Goal: Transaction & Acquisition: Purchase product/service

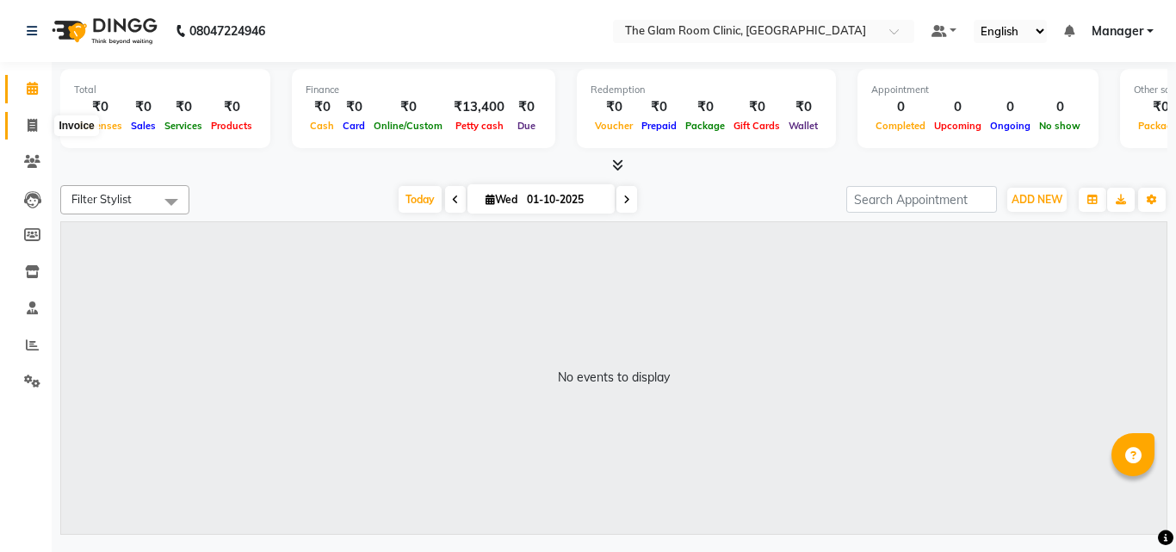
click at [28, 127] on icon at bounding box center [32, 125] width 9 height 13
select select "service"
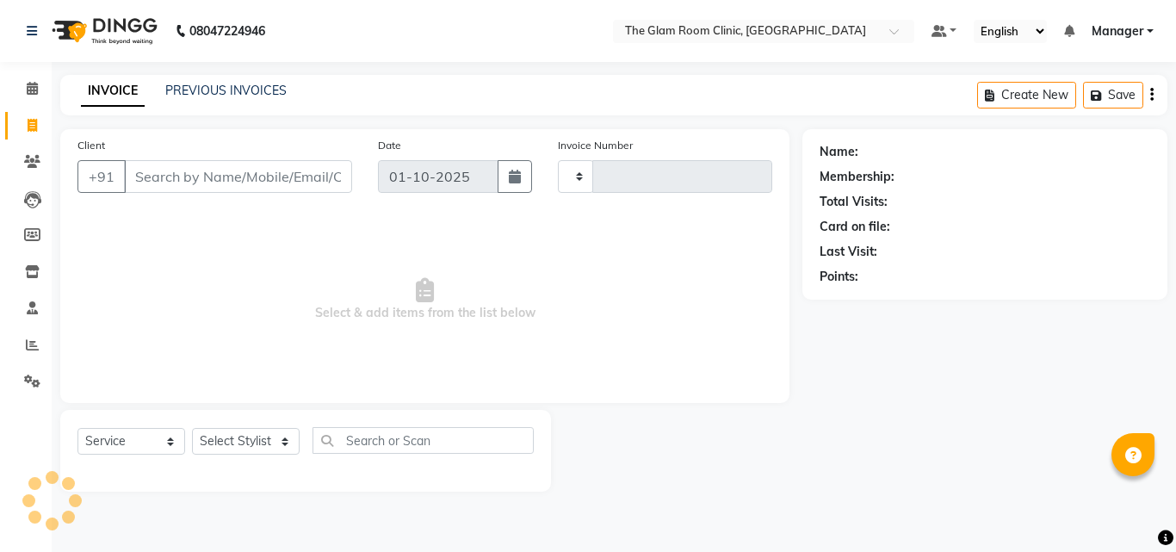
type input "0075"
select select "7503"
click at [239, 440] on select "Select Stylist DOCTOR [PERSON_NAME] Manager [PERSON_NAME]" at bounding box center [246, 441] width 108 height 27
select select "92181"
click at [192, 428] on select "Select Stylist DOCTOR [PERSON_NAME] Manager [PERSON_NAME]" at bounding box center [246, 441] width 108 height 27
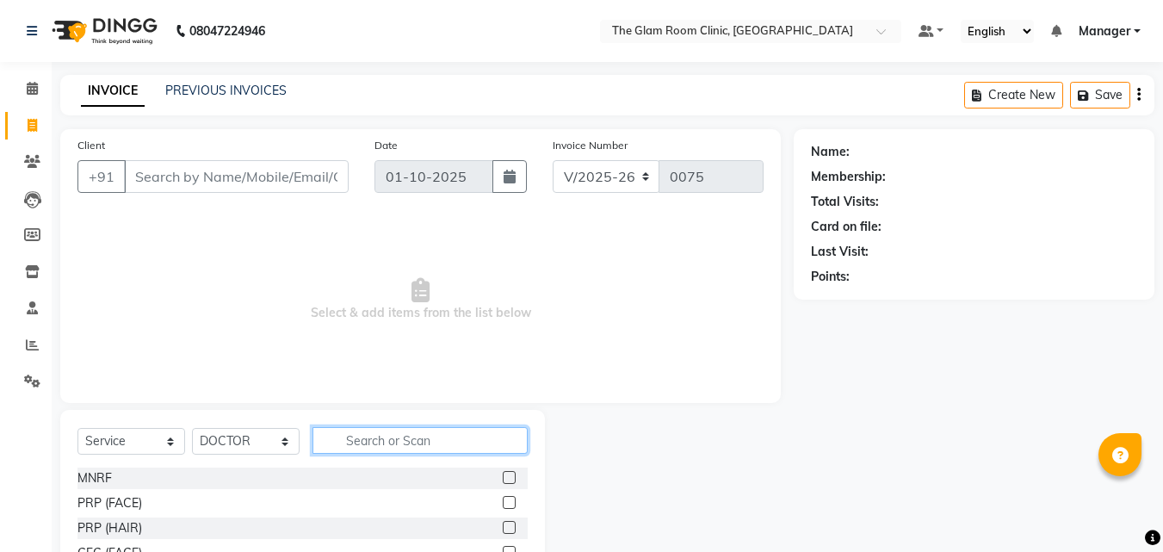
click at [353, 437] on input "text" at bounding box center [419, 440] width 215 height 27
type input "PEEL"
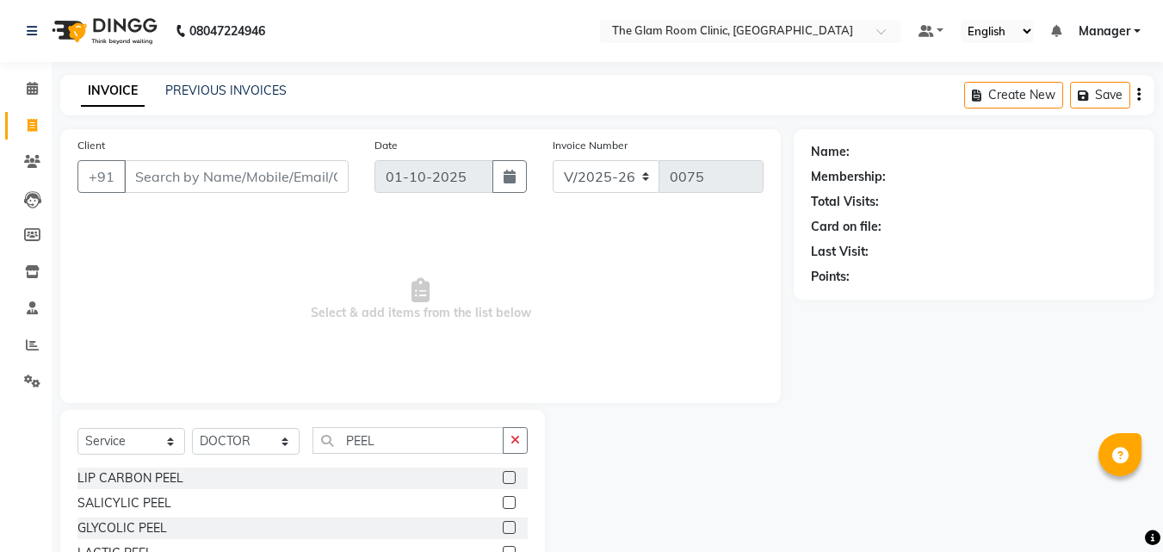
click at [503, 498] on div at bounding box center [515, 503] width 25 height 22
click at [503, 498] on label at bounding box center [509, 502] width 13 height 13
click at [503, 498] on input "checkbox" at bounding box center [508, 502] width 11 height 11
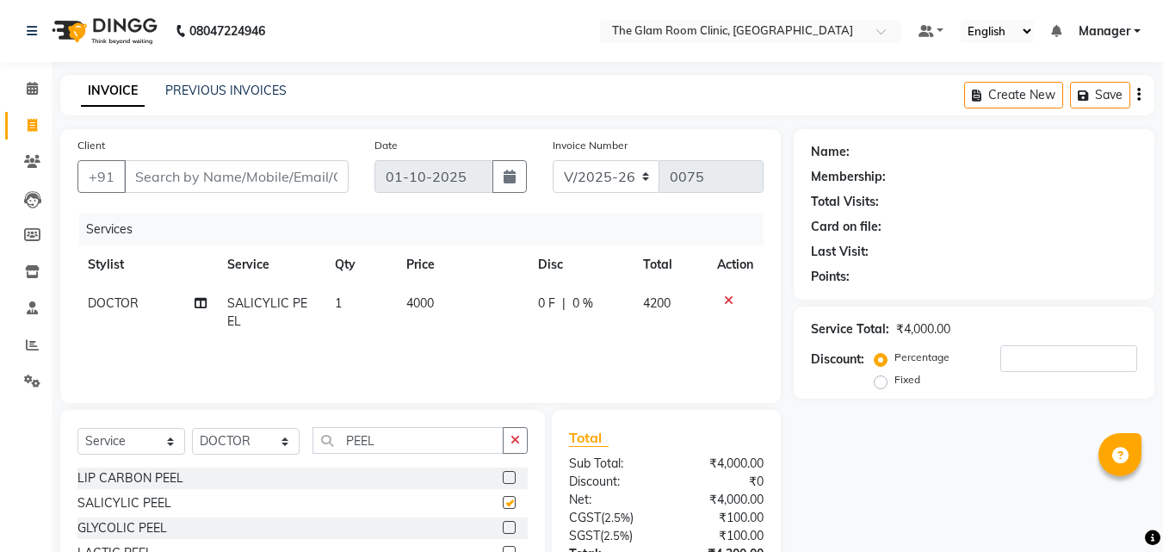
checkbox input "false"
click at [509, 447] on button "button" at bounding box center [515, 440] width 25 height 27
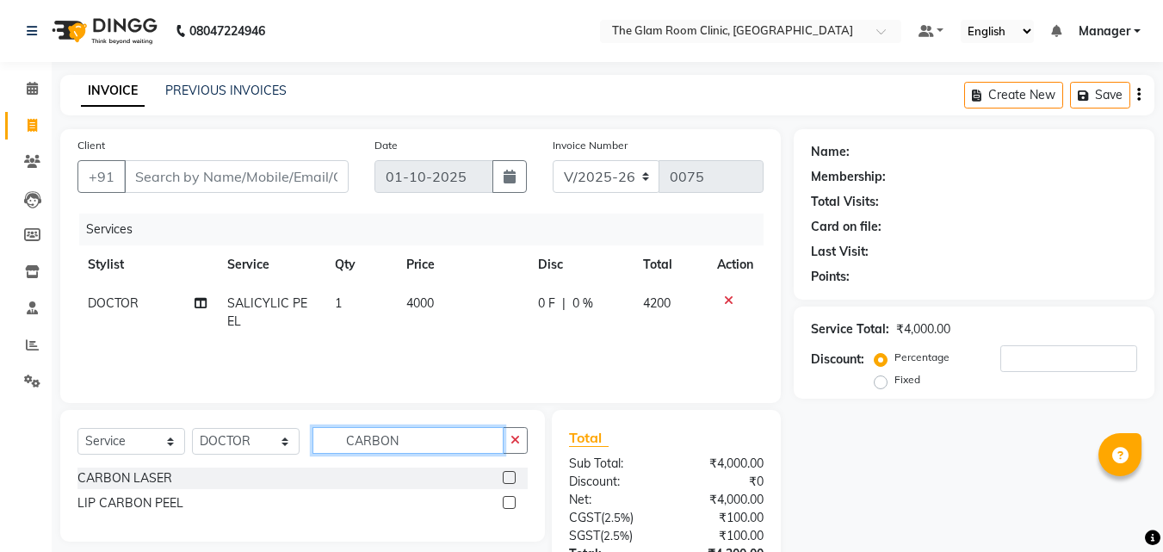
type input "CARBON"
click at [512, 472] on label at bounding box center [509, 477] width 13 height 13
click at [512, 472] on input "checkbox" at bounding box center [508, 477] width 11 height 11
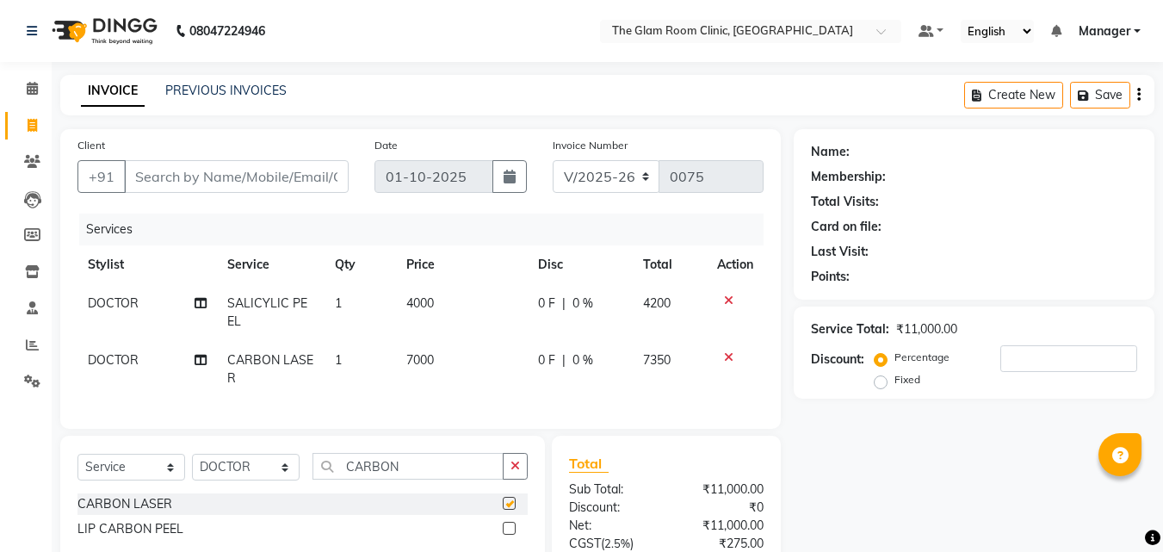
checkbox input "false"
click at [512, 472] on icon "button" at bounding box center [514, 466] width 9 height 12
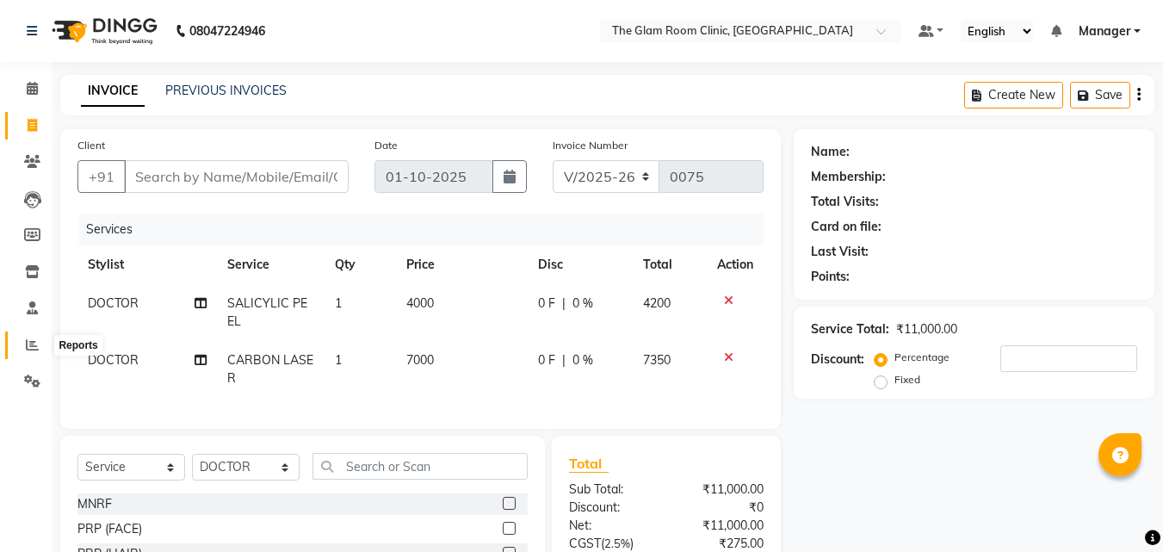
click at [28, 345] on icon at bounding box center [32, 344] width 13 height 13
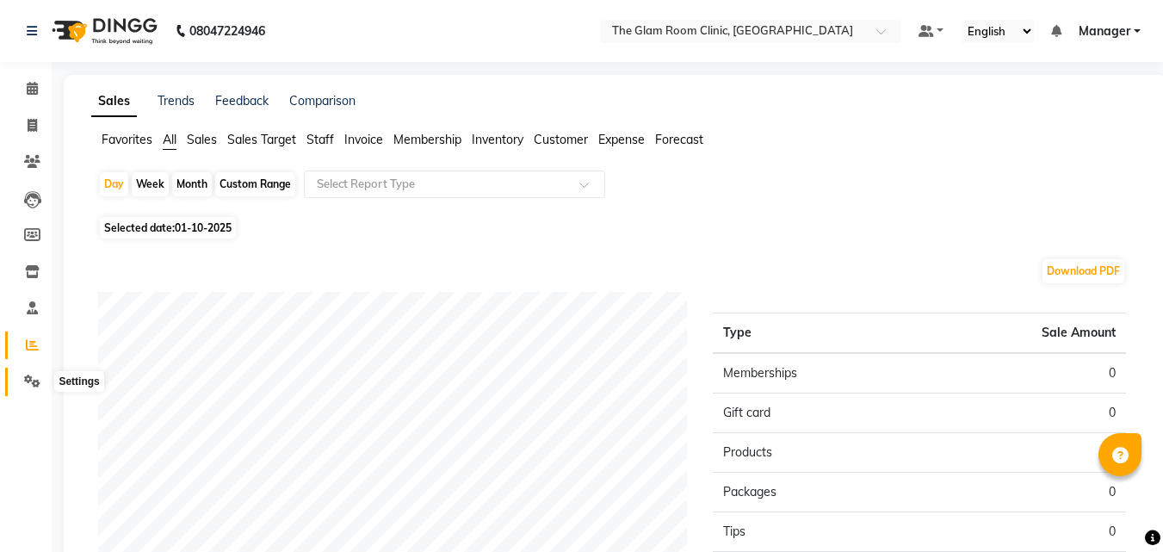
click at [38, 373] on span at bounding box center [32, 382] width 30 height 20
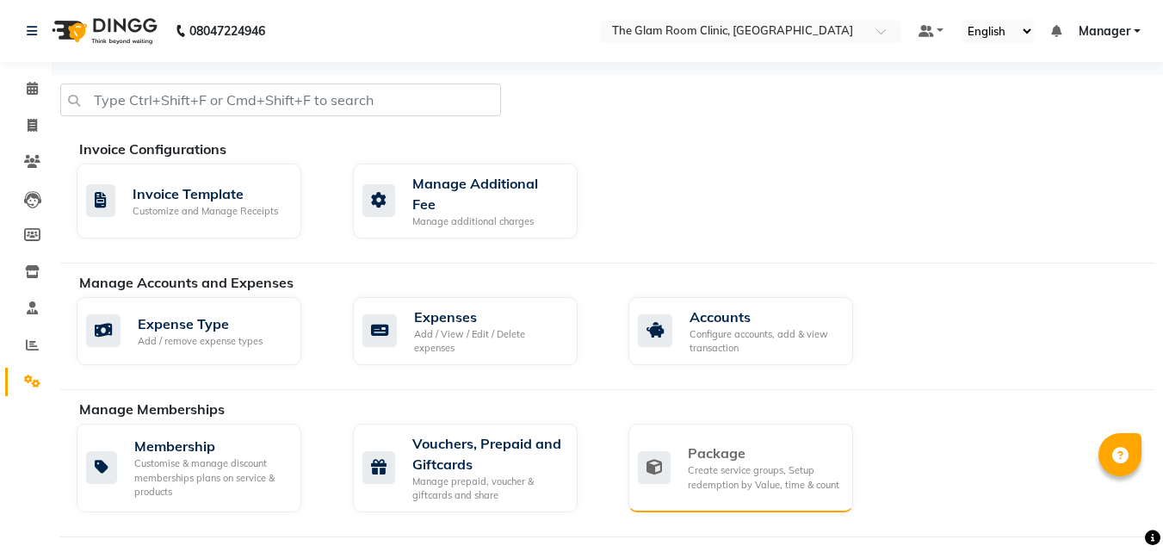
click at [719, 442] on div "Package" at bounding box center [763, 452] width 151 height 21
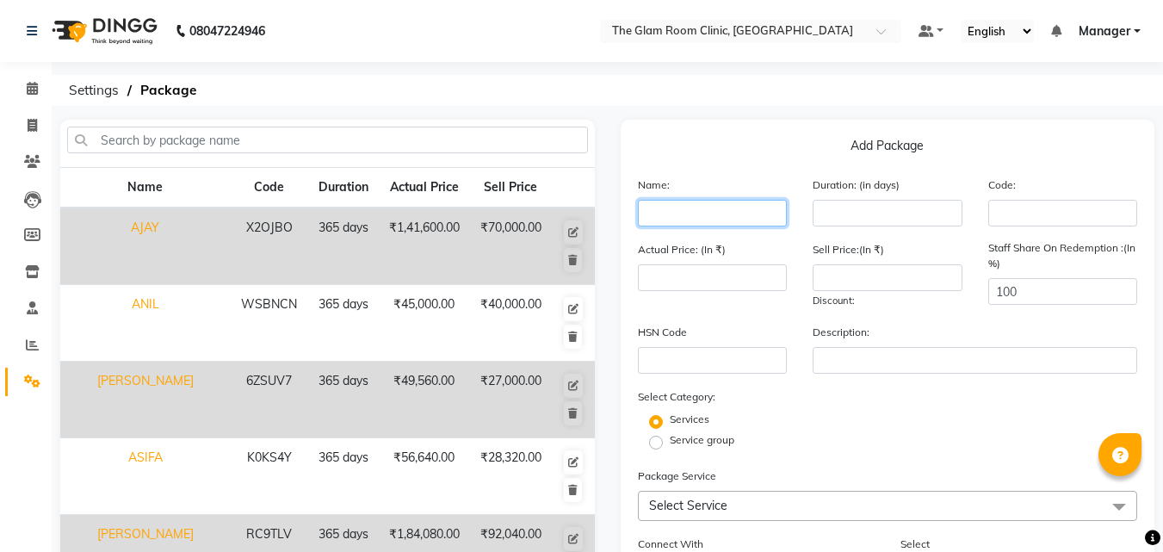
click at [686, 212] on input "text" at bounding box center [713, 213] width 150 height 27
type input "[PERSON_NAME]"
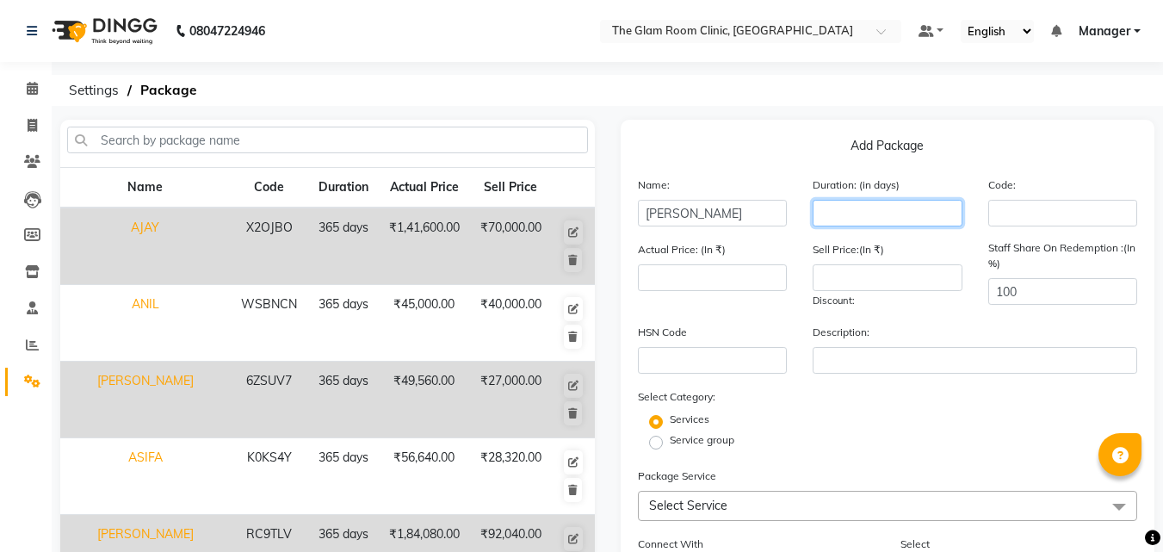
click at [818, 215] on input "number" at bounding box center [887, 213] width 150 height 27
type input "365"
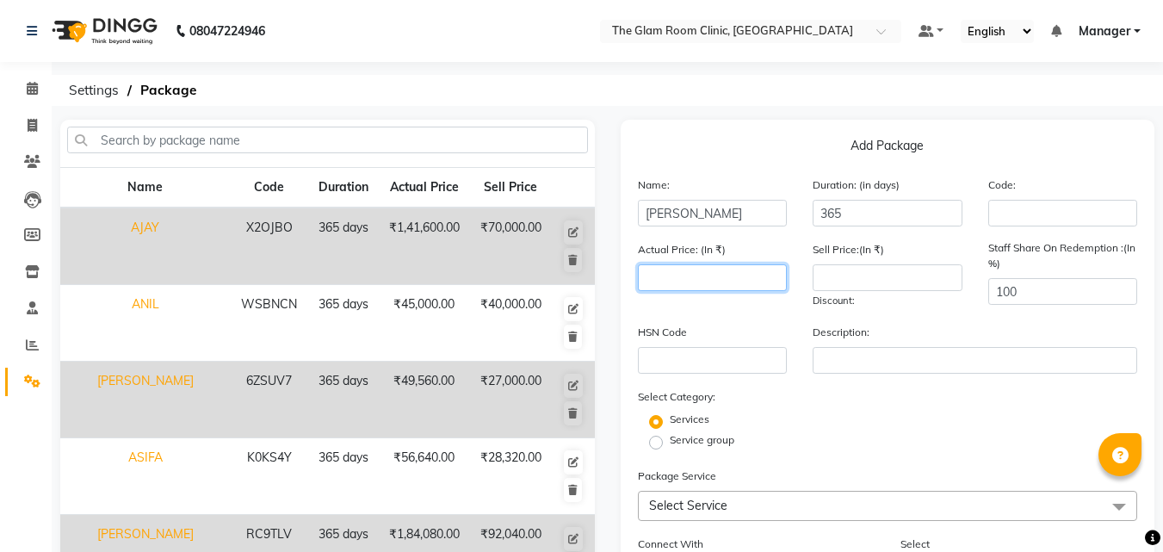
click at [713, 281] on input "number" at bounding box center [713, 277] width 150 height 27
type input "58500"
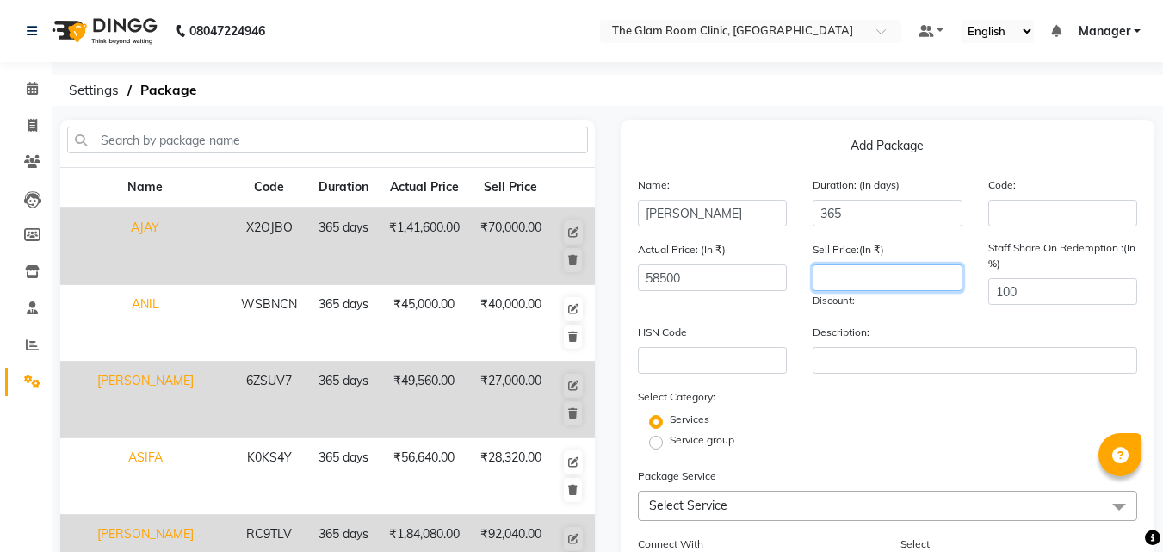
click at [830, 283] on input "number" at bounding box center [887, 277] width 150 height 27
type input "31500"
click at [854, 386] on div "HSN Code Description:" at bounding box center [888, 355] width 526 height 65
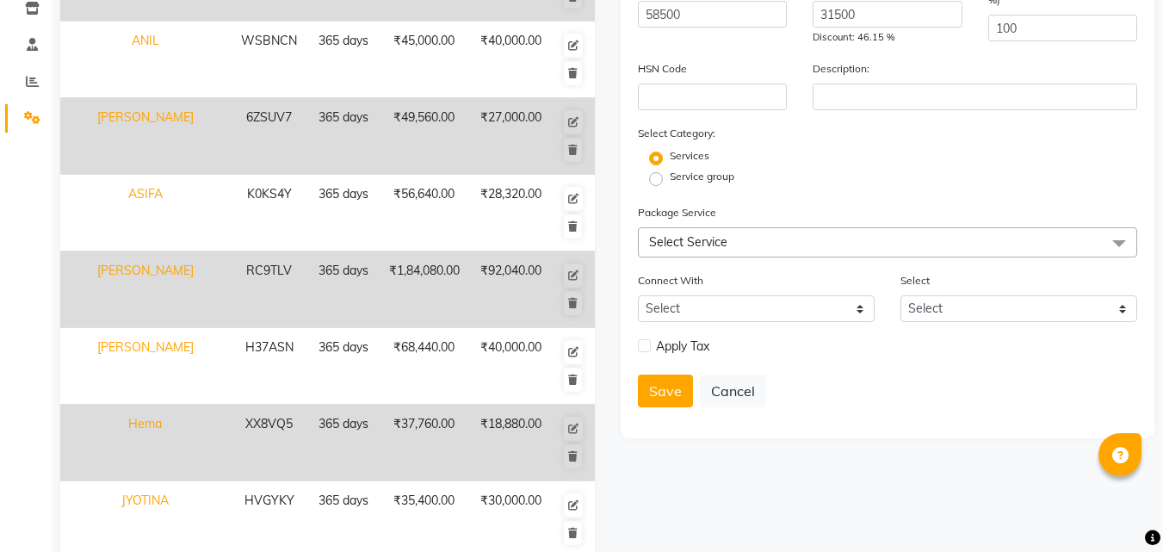
scroll to position [268, 0]
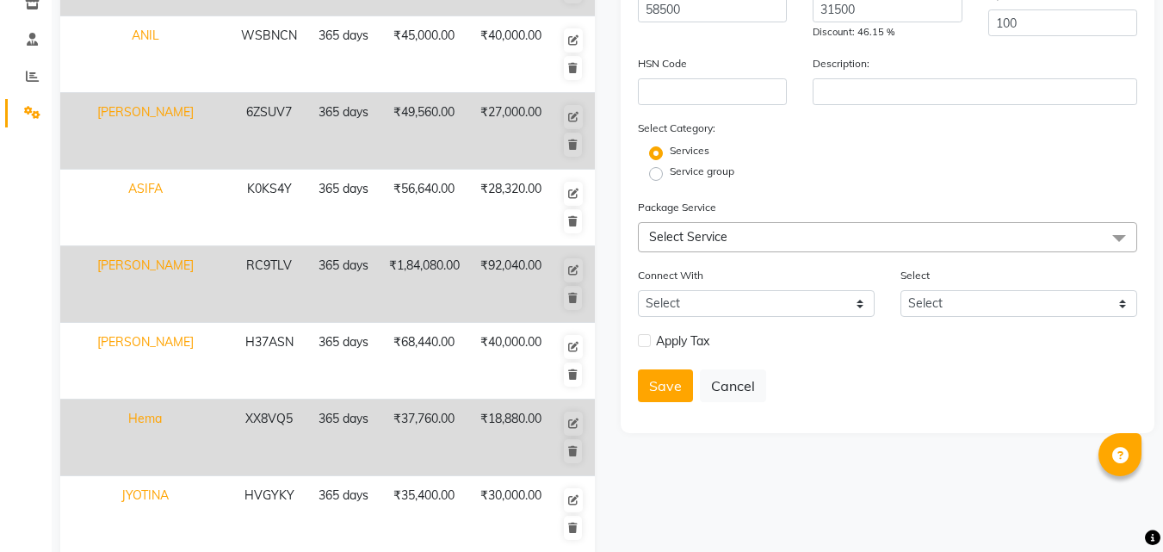
click at [932, 241] on span "Select Service" at bounding box center [888, 237] width 500 height 30
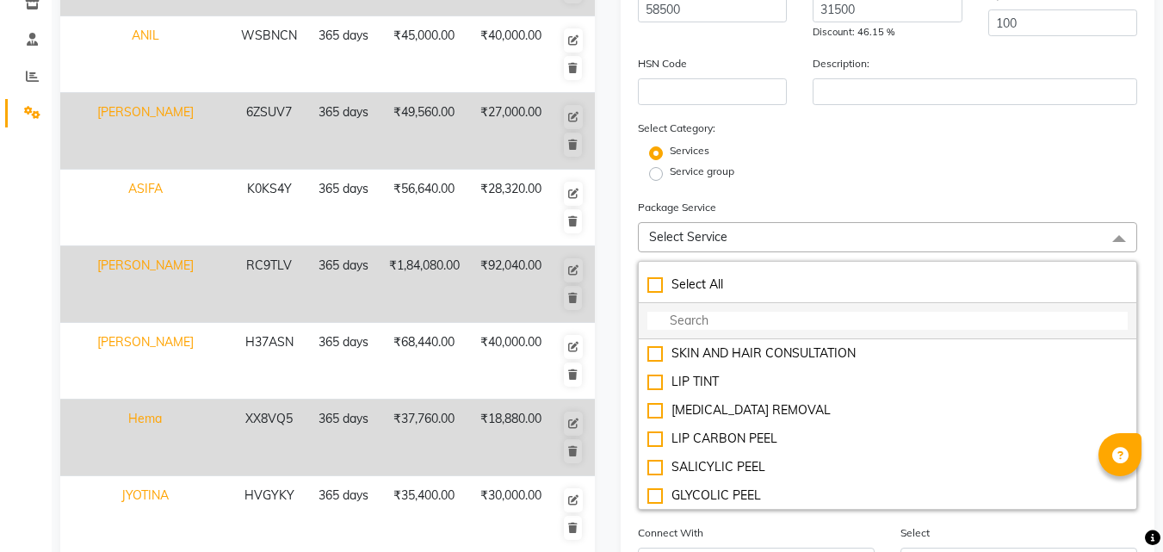
click at [728, 319] on input "multiselect-search" at bounding box center [887, 321] width 481 height 18
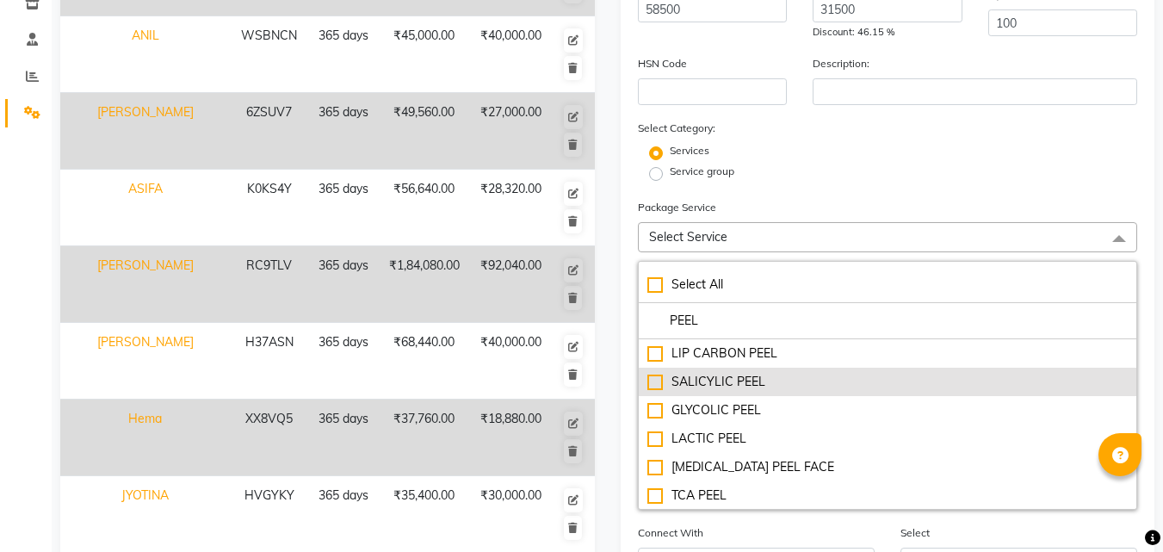
type input "PEEL"
click at [659, 383] on div "SALICYLIC PEEL" at bounding box center [887, 382] width 481 height 18
checkbox input "true"
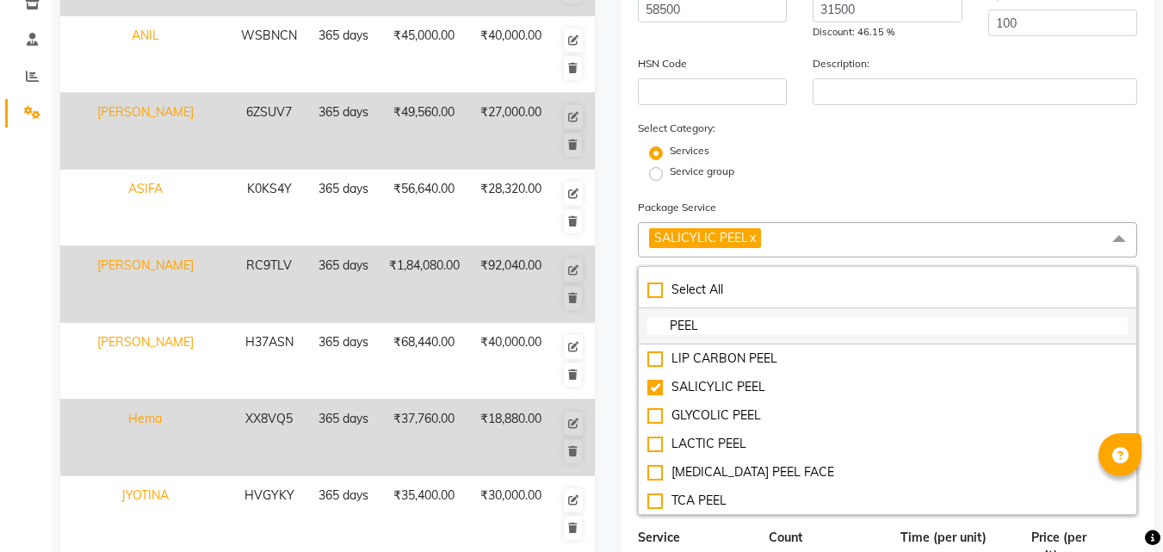
click at [739, 321] on input "PEEL" at bounding box center [887, 326] width 481 height 18
type input "P"
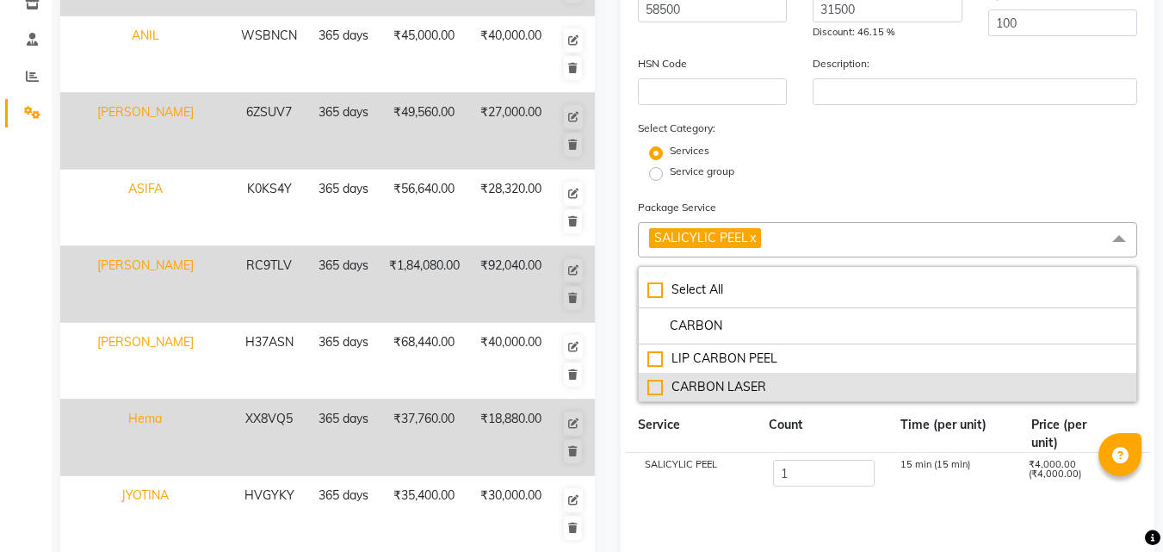
type input "CARBON"
click at [676, 392] on div "CARBON LASER" at bounding box center [887, 387] width 481 height 18
checkbox input "true"
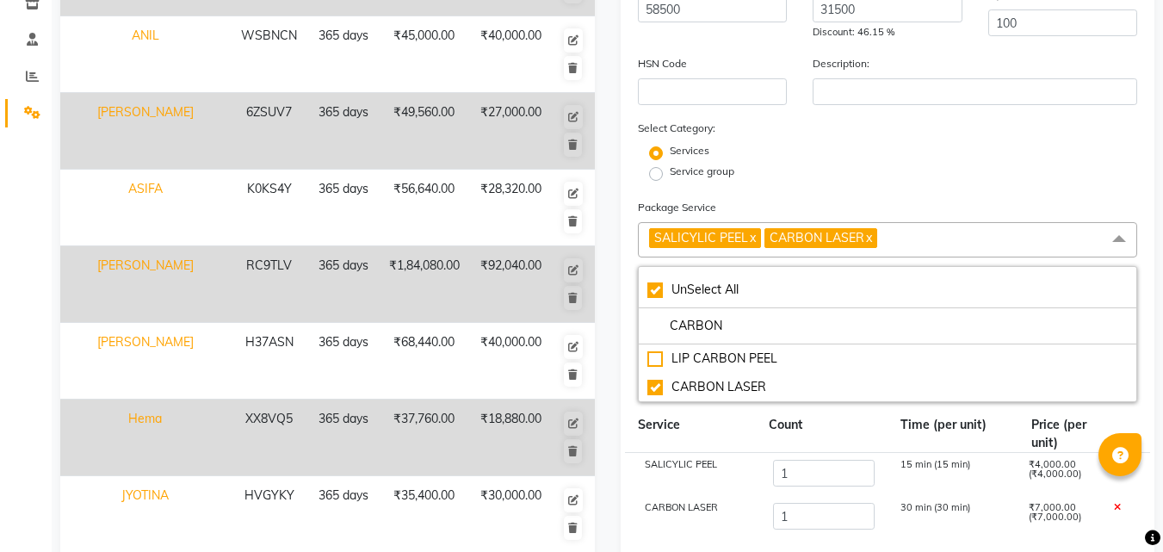
click at [928, 178] on div "Service group" at bounding box center [888, 174] width 526 height 21
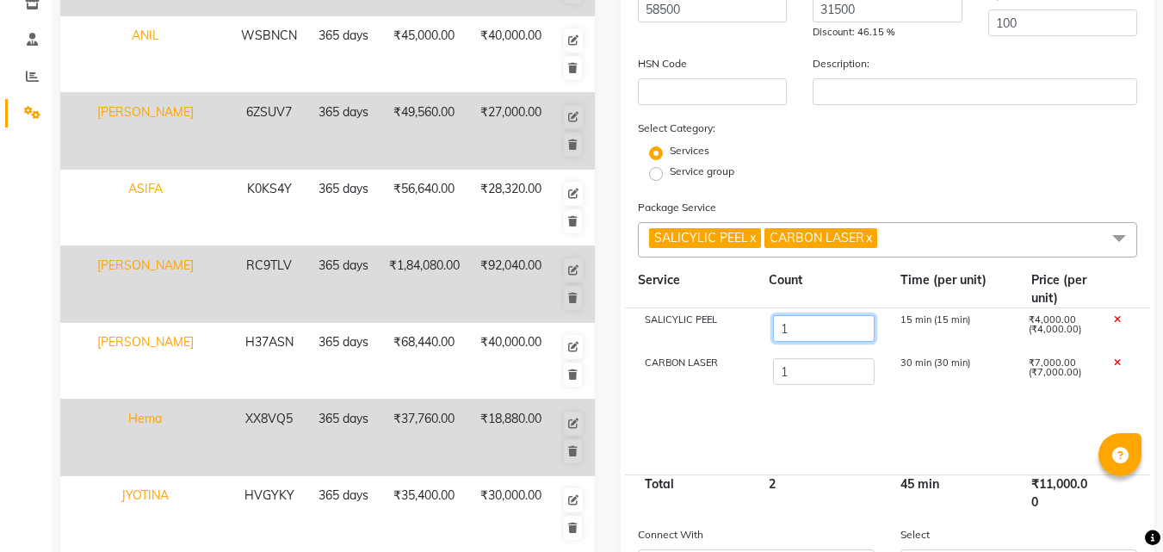
click at [799, 326] on input "1" at bounding box center [823, 328] width 102 height 27
type input "6"
click at [808, 366] on input "1" at bounding box center [823, 371] width 102 height 27
type input "1"
type input "6"
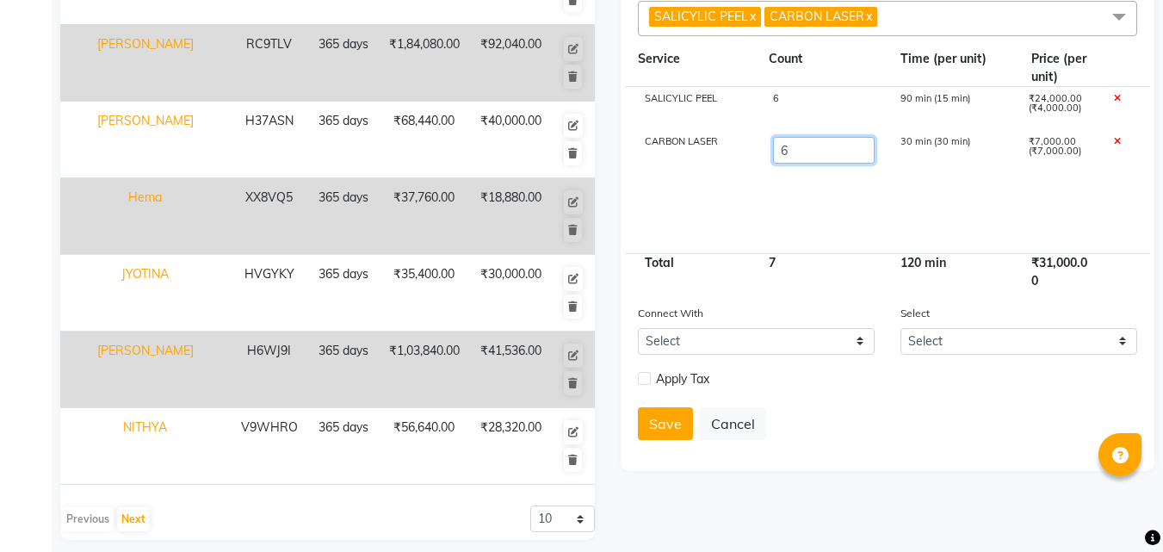
scroll to position [500, 0]
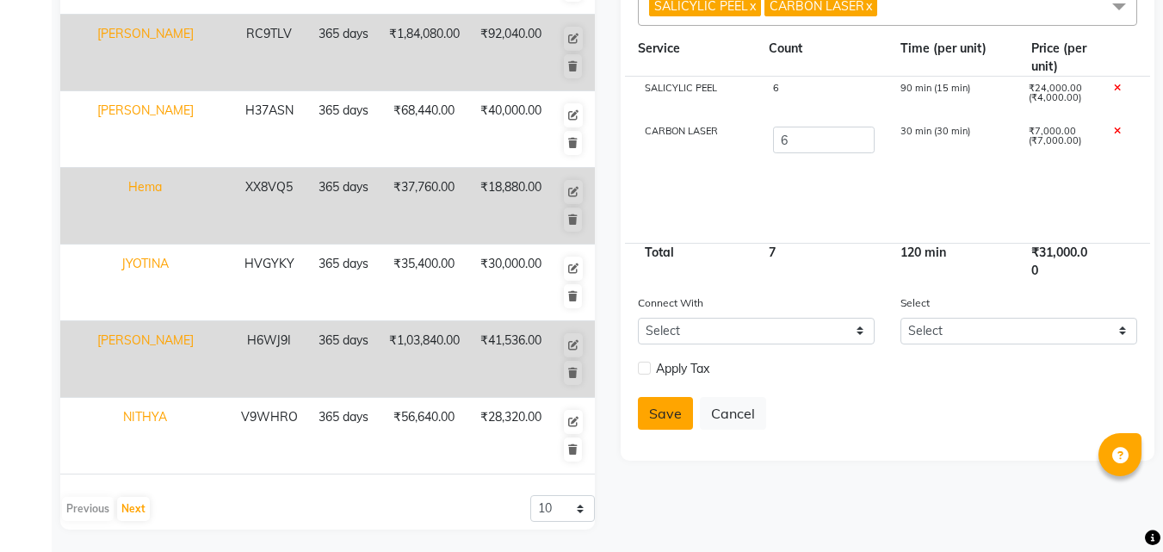
click at [670, 421] on button "Save" at bounding box center [665, 413] width 55 height 33
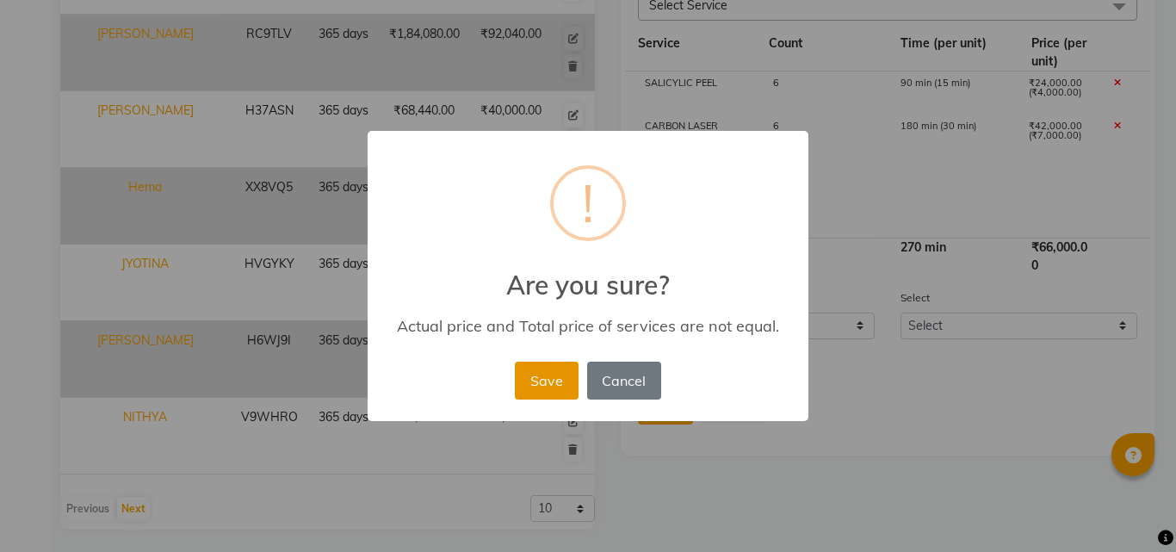
click at [540, 393] on button "Save" at bounding box center [546, 380] width 63 height 38
select select
checkbox input "false"
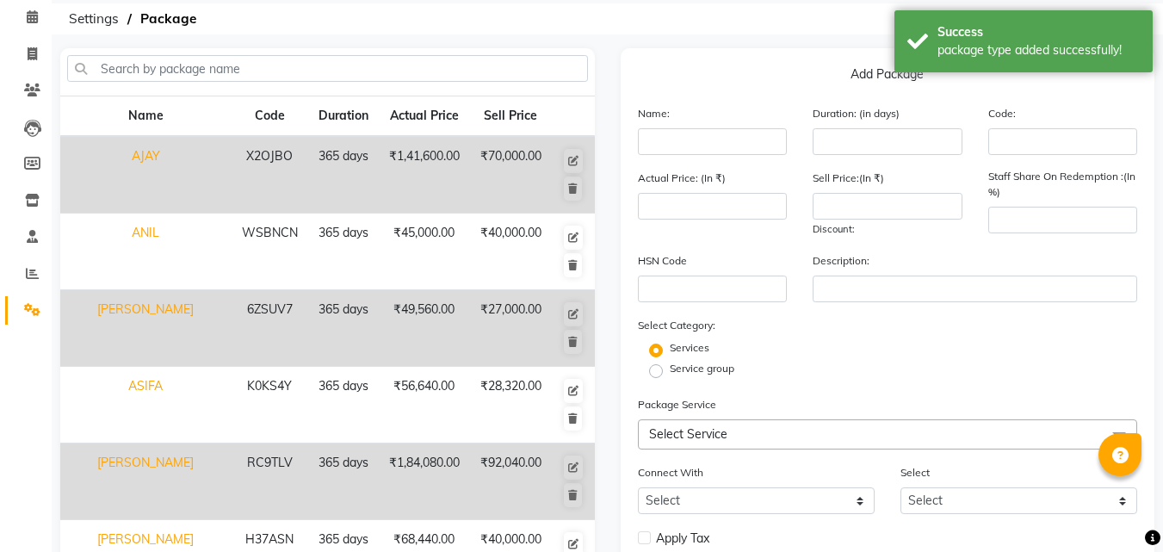
scroll to position [0, 0]
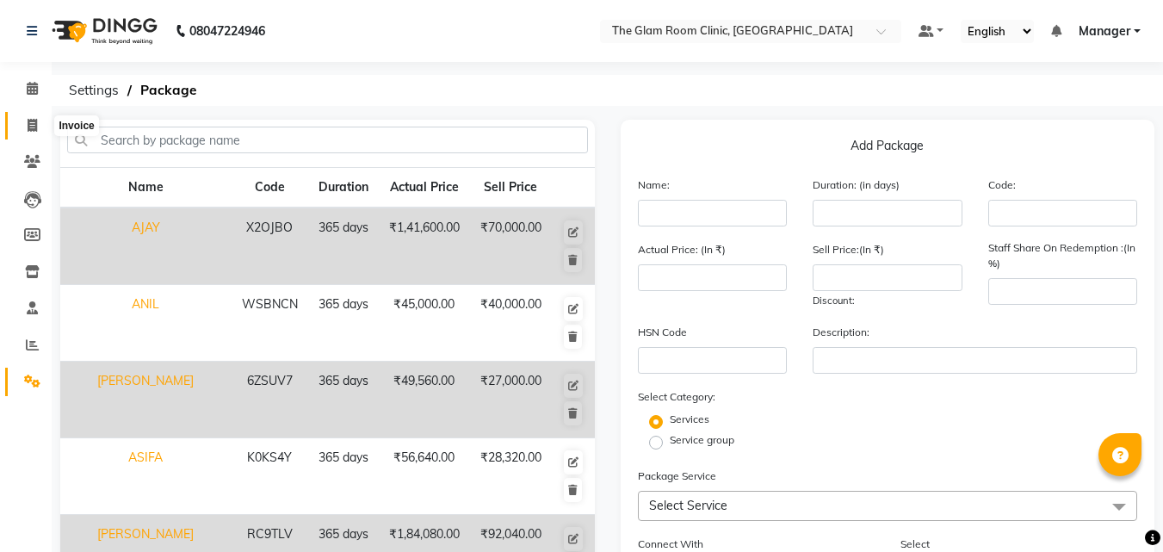
click at [33, 127] on icon at bounding box center [32, 125] width 9 height 13
select select "service"
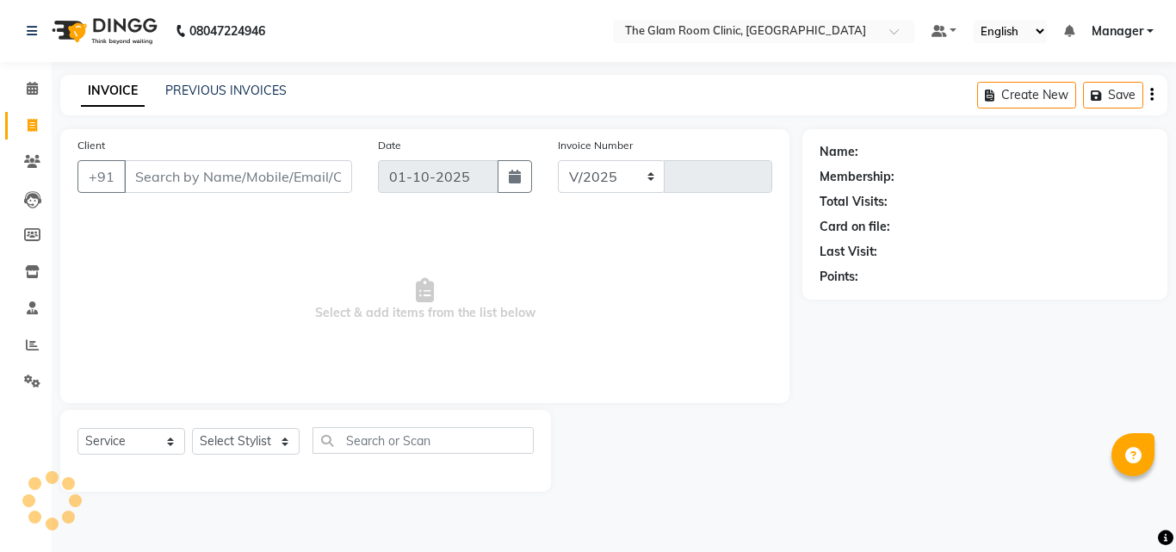
select select "7503"
type input "0075"
click at [161, 441] on select "Select Service Product Membership Package Voucher Prepaid Gift Card" at bounding box center [131, 441] width 108 height 27
select select "package"
click at [77, 428] on select "Select Service Product Membership Package Voucher Prepaid Gift Card" at bounding box center [131, 441] width 108 height 27
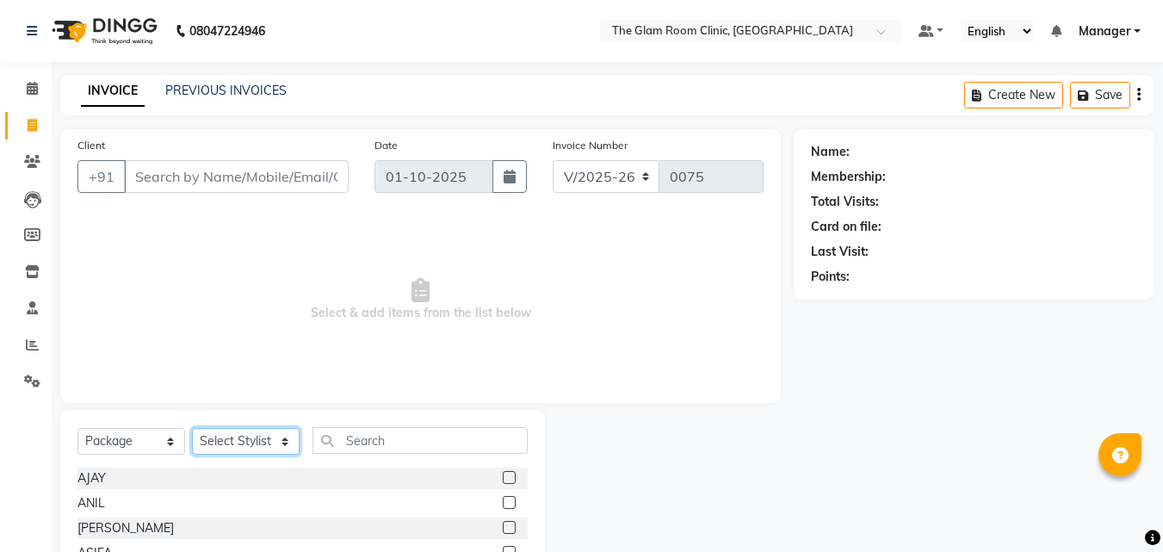
click at [258, 440] on select "Select Stylist DOCTOR [PERSON_NAME] Manager [PERSON_NAME]" at bounding box center [246, 441] width 108 height 27
select select "92181"
click at [192, 428] on select "Select Stylist DOCTOR [PERSON_NAME] Manager [PERSON_NAME]" at bounding box center [246, 441] width 108 height 27
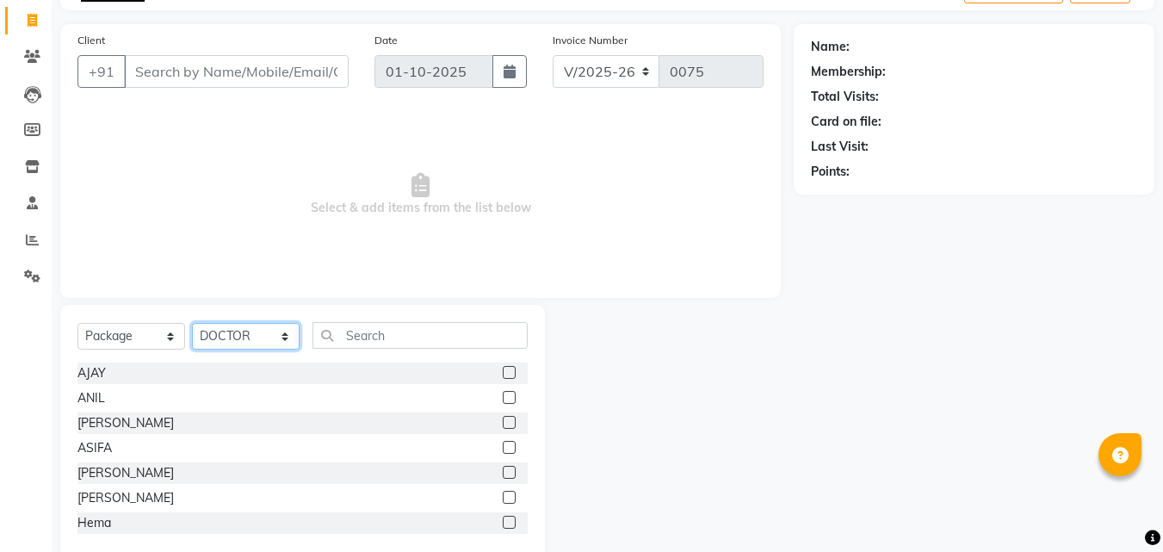
scroll to position [124, 0]
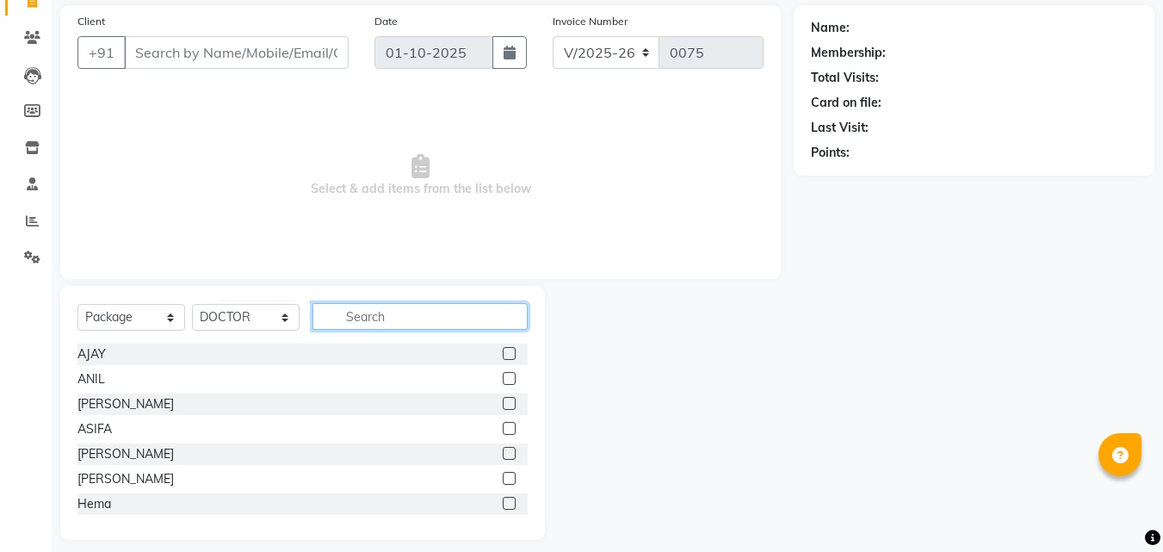
click at [359, 321] on input "text" at bounding box center [419, 316] width 215 height 27
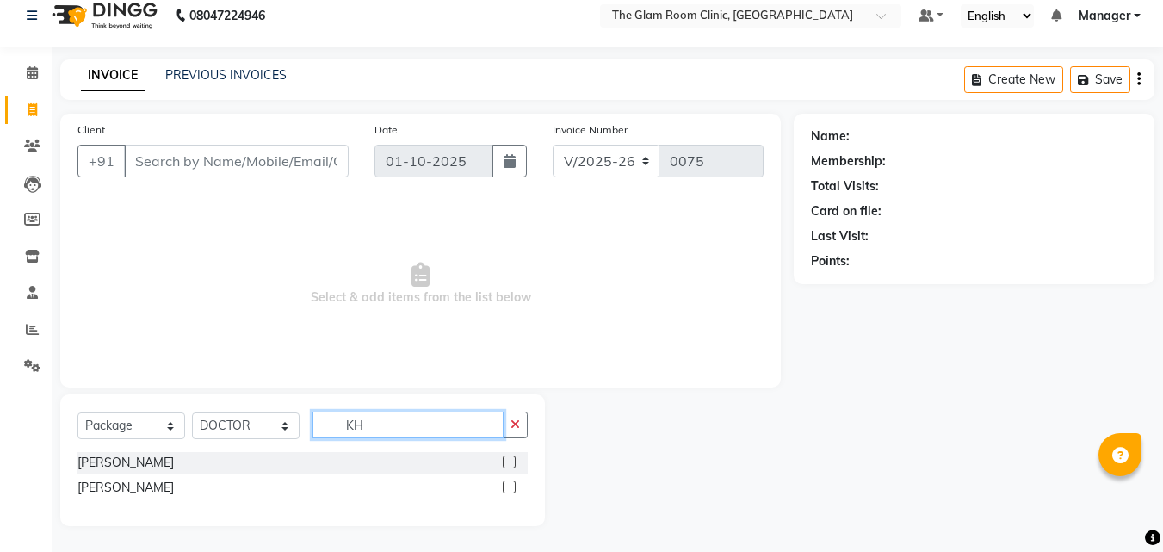
scroll to position [0, 0]
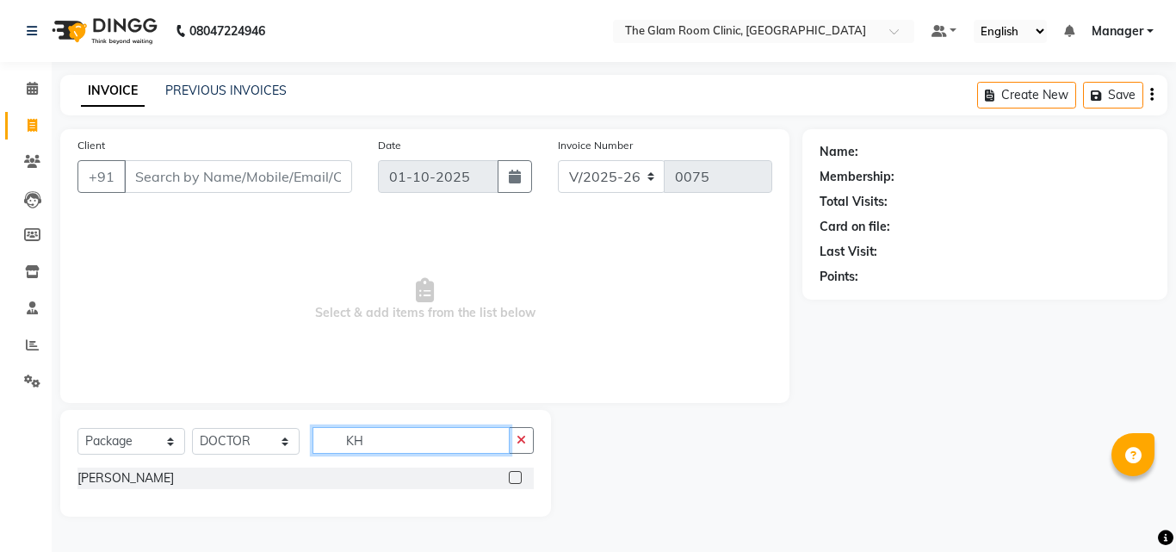
type input "KH"
click at [511, 472] on label at bounding box center [515, 477] width 13 height 13
click at [511, 472] on input "checkbox" at bounding box center [514, 477] width 11 height 11
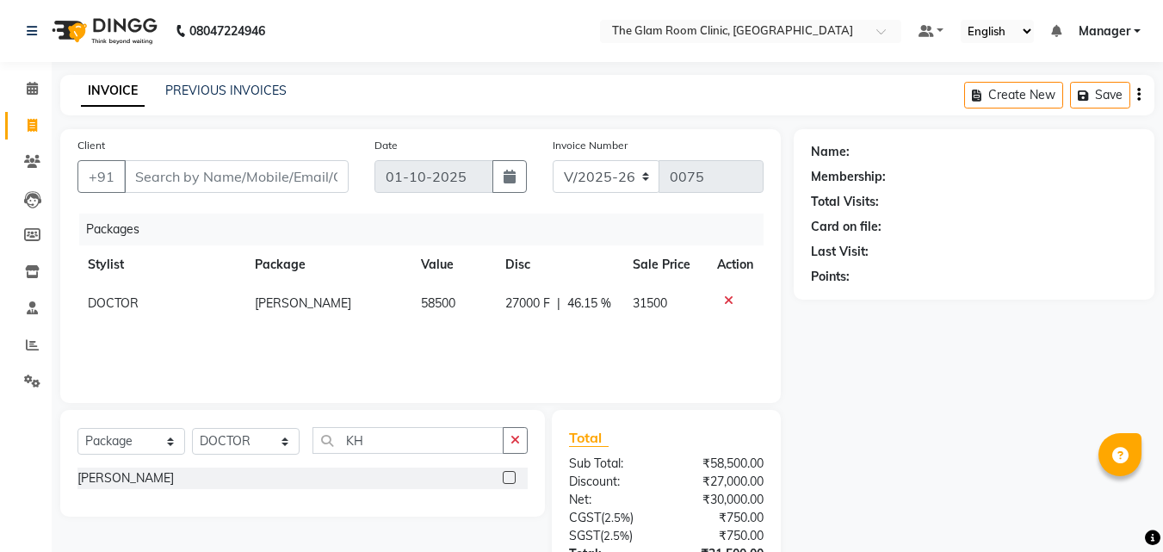
click at [511, 477] on label at bounding box center [509, 477] width 13 height 13
click at [511, 477] on input "checkbox" at bounding box center [508, 477] width 11 height 11
checkbox input "false"
click at [511, 446] on icon "button" at bounding box center [514, 440] width 9 height 12
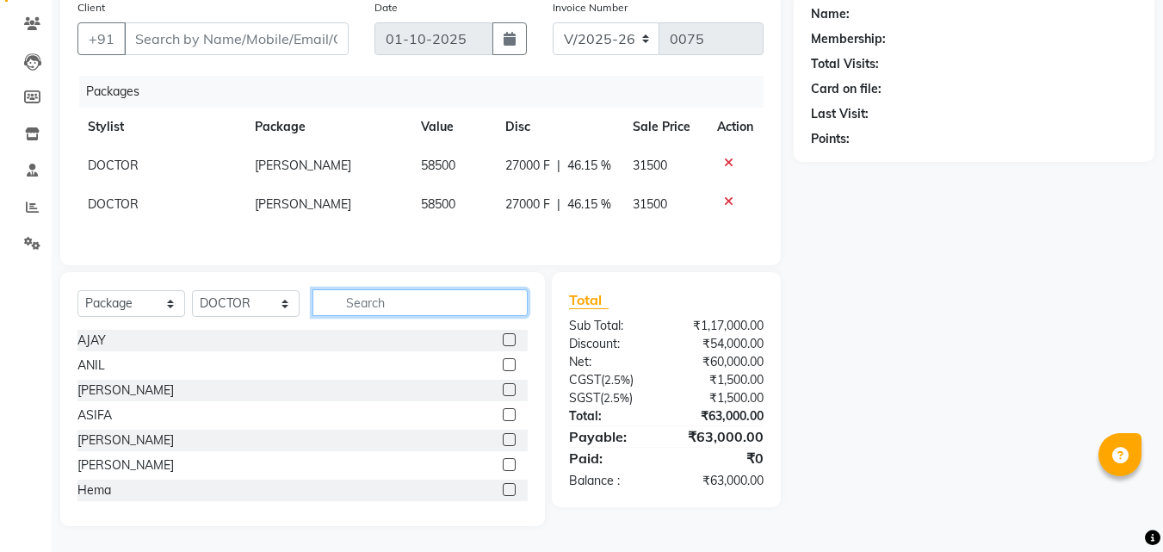
scroll to position [176, 0]
click at [726, 195] on icon at bounding box center [728, 201] width 9 height 12
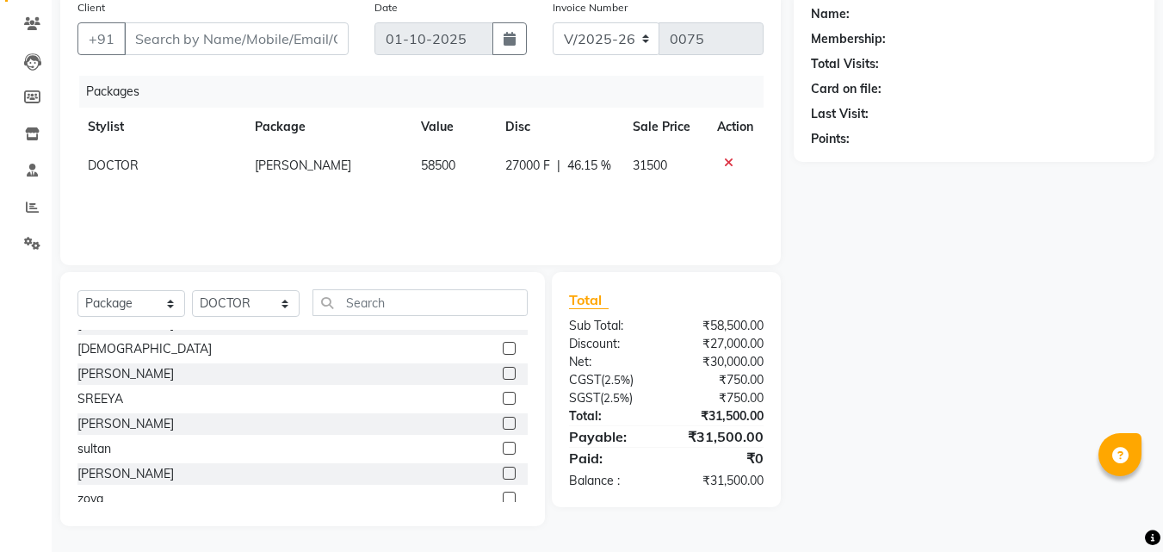
scroll to position [427, 0]
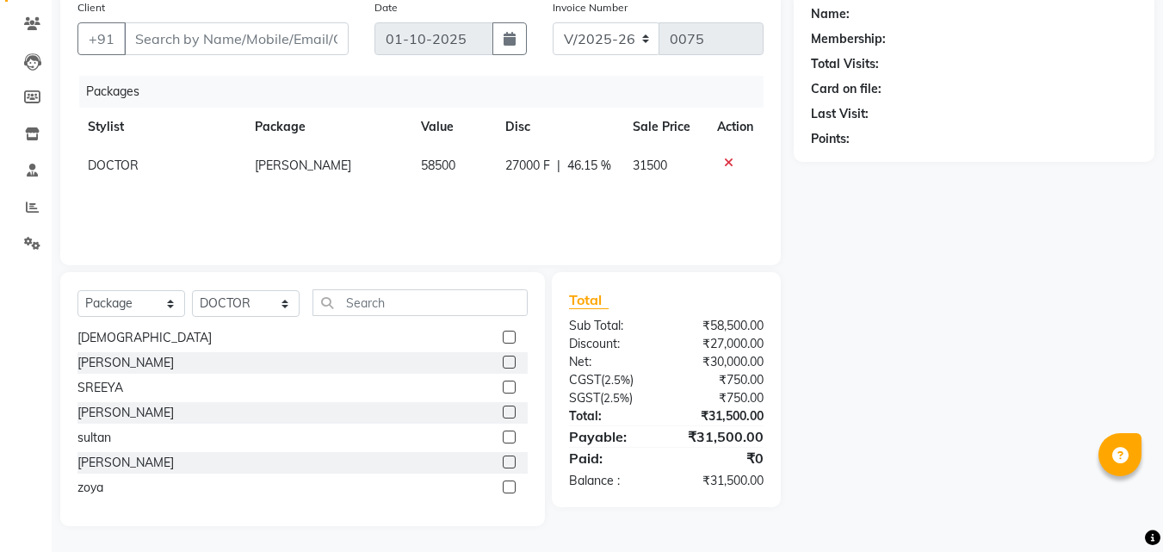
click at [503, 491] on label at bounding box center [509, 486] width 13 height 13
click at [503, 491] on input "checkbox" at bounding box center [508, 487] width 11 height 11
checkbox input "false"
click at [730, 159] on icon at bounding box center [728, 163] width 9 height 12
click at [725, 163] on icon at bounding box center [728, 163] width 9 height 12
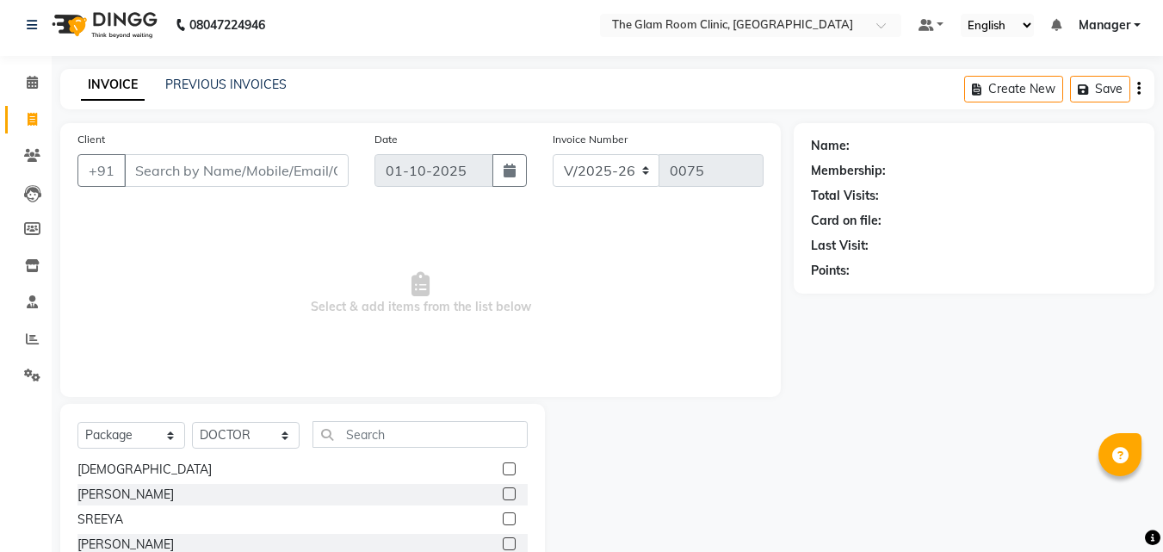
scroll to position [4, 0]
click at [32, 336] on icon at bounding box center [32, 340] width 13 height 13
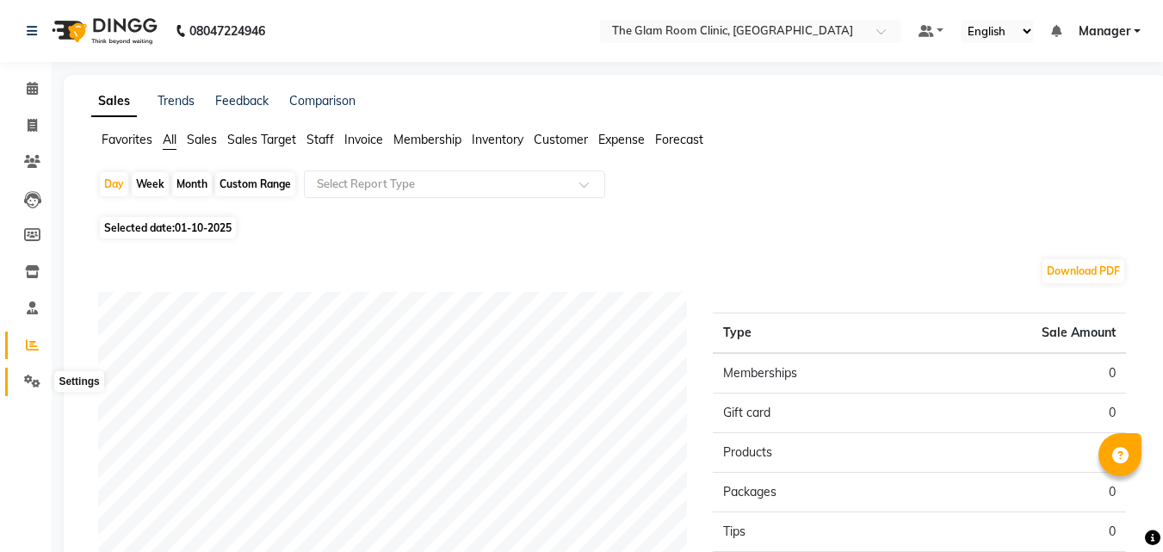
click at [28, 380] on icon at bounding box center [32, 380] width 16 height 13
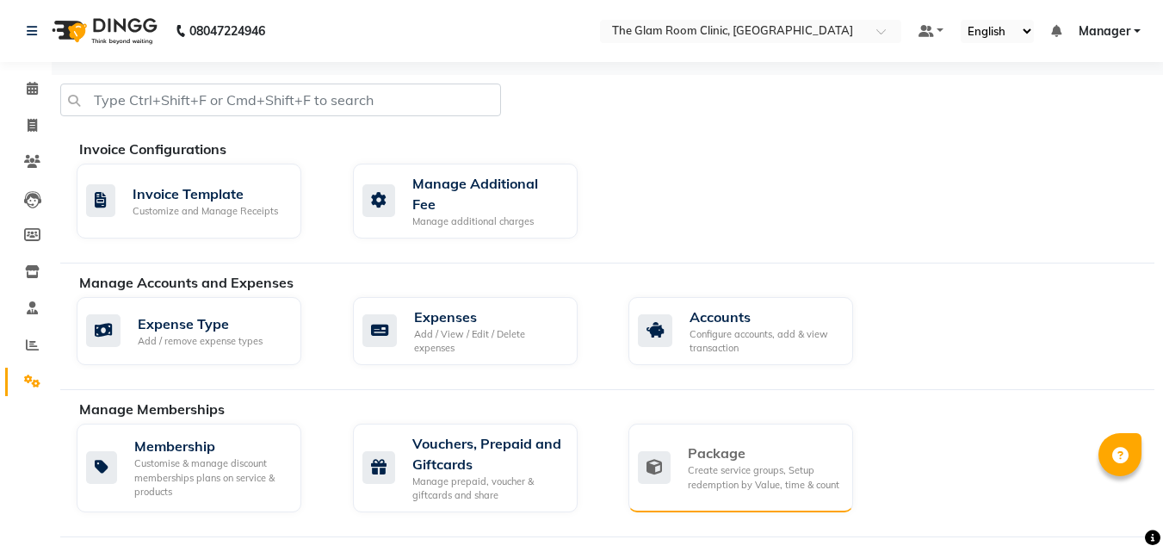
click at [734, 463] on div "Create service groups, Setup redemption by Value, time & count" at bounding box center [763, 477] width 151 height 28
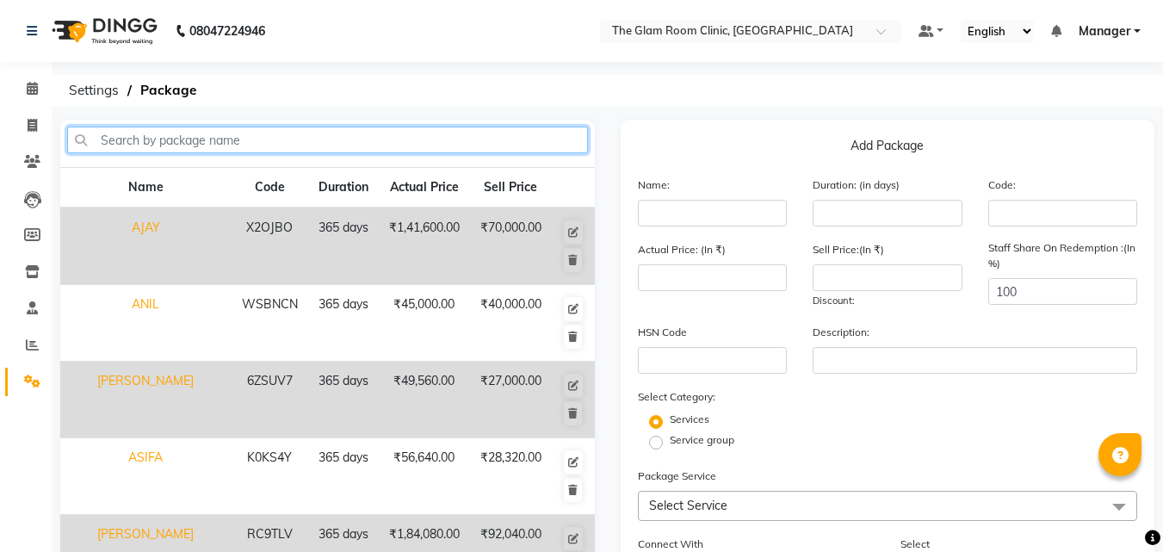
click at [372, 137] on input "text" at bounding box center [327, 140] width 521 height 27
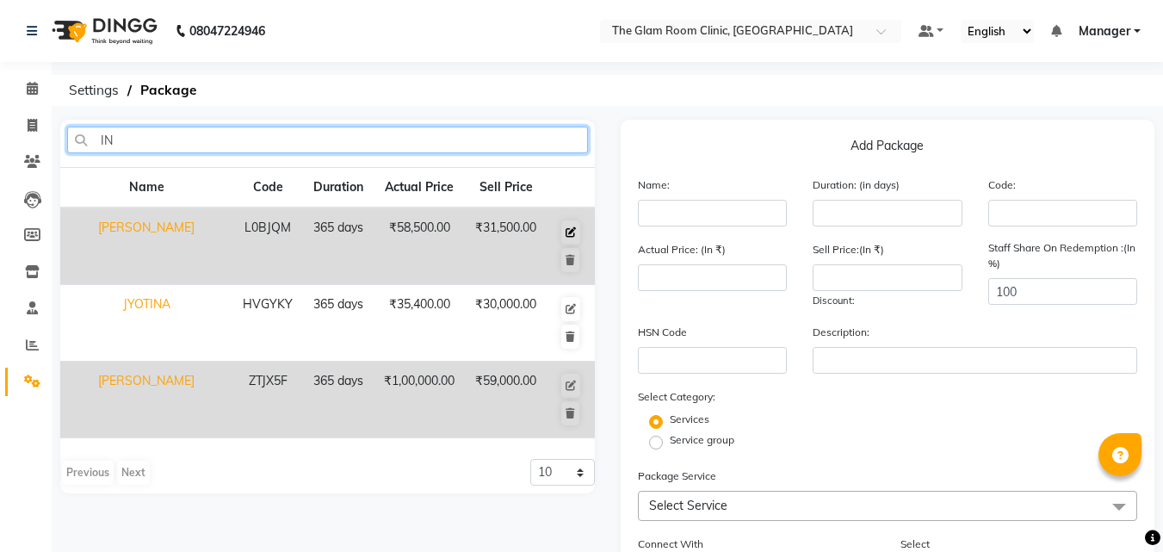
type input "IN"
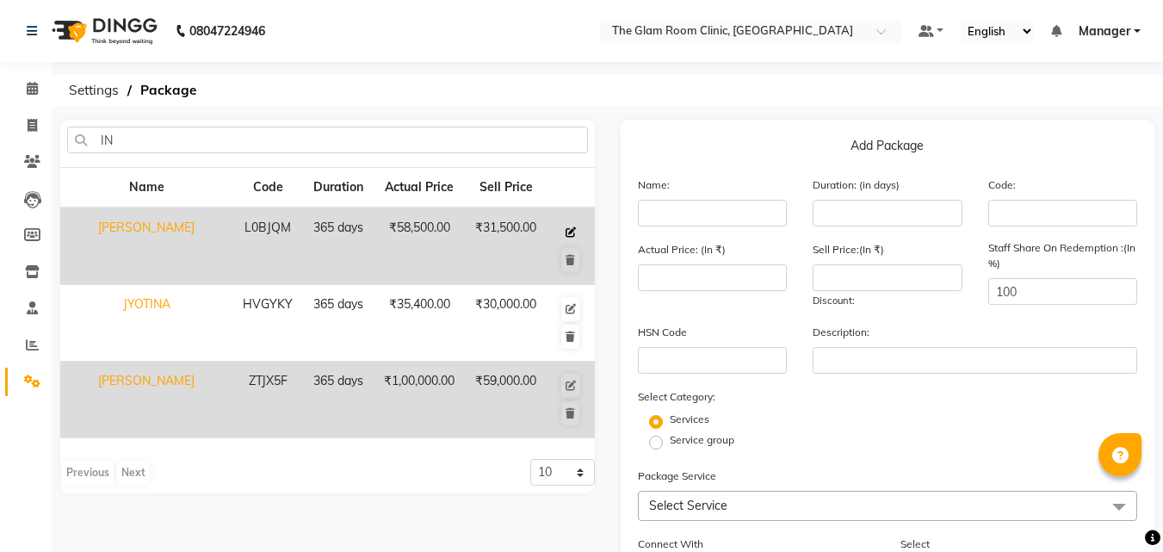
click at [575, 231] on icon at bounding box center [570, 232] width 10 height 10
type input "[PERSON_NAME]"
type input "365"
type input "L0BJQM"
type input "58500"
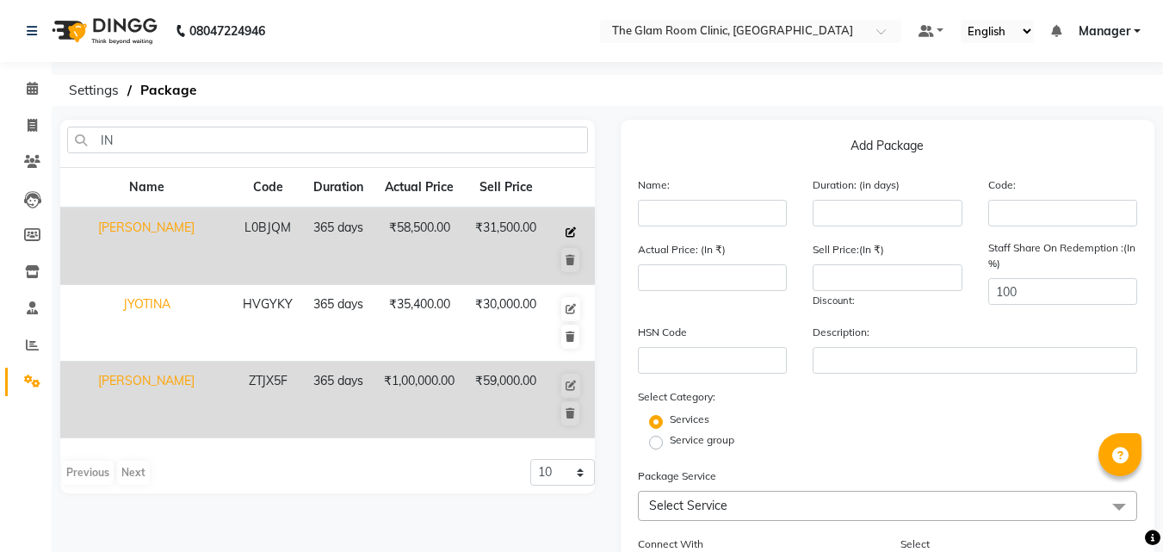
type input "31500"
checkbox input "true"
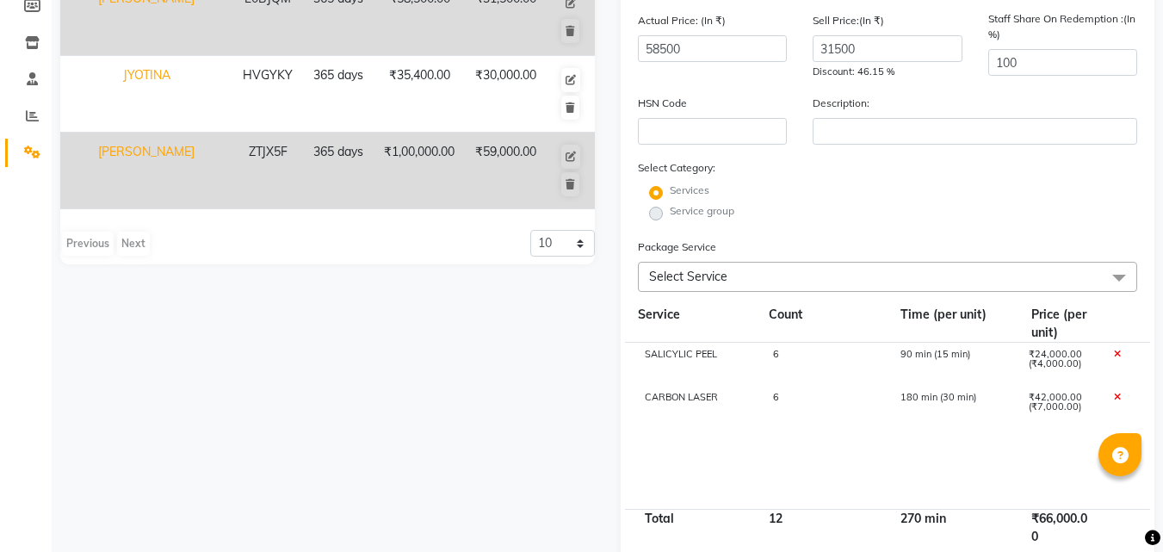
scroll to position [112, 0]
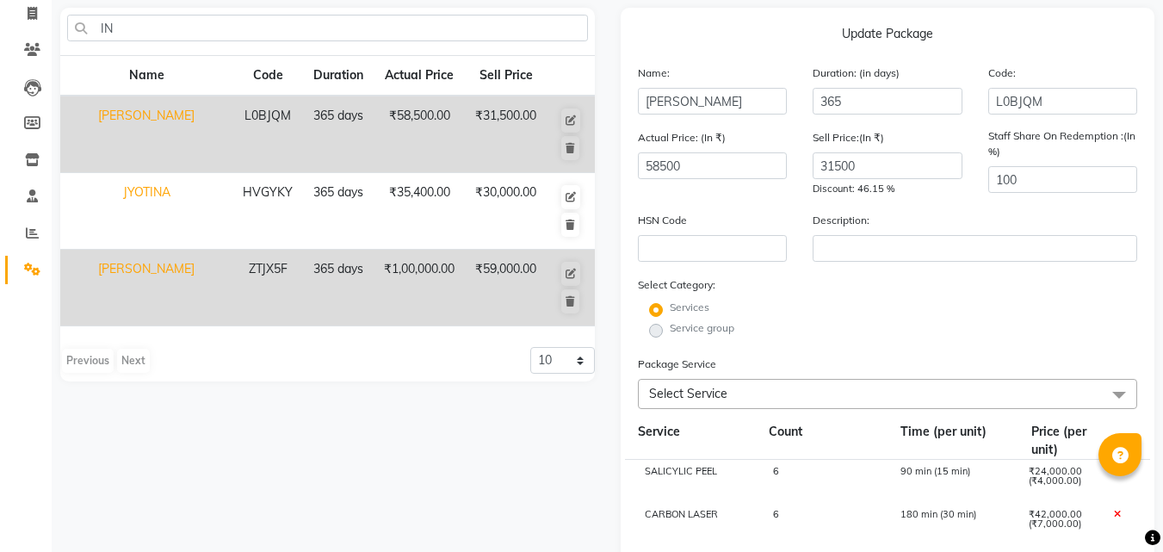
click at [663, 330] on fieldset "Service group" at bounding box center [695, 330] width 78 height 21
click at [670, 331] on label "Service group" at bounding box center [702, 327] width 65 height 15
drag, startPoint x: 658, startPoint y: 331, endPoint x: 655, endPoint y: 312, distance: 20.1
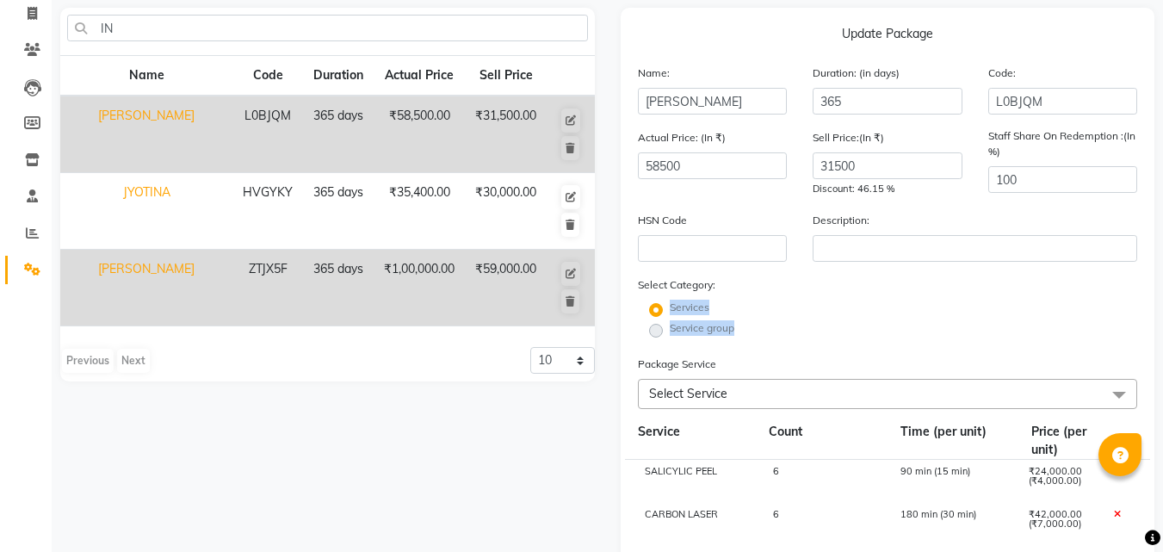
click at [655, 312] on div "Services Service group" at bounding box center [888, 319] width 526 height 41
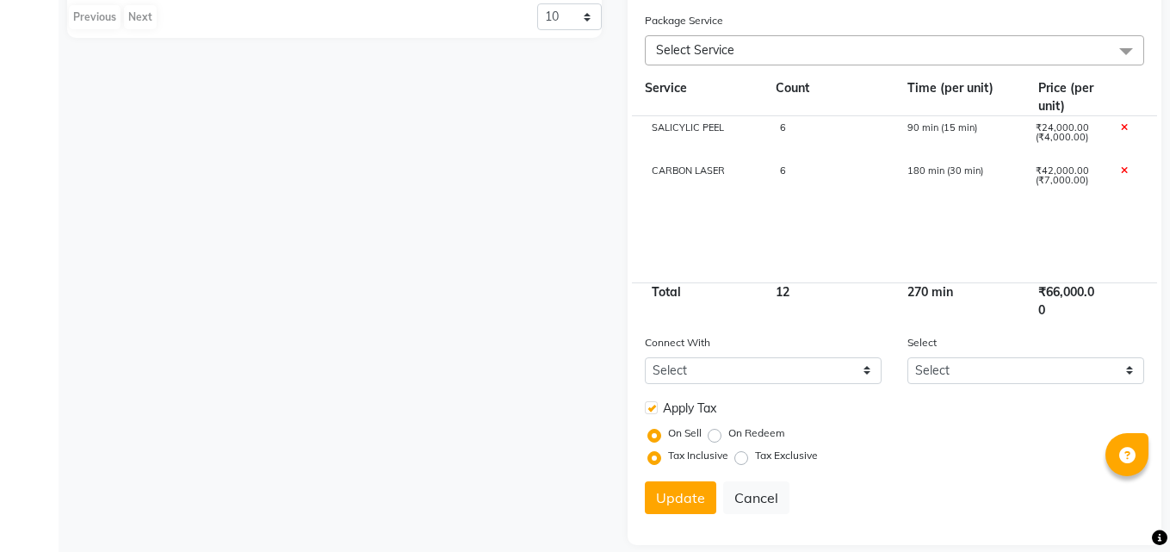
scroll to position [474, 0]
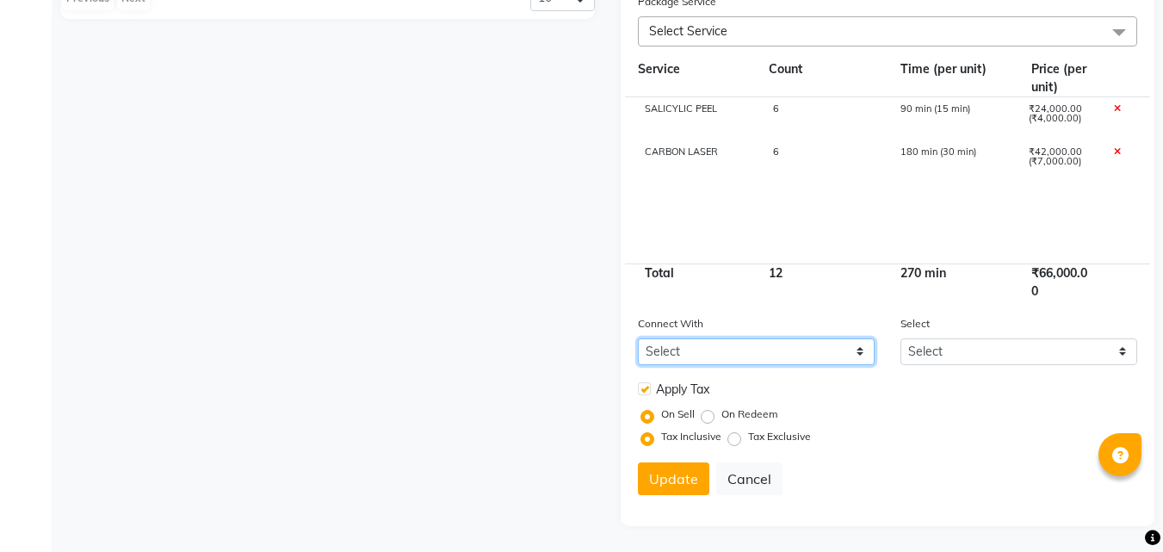
click at [856, 349] on select "Select Membership Prepaid Voucher" at bounding box center [756, 351] width 237 height 27
select select "3: V"
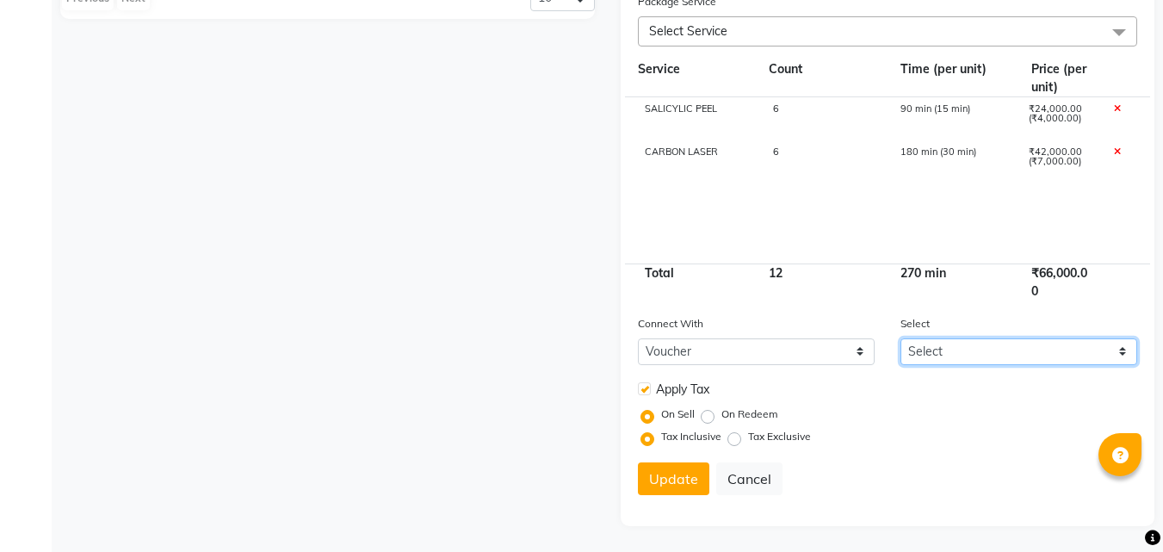
click at [1024, 354] on select "Select" at bounding box center [1018, 351] width 237 height 27
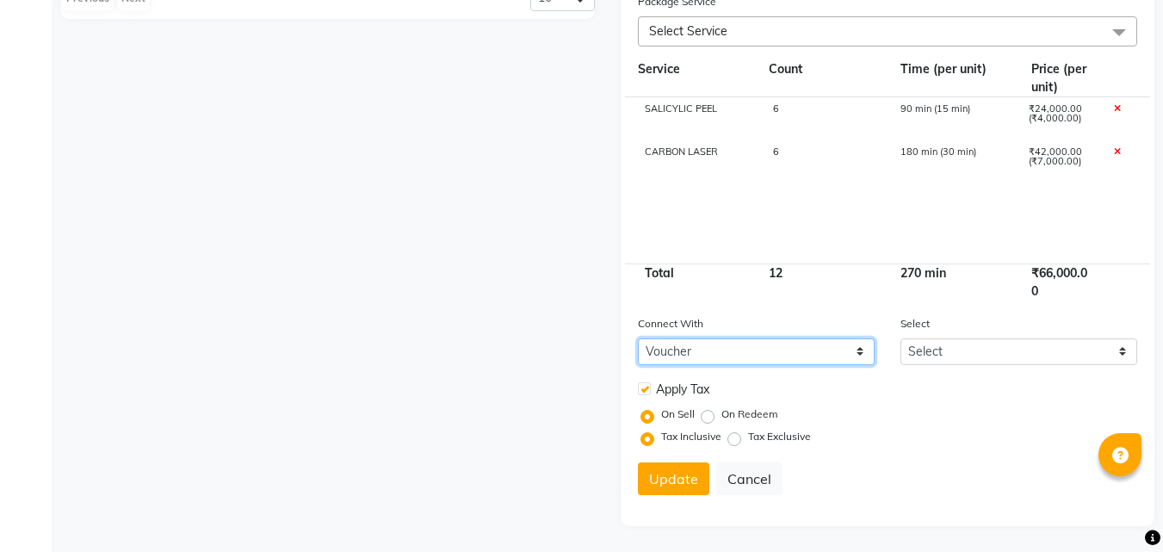
click at [856, 348] on select "Select Membership Prepaid Voucher" at bounding box center [756, 351] width 237 height 27
click at [684, 483] on button "Update" at bounding box center [673, 478] width 71 height 33
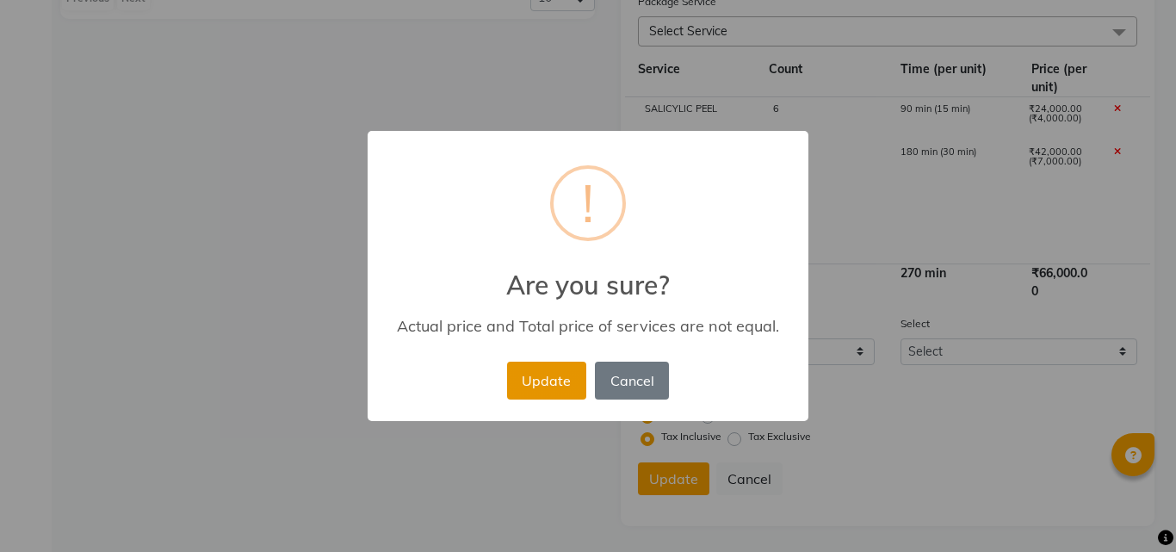
click at [553, 365] on button "Update" at bounding box center [546, 380] width 79 height 38
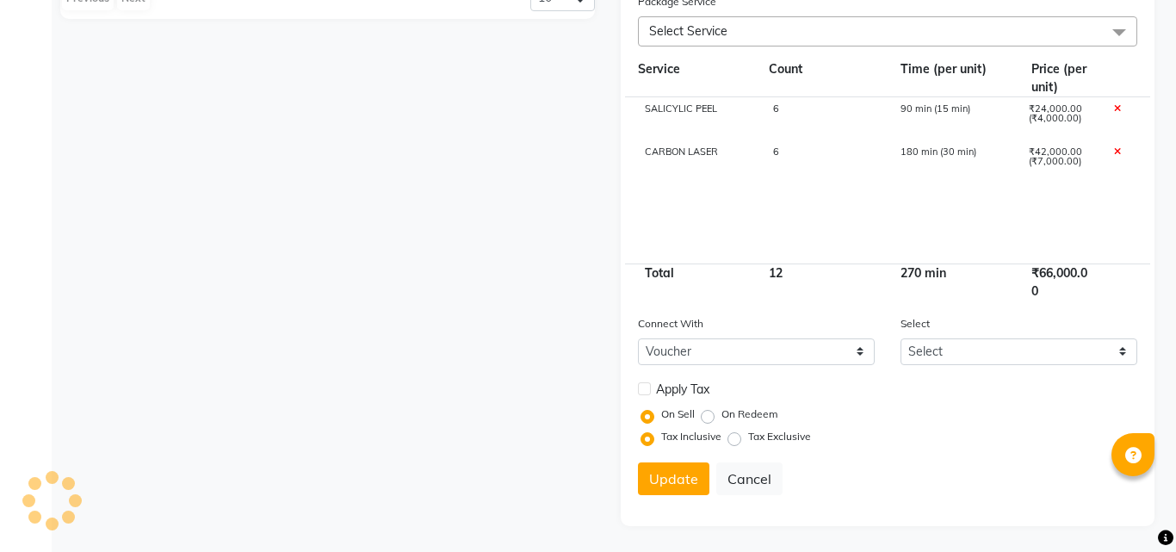
select select
checkbox input "false"
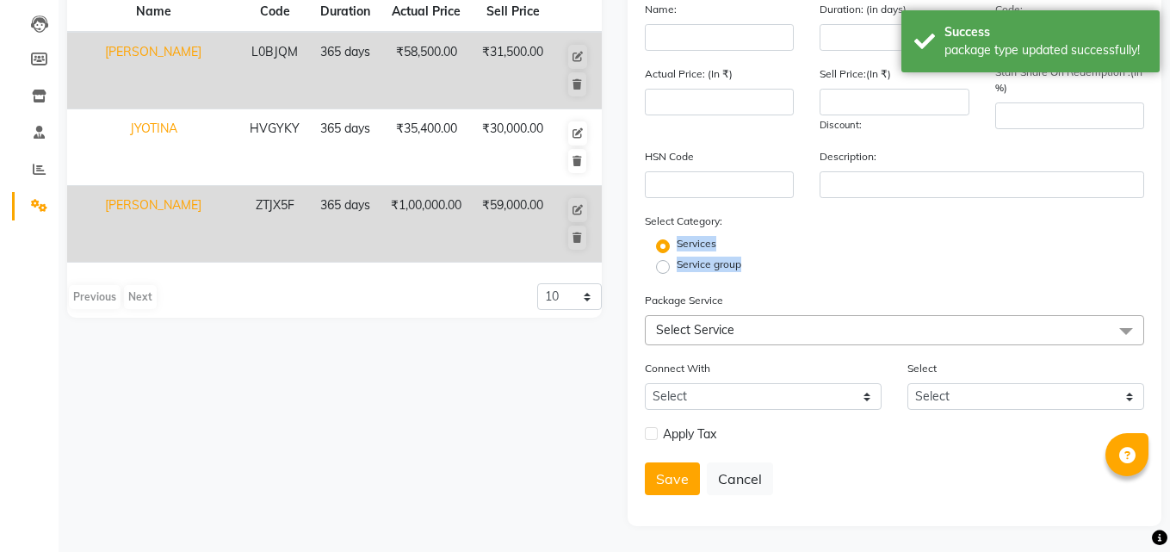
scroll to position [0, 0]
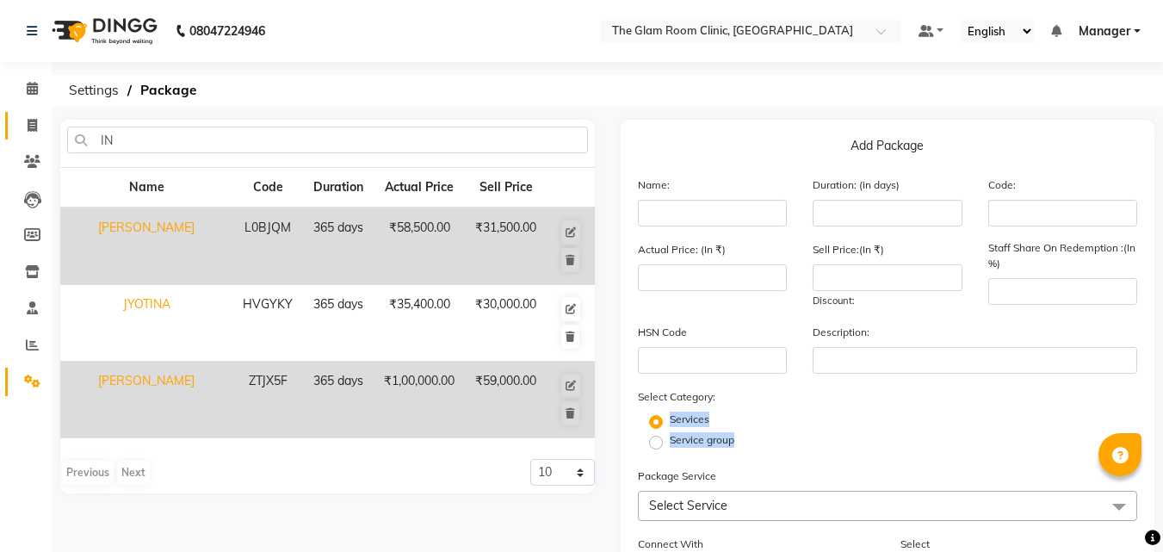
click at [34, 114] on link "Invoice" at bounding box center [25, 126] width 41 height 28
select select "7503"
select select "service"
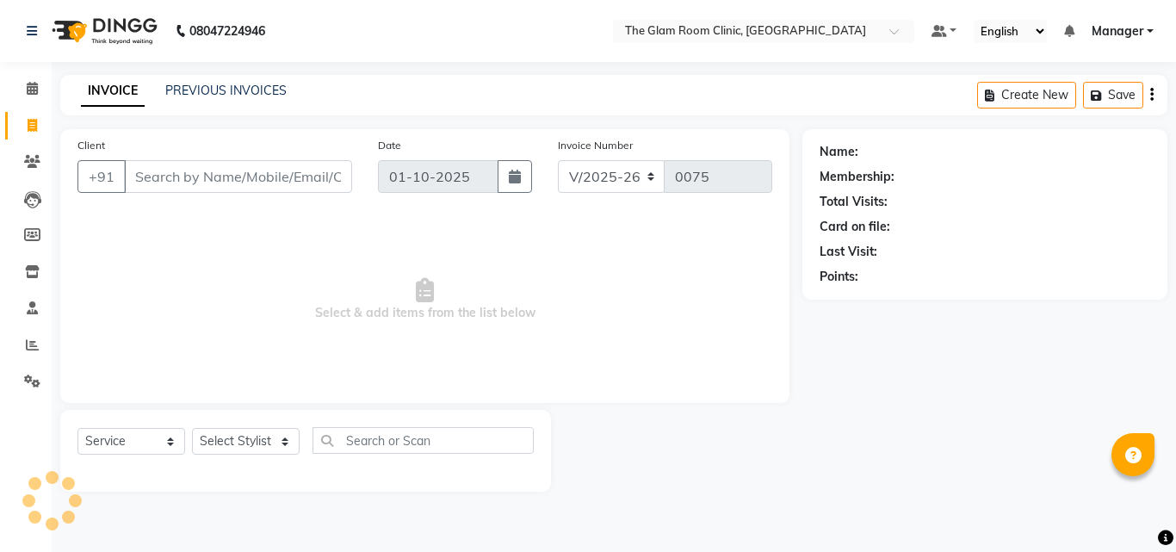
select select "7503"
click at [164, 435] on select "Select Service Product Membership Package Voucher Prepaid Gift Card" at bounding box center [131, 441] width 108 height 27
click at [167, 441] on select "Select Service Product Membership Package Voucher Prepaid Gift Card" at bounding box center [131, 441] width 108 height 27
select select "package"
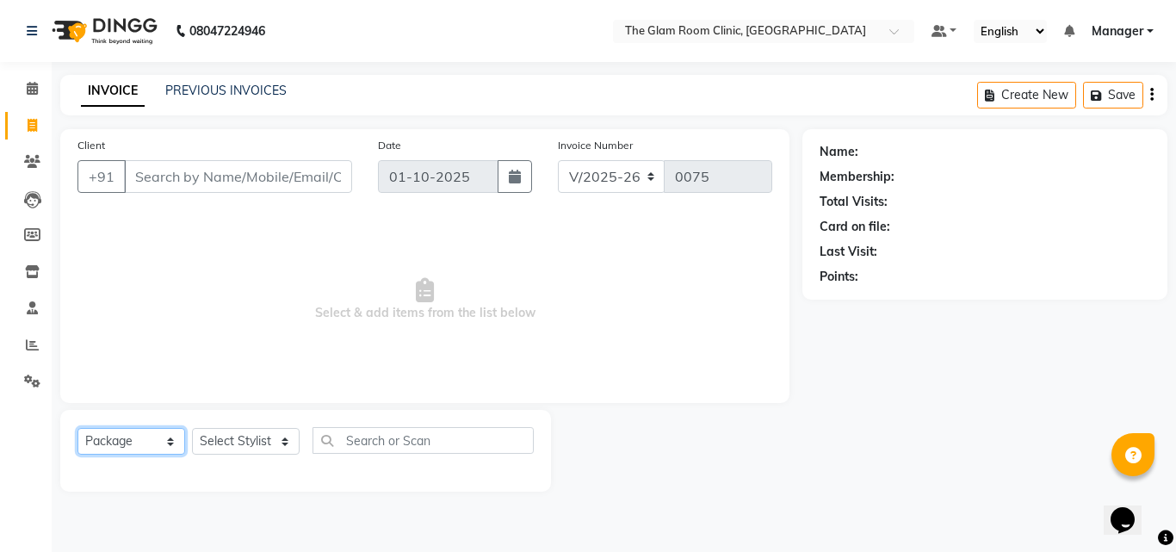
click at [77, 428] on select "Select Service Product Membership Package Voucher Prepaid Gift Card" at bounding box center [131, 441] width 108 height 27
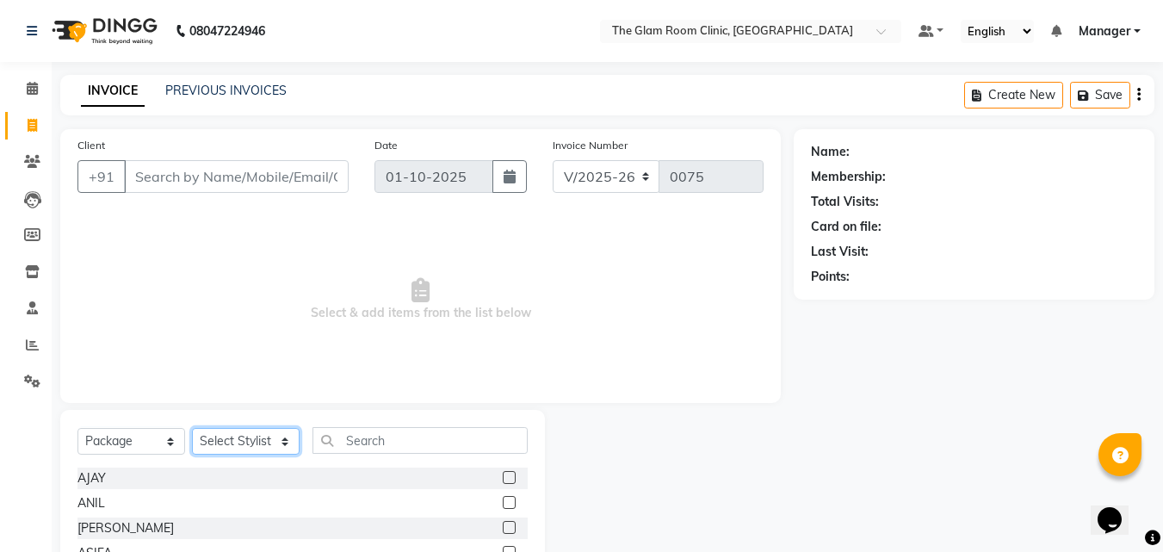
click at [256, 449] on select "Select Stylist DOCTOR [PERSON_NAME] Manager [PERSON_NAME]" at bounding box center [246, 441] width 108 height 27
select select "92181"
click at [192, 428] on select "Select Stylist DOCTOR [PERSON_NAME] Manager [PERSON_NAME]" at bounding box center [246, 441] width 108 height 27
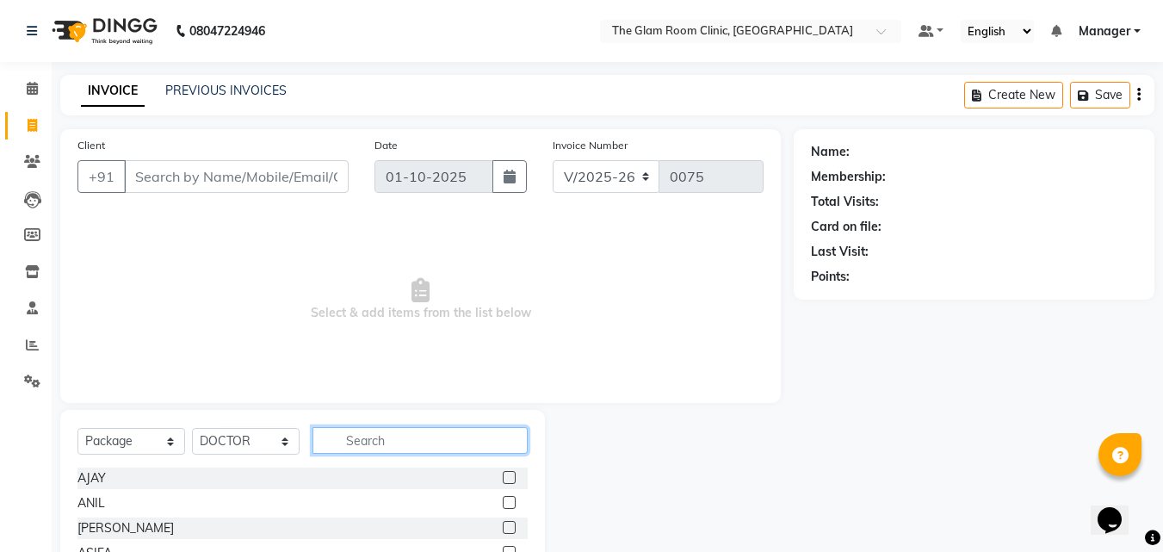
click at [357, 444] on input "text" at bounding box center [419, 440] width 215 height 27
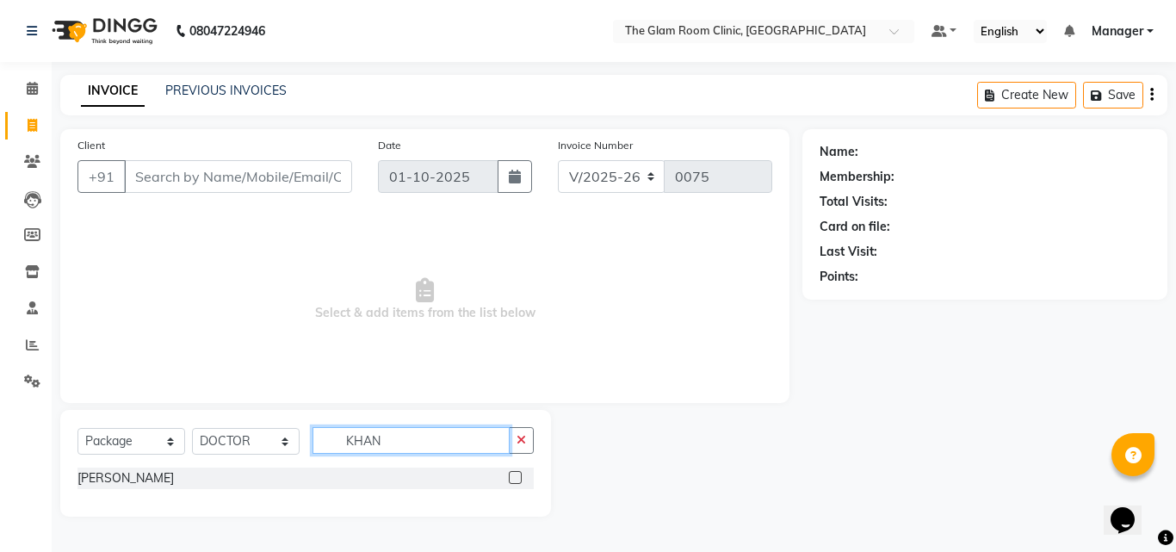
type input "KHAN"
click at [512, 478] on label at bounding box center [515, 477] width 13 height 13
click at [512, 478] on input "checkbox" at bounding box center [514, 477] width 11 height 11
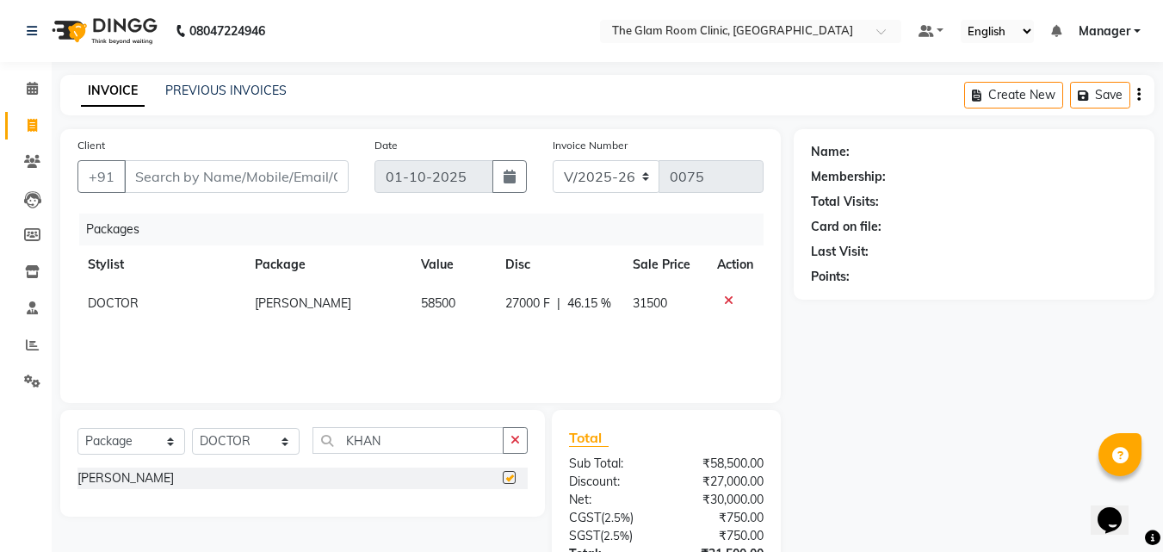
checkbox input "false"
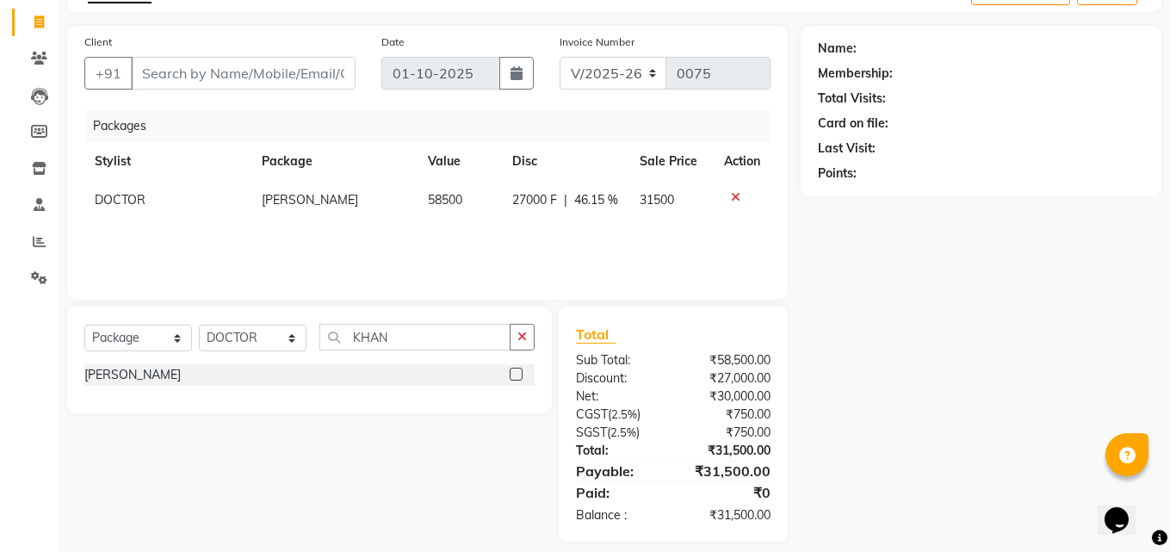
scroll to position [119, 0]
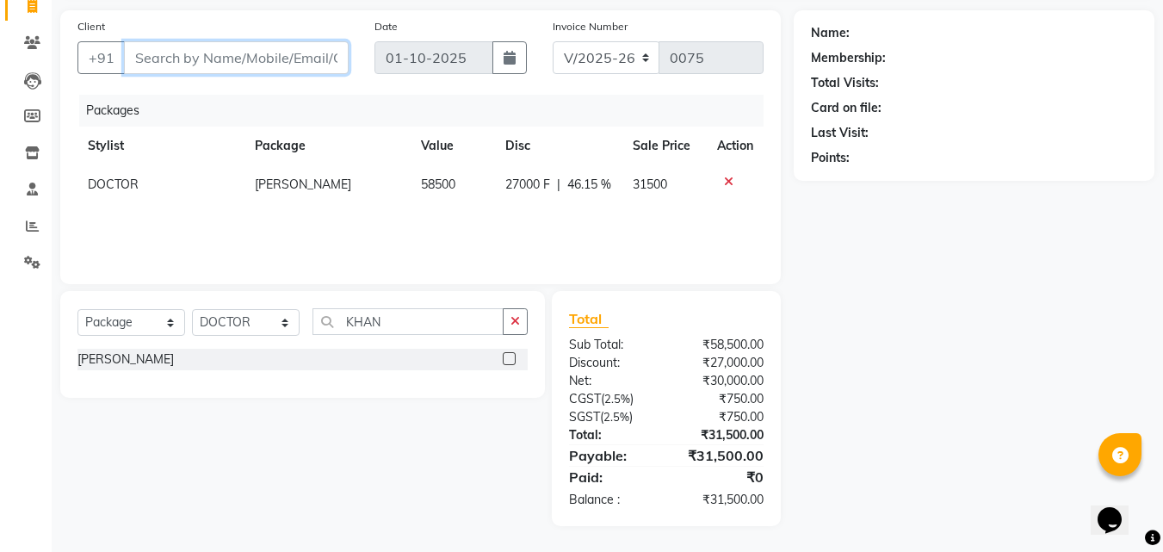
click at [212, 64] on input "Client" at bounding box center [236, 57] width 225 height 33
type input "9700108738"
click at [298, 50] on span "Add Client" at bounding box center [304, 57] width 68 height 17
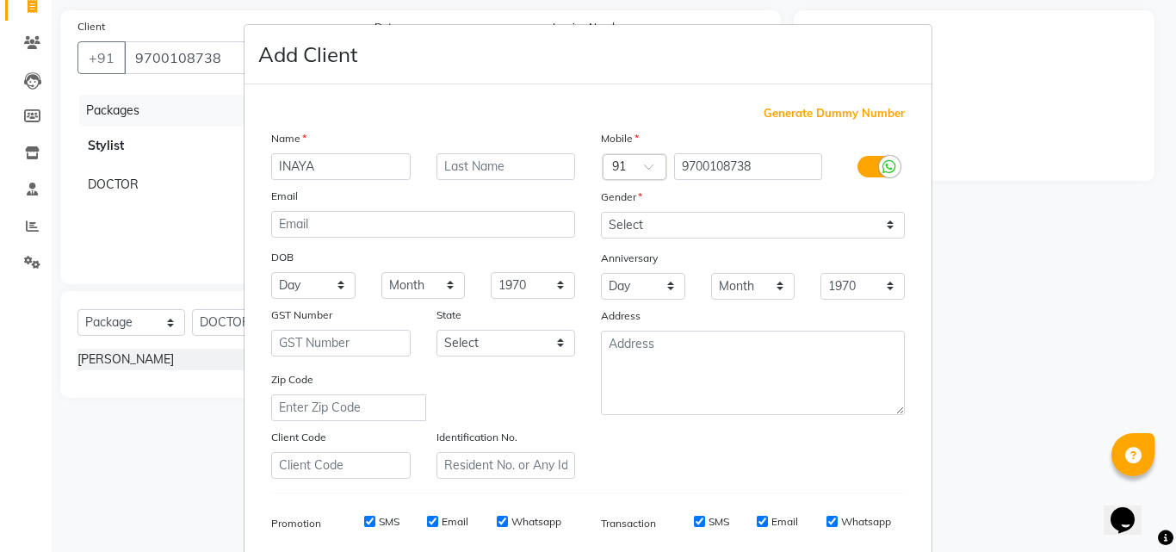
type input "INAYA"
click at [475, 151] on div "Name" at bounding box center [423, 141] width 330 height 24
click at [466, 170] on input "text" at bounding box center [505, 166] width 139 height 27
type input "KHAN"
click at [672, 222] on select "Select [DEMOGRAPHIC_DATA] [DEMOGRAPHIC_DATA] Other Prefer Not To Say" at bounding box center [753, 225] width 304 height 27
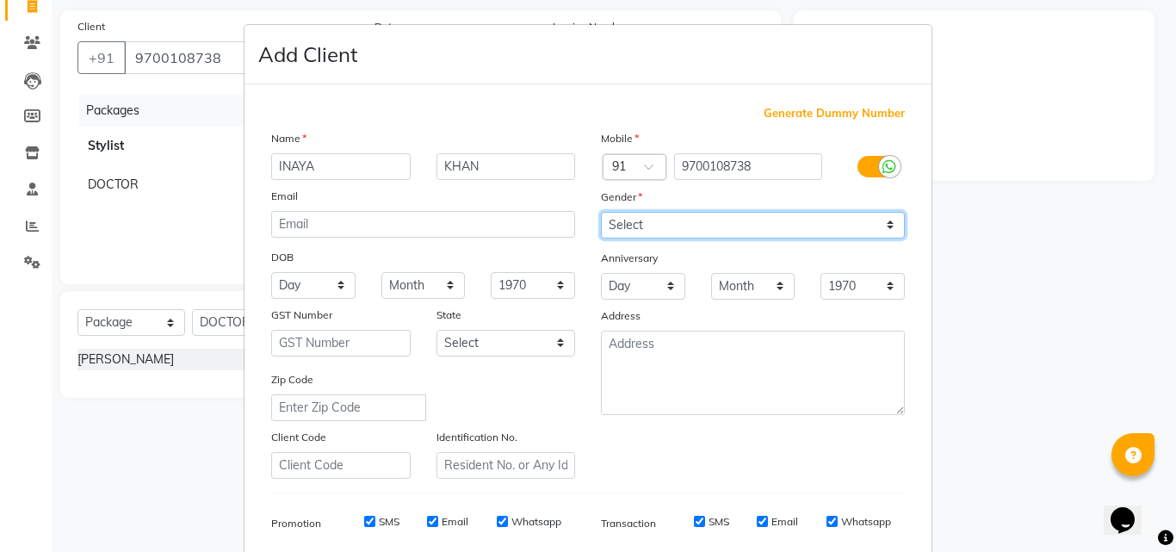
select select "[DEMOGRAPHIC_DATA]"
click at [601, 212] on select "Select [DEMOGRAPHIC_DATA] [DEMOGRAPHIC_DATA] Other Prefer Not To Say" at bounding box center [753, 225] width 304 height 27
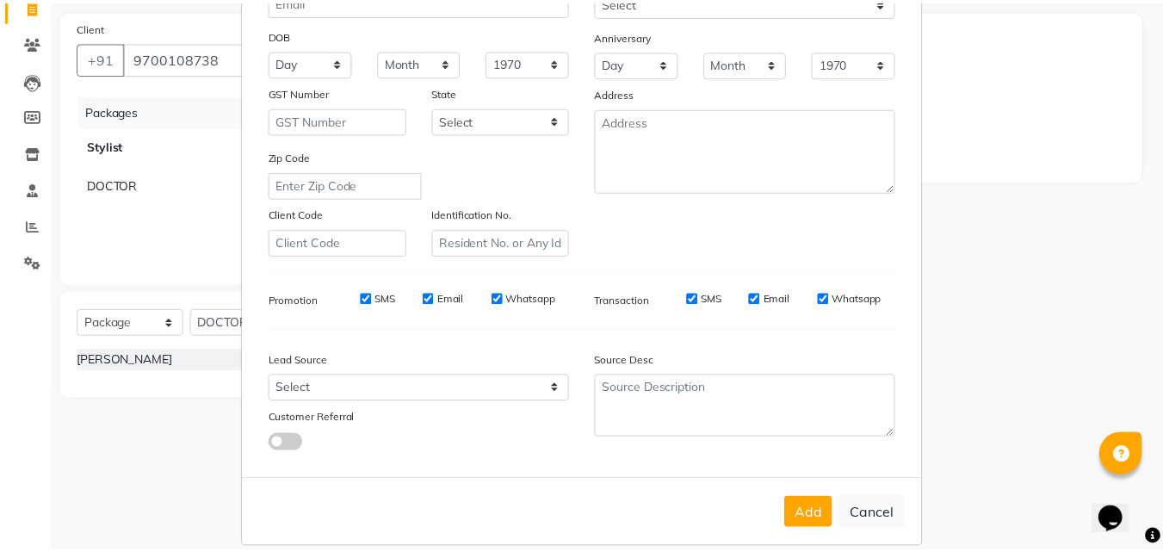
scroll to position [243, 0]
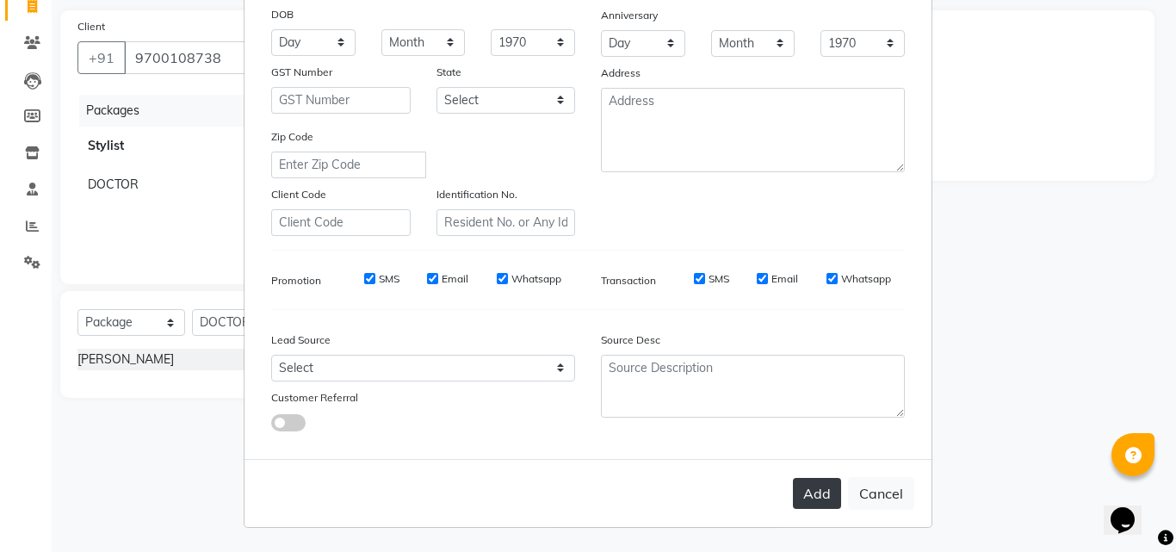
click at [802, 494] on button "Add" at bounding box center [817, 493] width 48 height 31
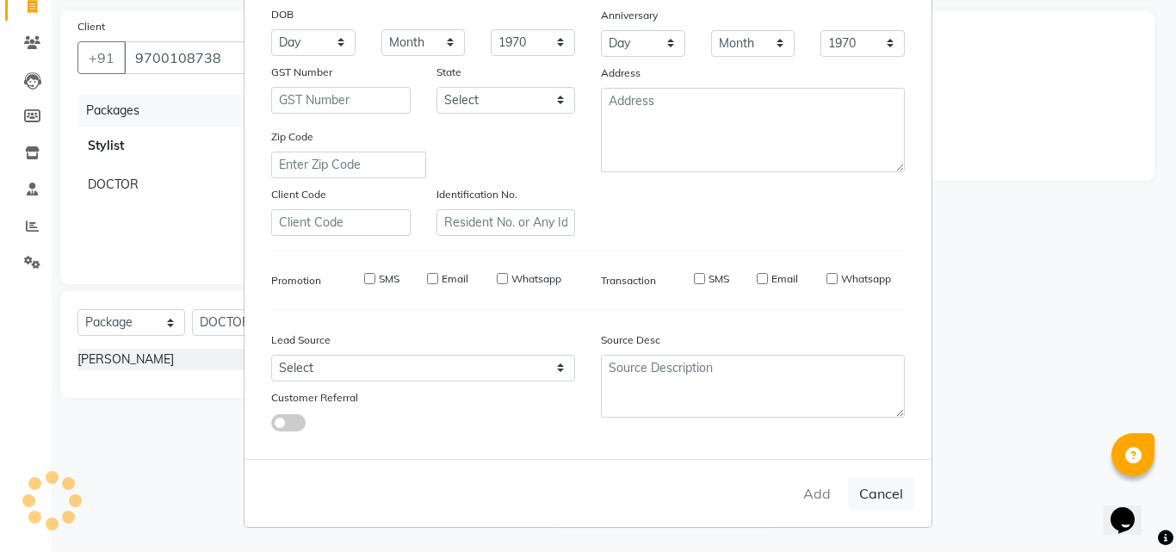
select select
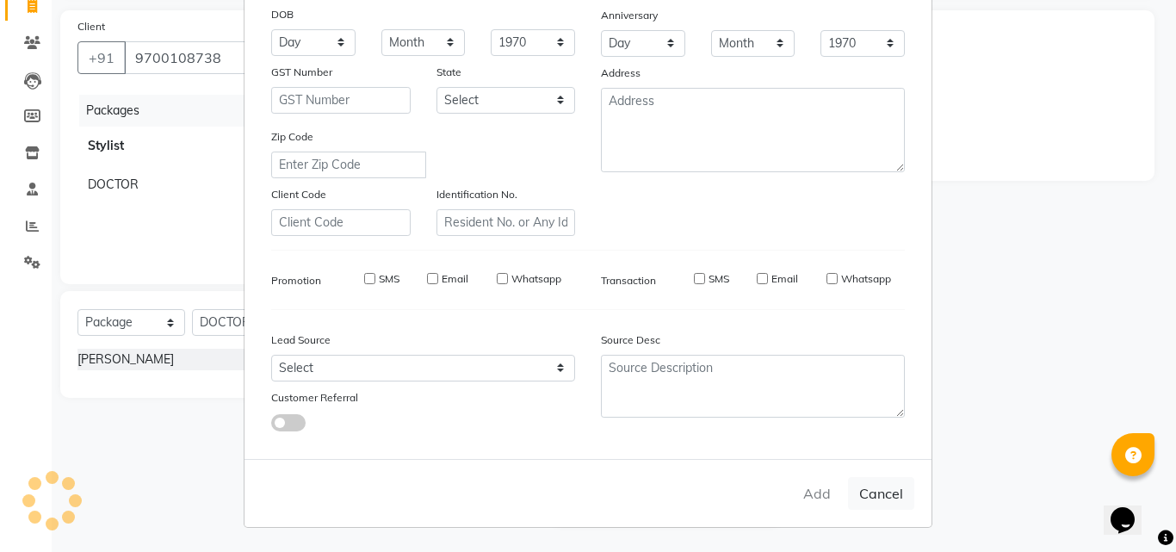
select select
checkbox input "false"
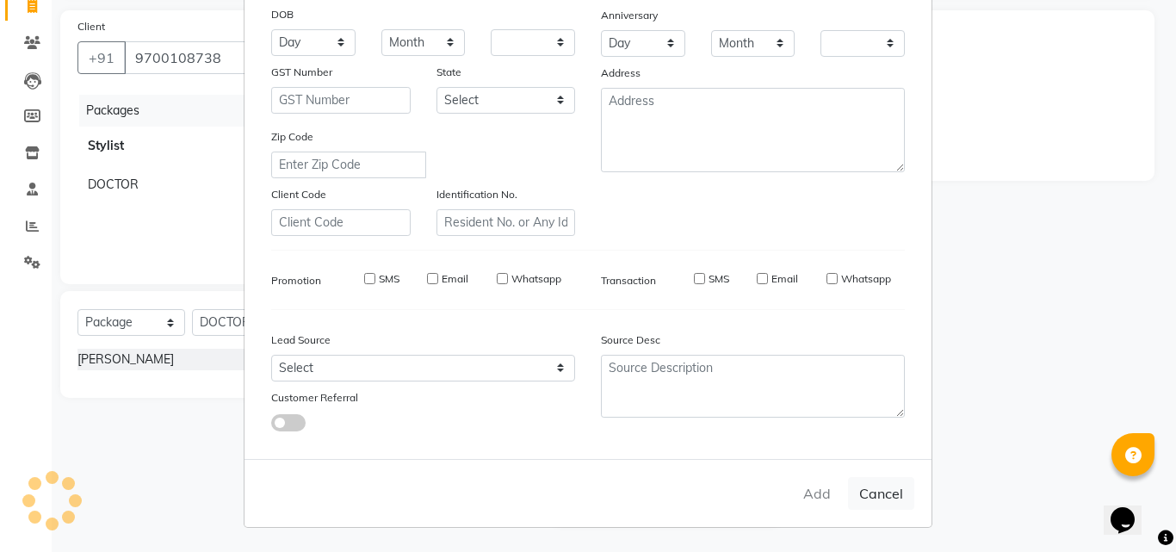
checkbox input "false"
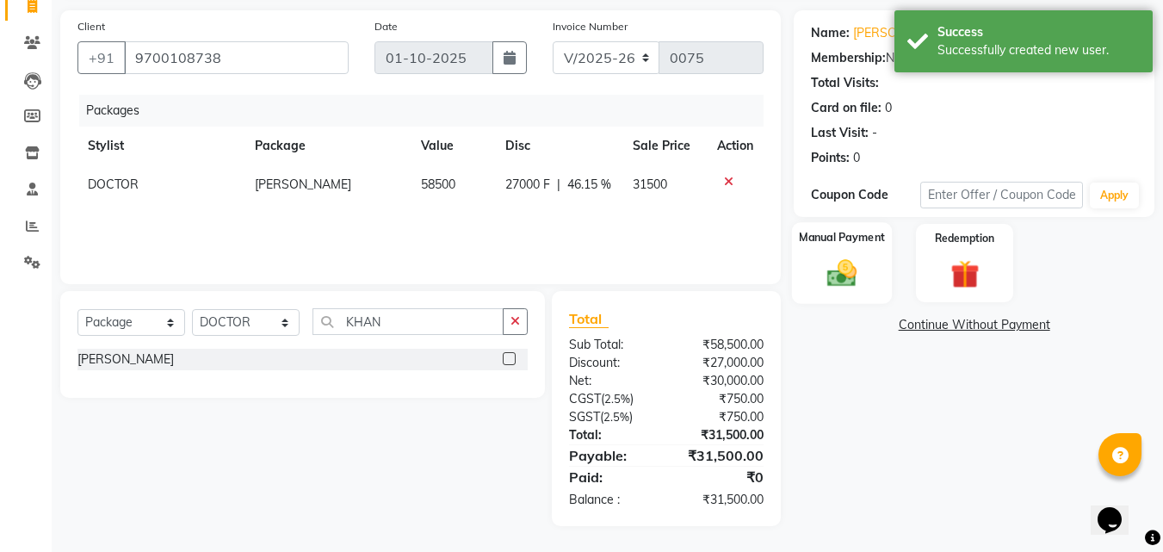
click at [858, 271] on img at bounding box center [842, 273] width 48 height 34
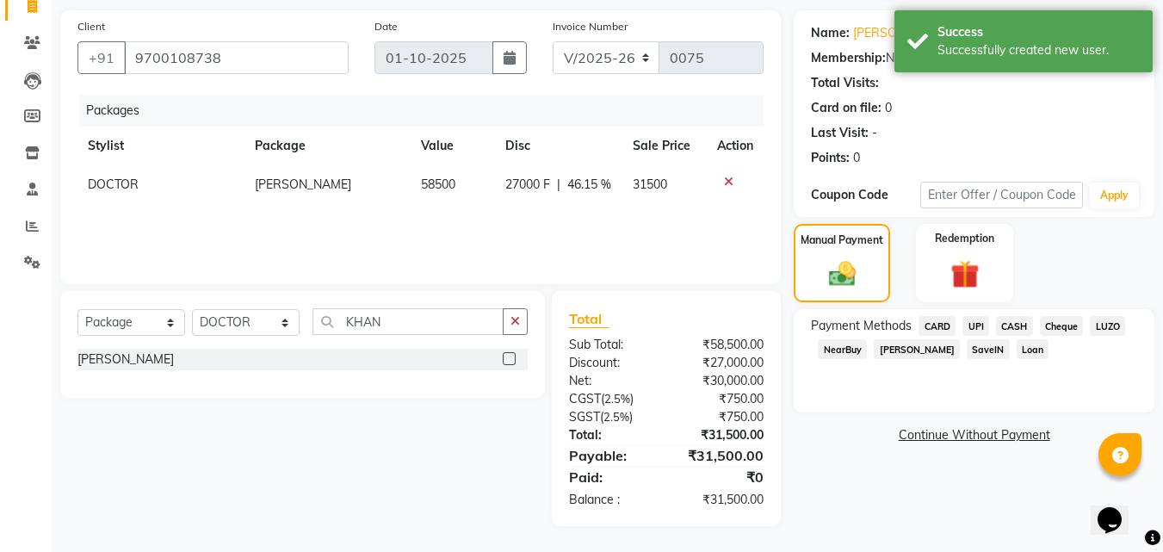
click at [983, 324] on span "UPI" at bounding box center [975, 326] width 27 height 20
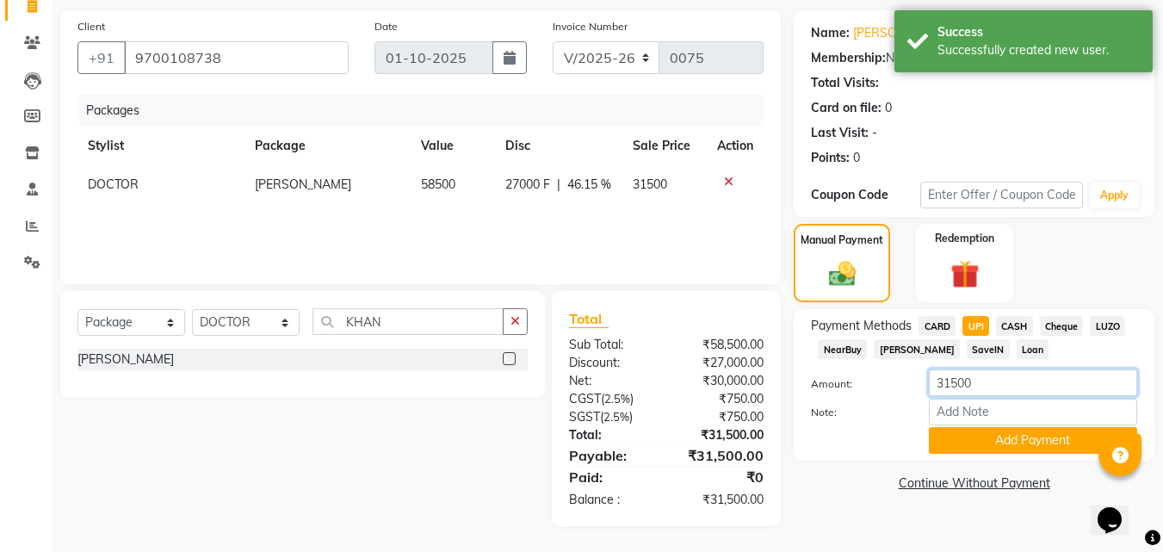
click at [987, 388] on input "31500" at bounding box center [1033, 382] width 208 height 27
type input "3"
type input "11000"
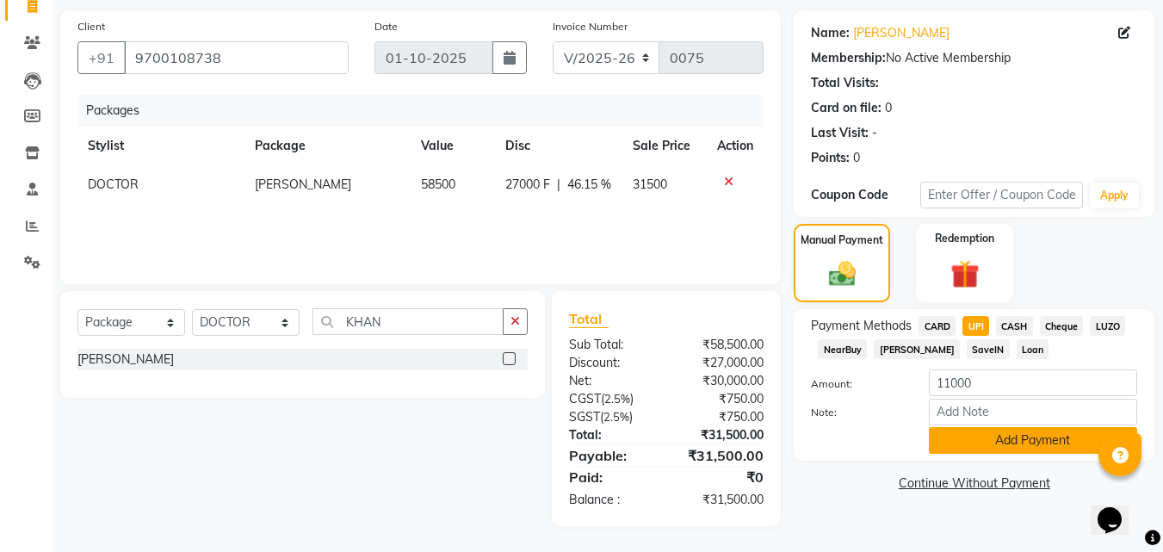
click at [1007, 441] on button "Add Payment" at bounding box center [1033, 440] width 208 height 27
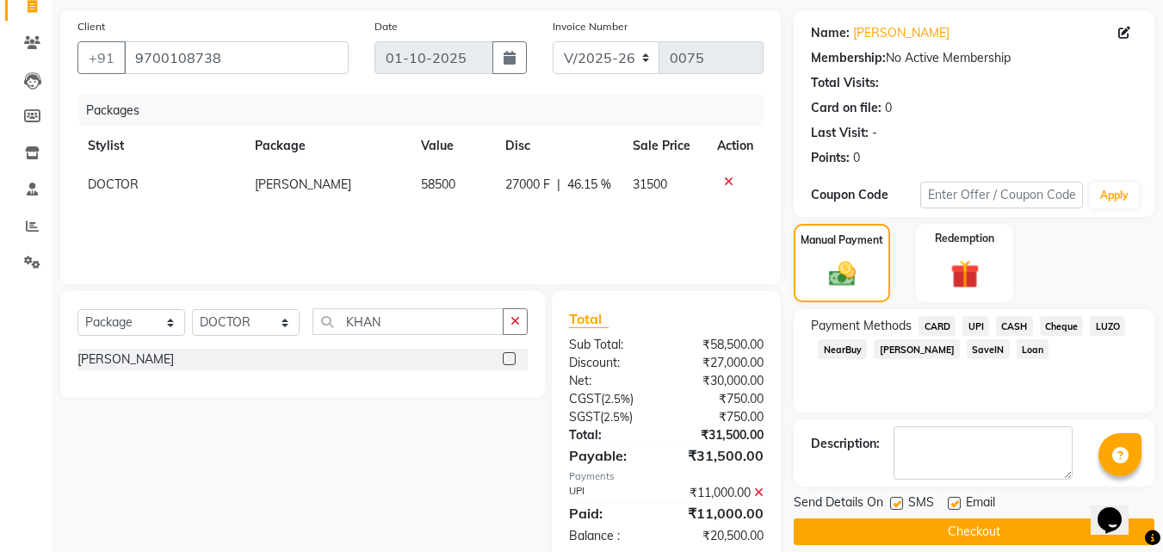
scroll to position [155, 0]
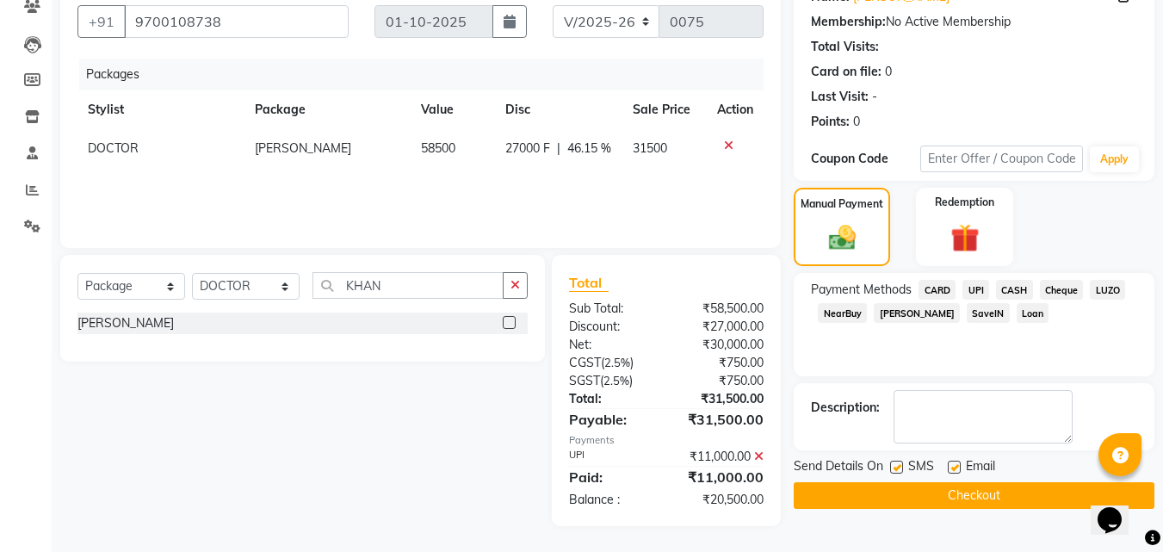
click at [990, 491] on button "Checkout" at bounding box center [973, 495] width 361 height 27
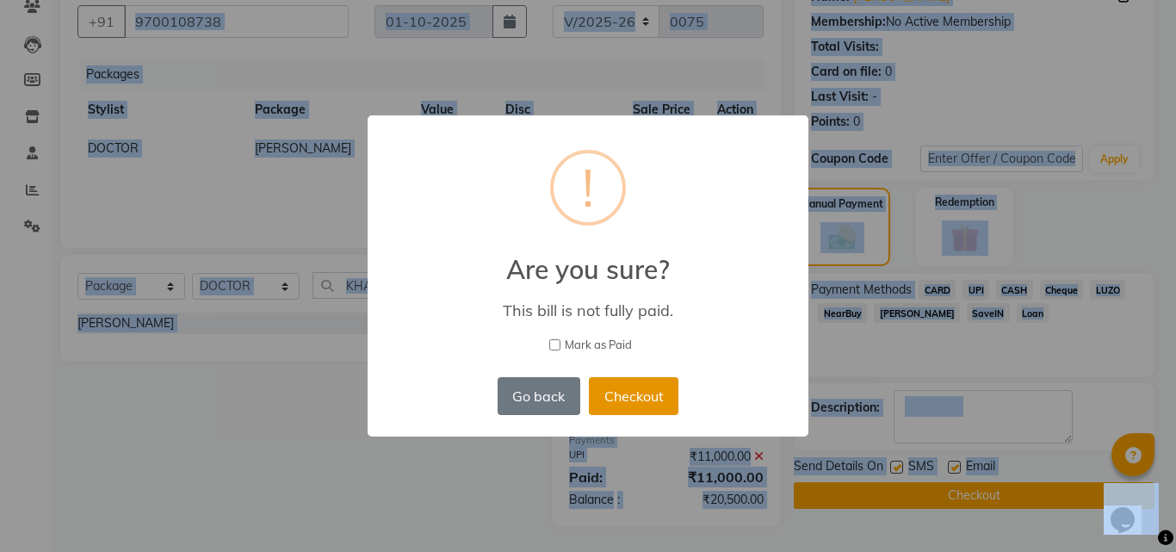
click at [638, 380] on button "Checkout" at bounding box center [633, 396] width 89 height 38
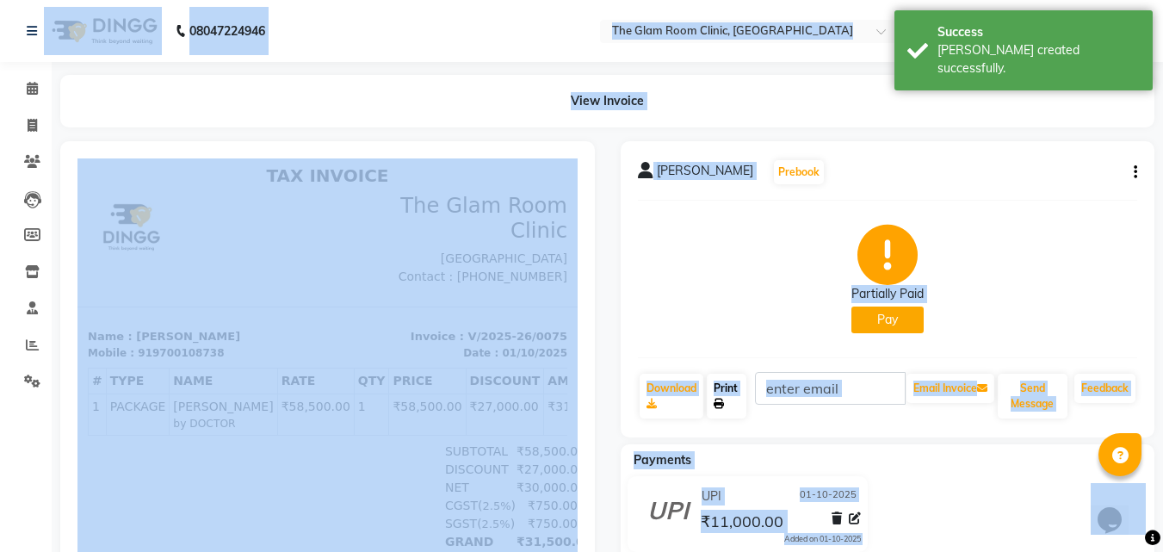
click at [725, 396] on link "Print" at bounding box center [727, 395] width 40 height 45
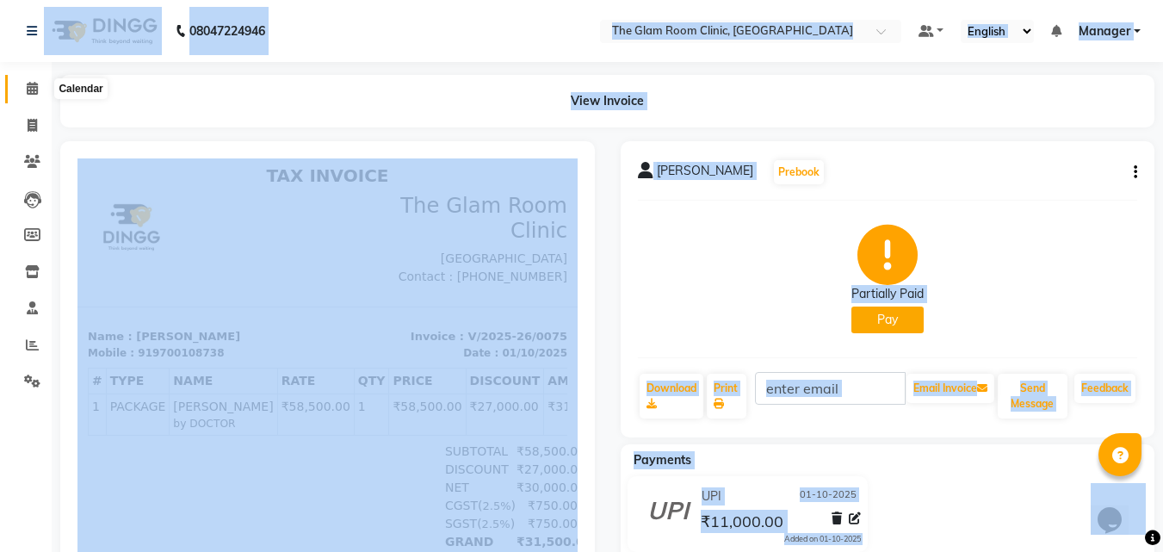
click at [35, 81] on span at bounding box center [32, 89] width 30 height 20
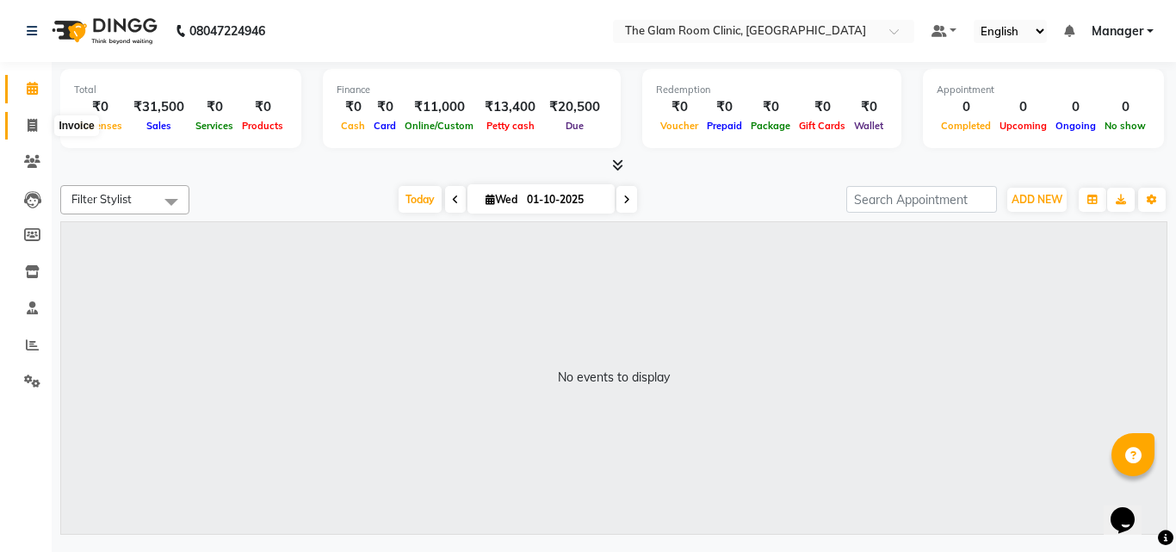
click at [30, 127] on icon at bounding box center [32, 125] width 9 height 13
select select "service"
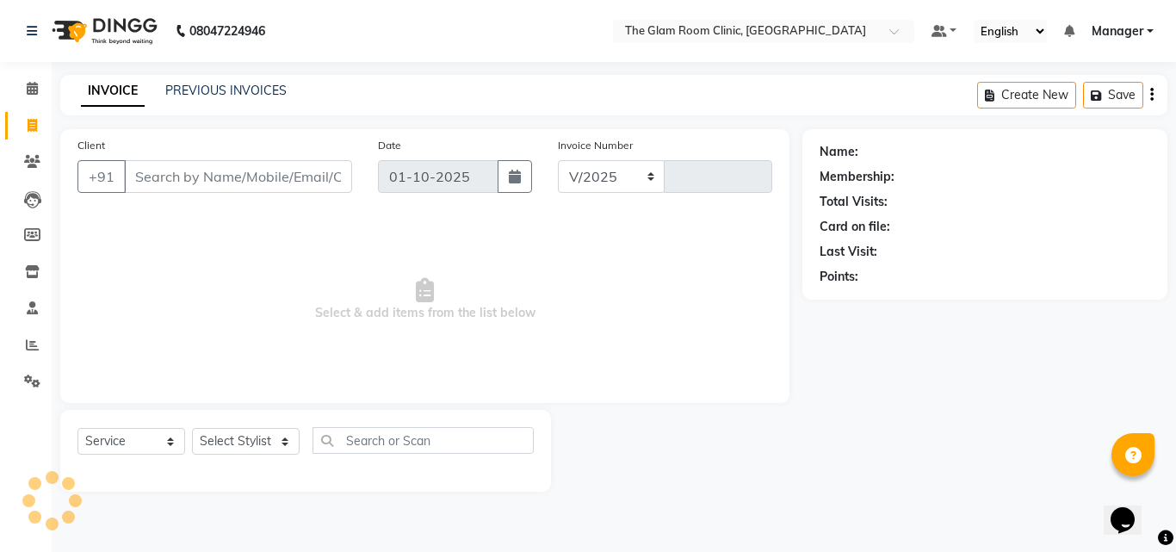
select select "7503"
type input "0076"
click at [33, 89] on icon at bounding box center [32, 88] width 11 height 13
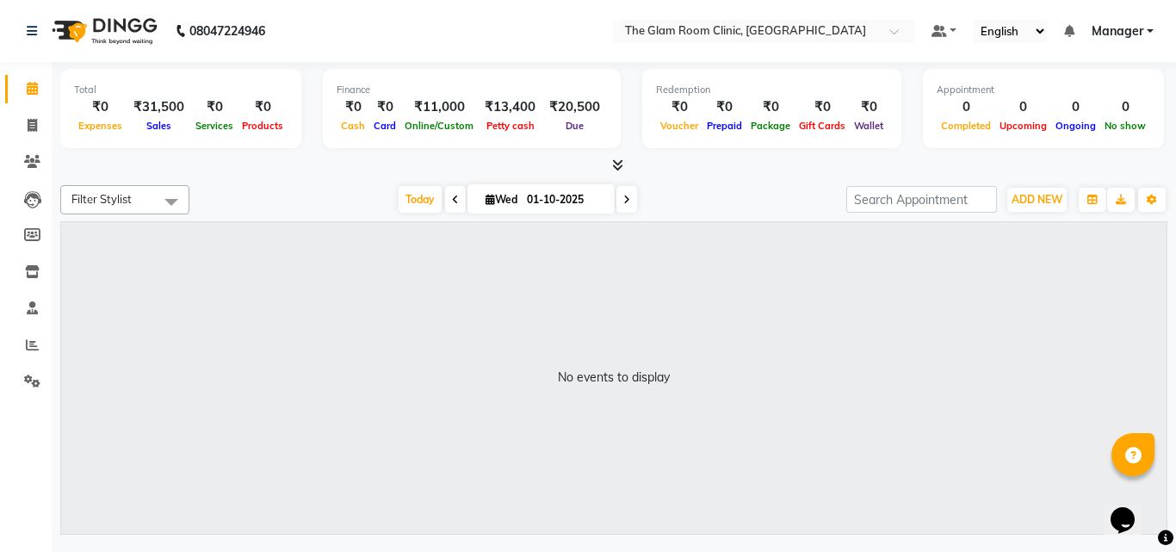
click at [33, 89] on icon at bounding box center [32, 88] width 11 height 13
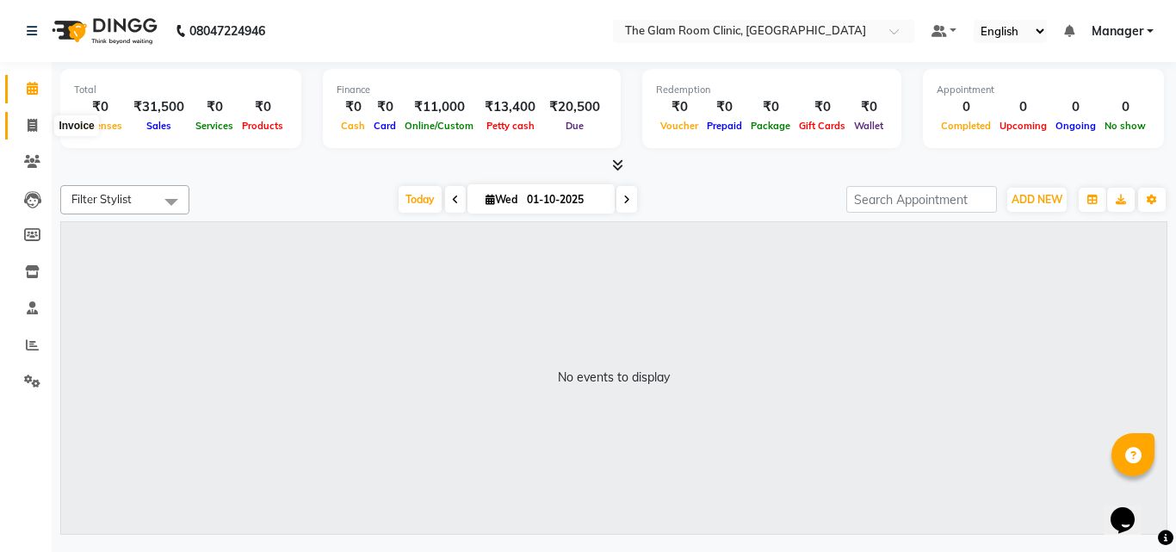
click at [32, 116] on span at bounding box center [32, 126] width 30 height 20
select select "service"
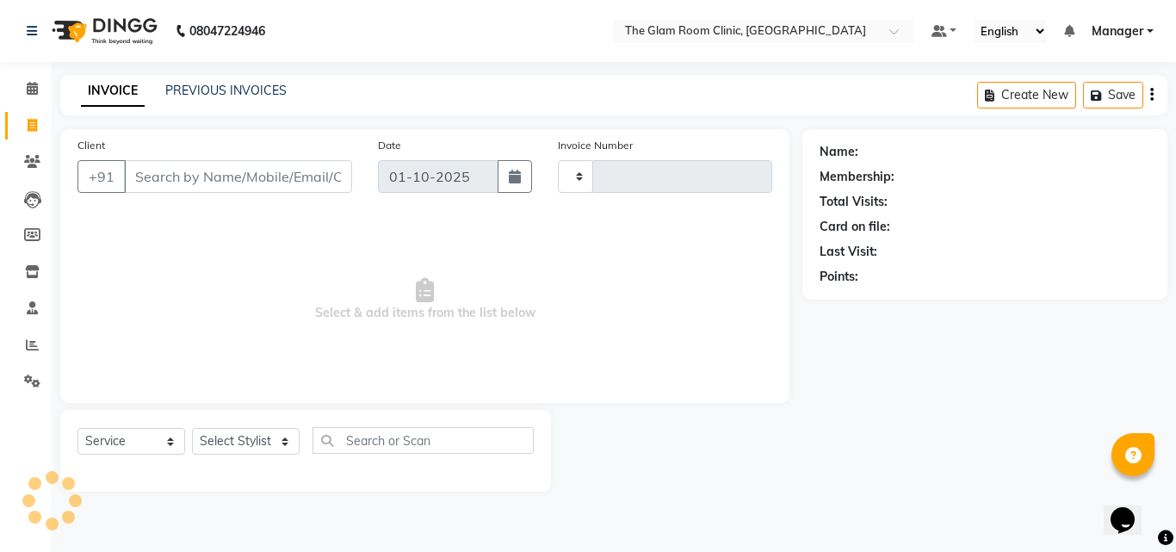
type input "0076"
select select "7503"
click at [34, 89] on icon at bounding box center [32, 88] width 11 height 13
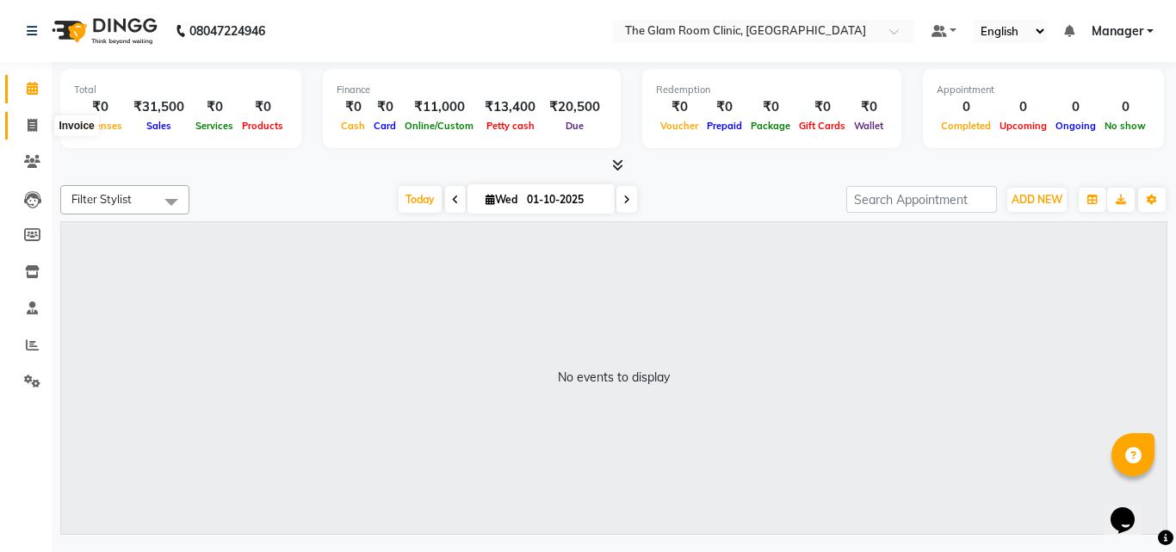
click at [34, 119] on icon at bounding box center [32, 125] width 9 height 13
select select "service"
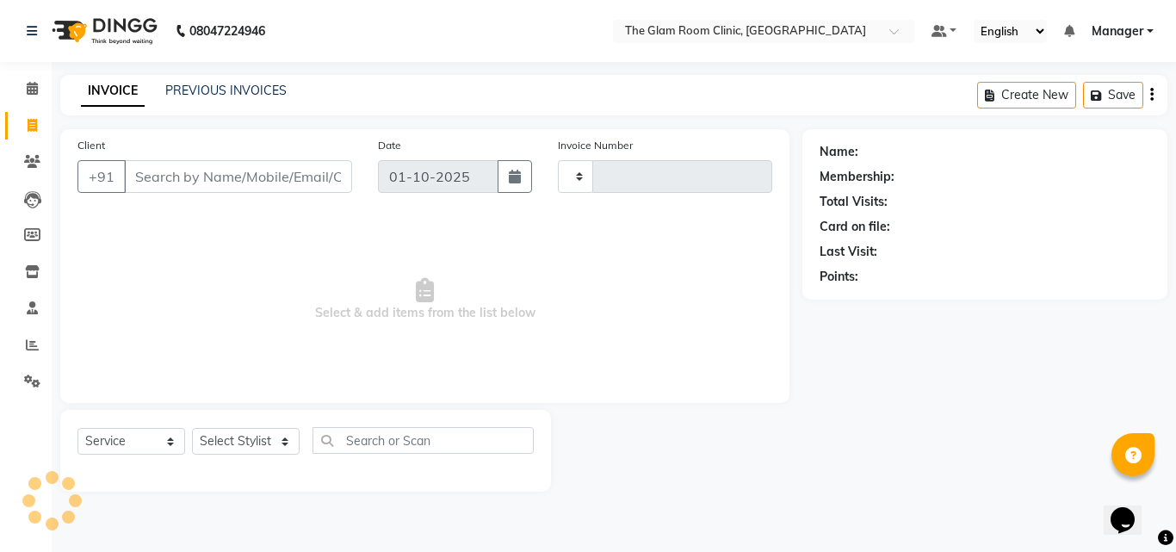
type input "0076"
select select "7503"
click at [225, 84] on link "PREVIOUS INVOICES" at bounding box center [225, 90] width 121 height 15
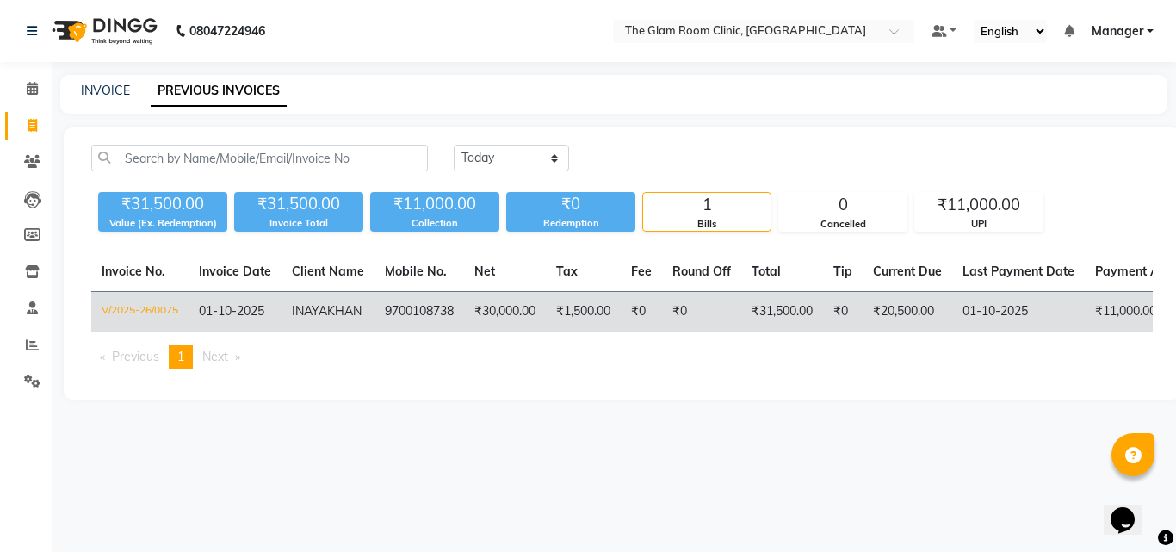
click at [322, 312] on span "INAYA" at bounding box center [309, 310] width 35 height 15
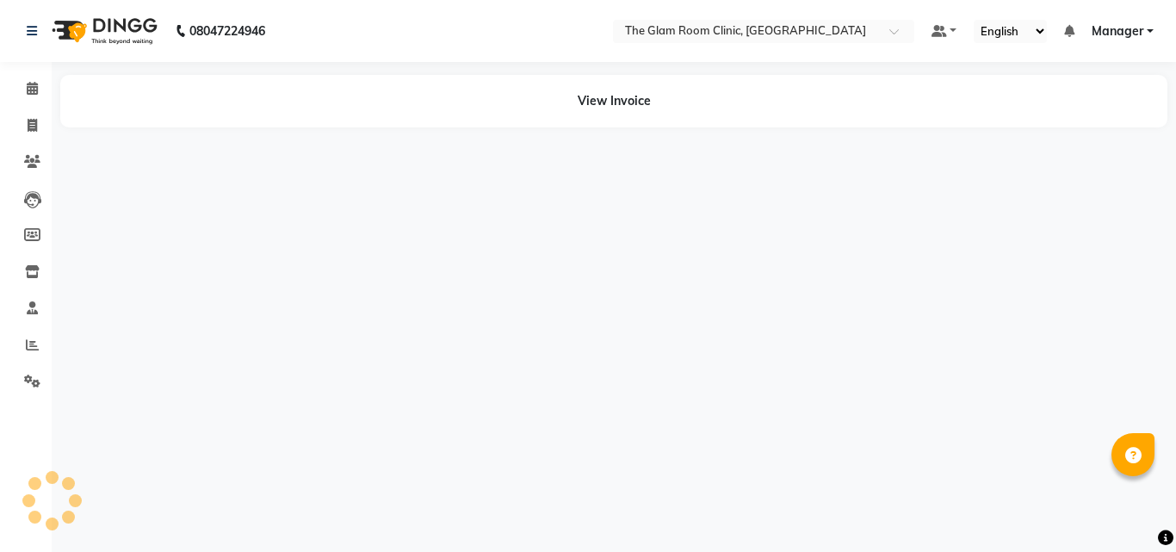
select select "en"
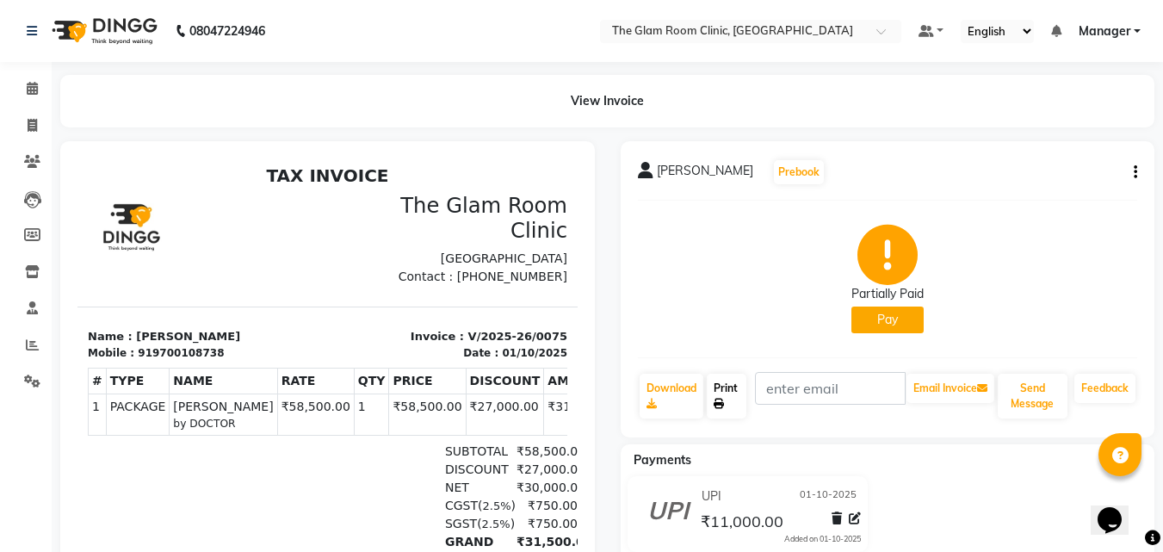
click at [725, 399] on link "Print" at bounding box center [727, 395] width 40 height 45
click at [27, 96] on span at bounding box center [32, 89] width 30 height 20
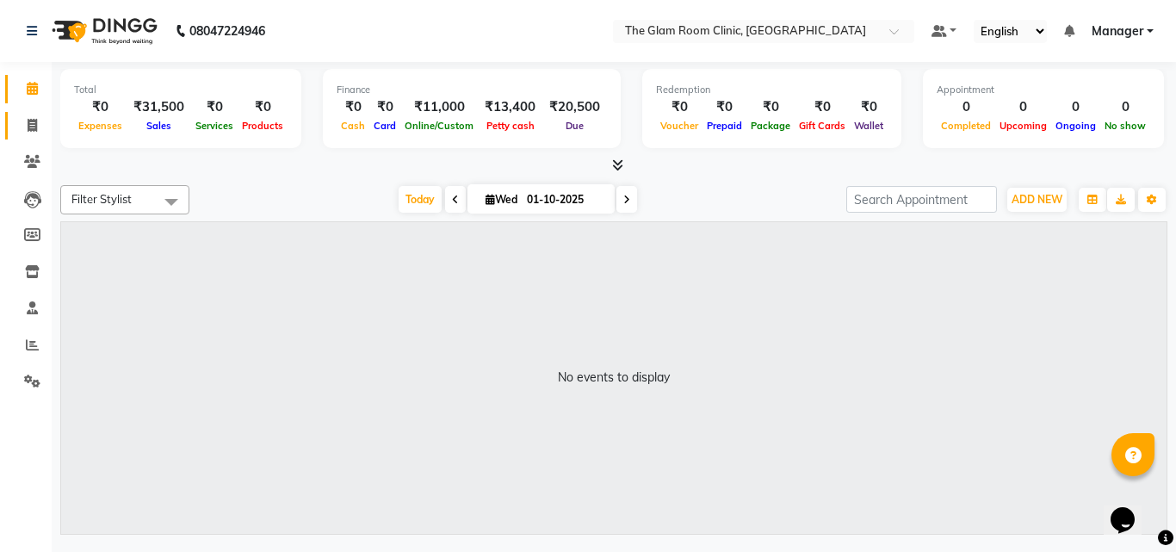
click at [34, 114] on link "Invoice" at bounding box center [25, 126] width 41 height 28
select select "7503"
select select "service"
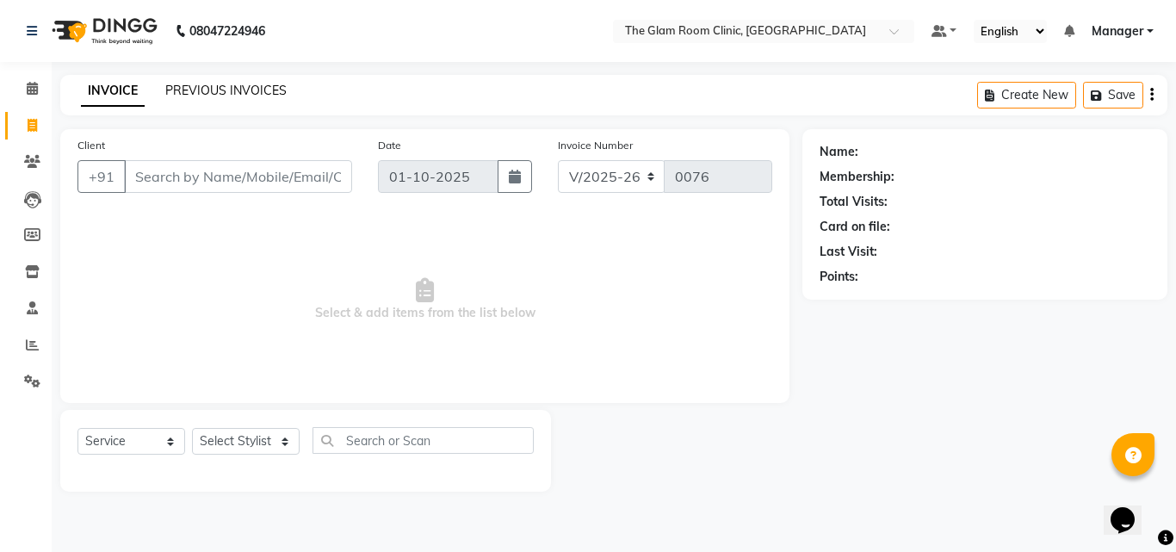
click at [226, 94] on link "PREVIOUS INVOICES" at bounding box center [225, 90] width 121 height 15
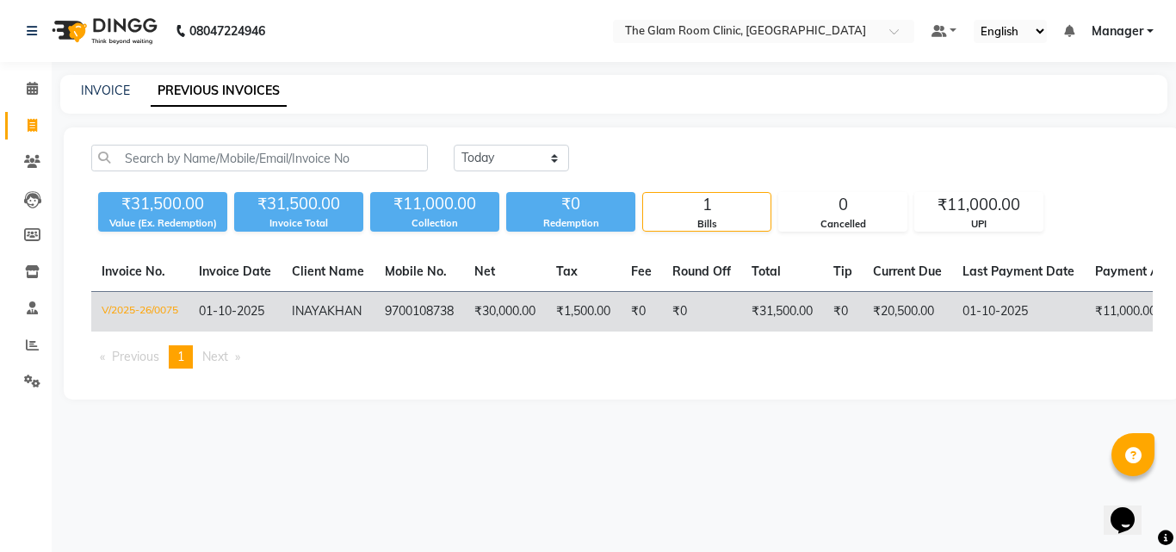
click at [353, 308] on td "INAYA KHAN" at bounding box center [327, 312] width 93 height 40
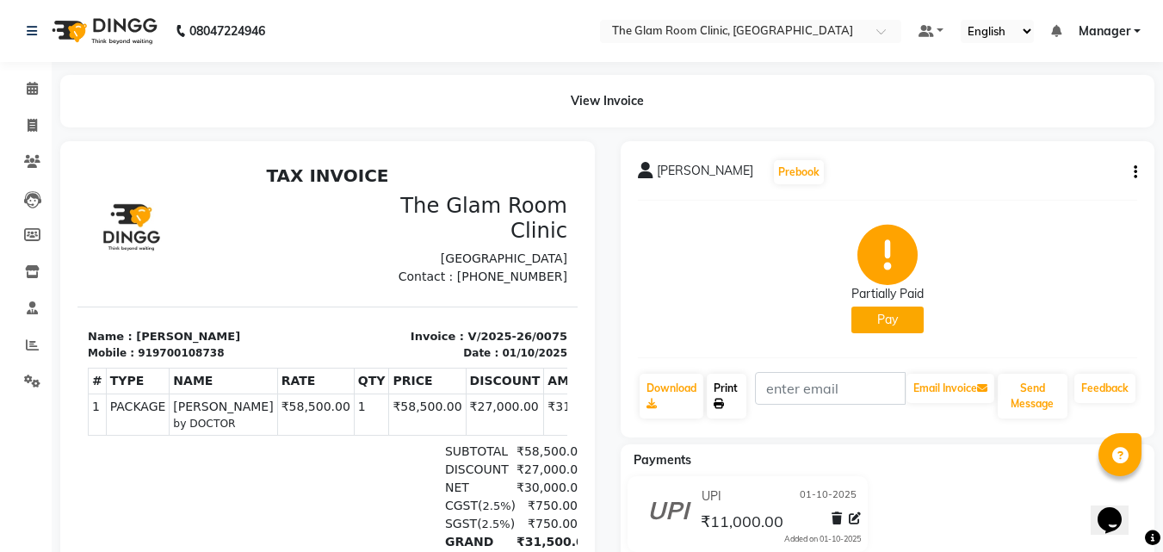
click at [725, 404] on link "Print" at bounding box center [727, 395] width 40 height 45
click at [28, 94] on icon at bounding box center [32, 88] width 11 height 13
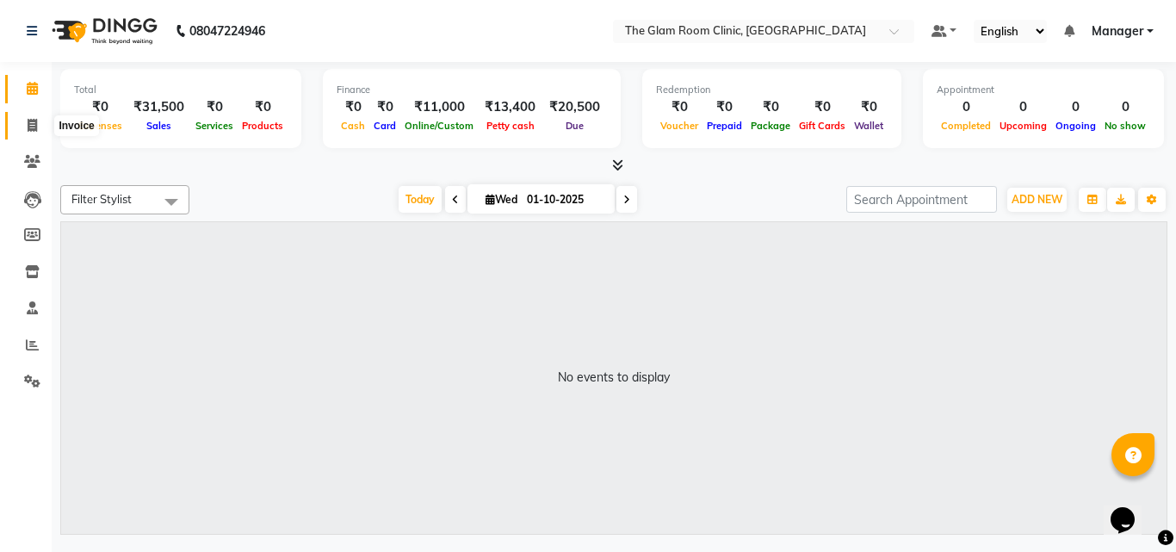
click at [28, 133] on span at bounding box center [32, 126] width 30 height 20
select select "service"
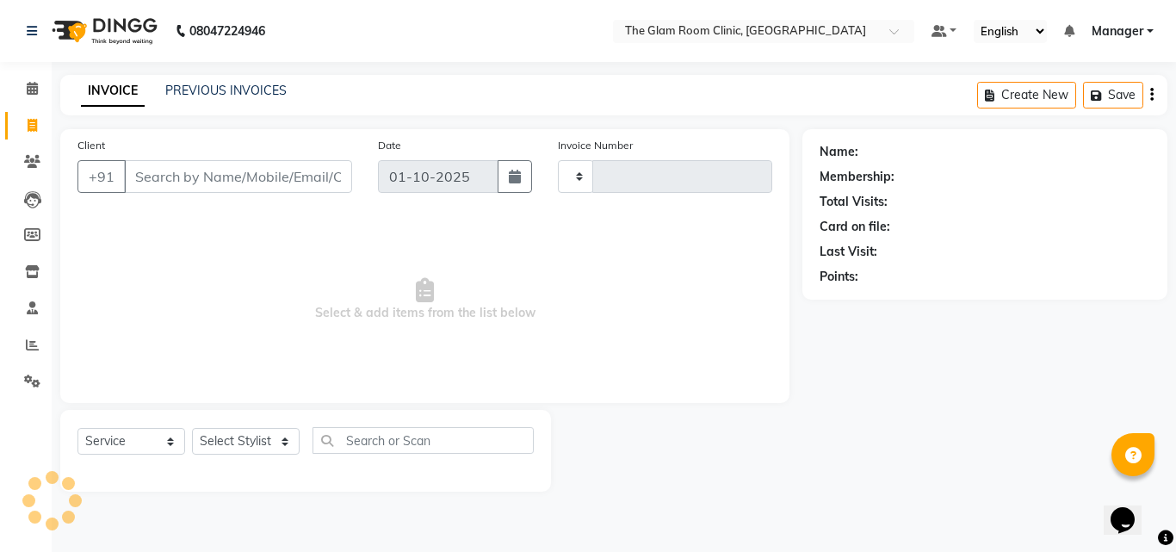
type input "0076"
select select "7503"
click at [274, 442] on select "Select Stylist DOCTOR [PERSON_NAME] Manager [PERSON_NAME]" at bounding box center [246, 441] width 108 height 27
select select "92181"
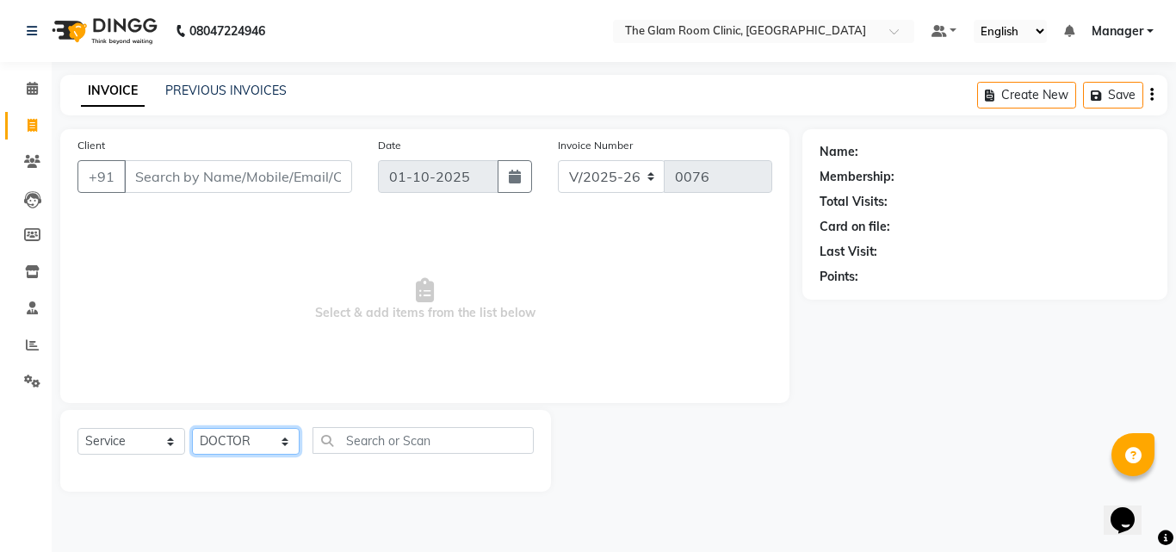
click at [192, 428] on select "Select Stylist DOCTOR [PERSON_NAME] Manager [PERSON_NAME]" at bounding box center [246, 441] width 108 height 27
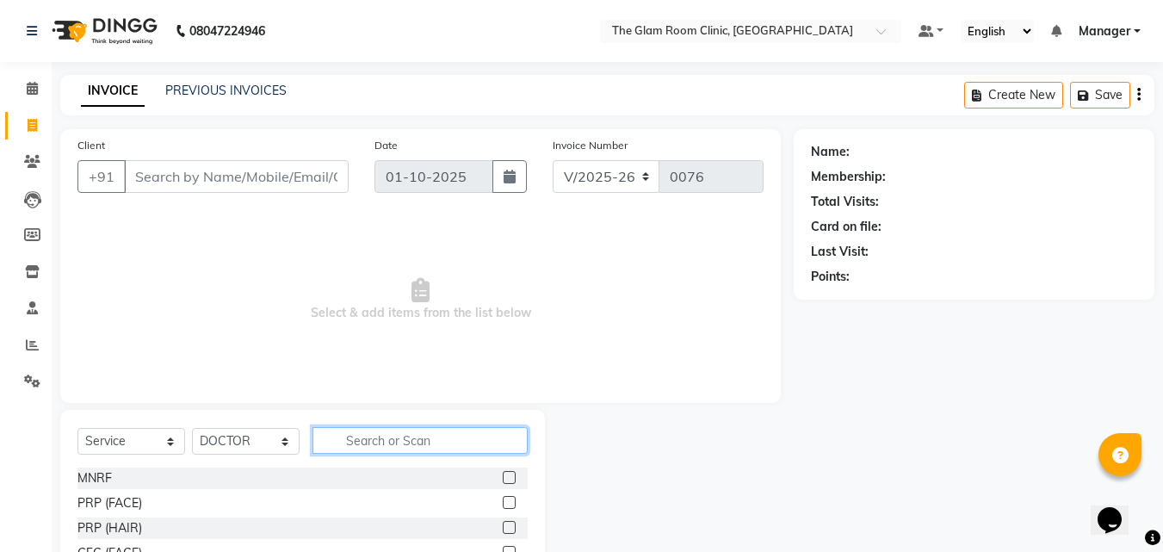
click at [355, 442] on input "text" at bounding box center [419, 440] width 215 height 27
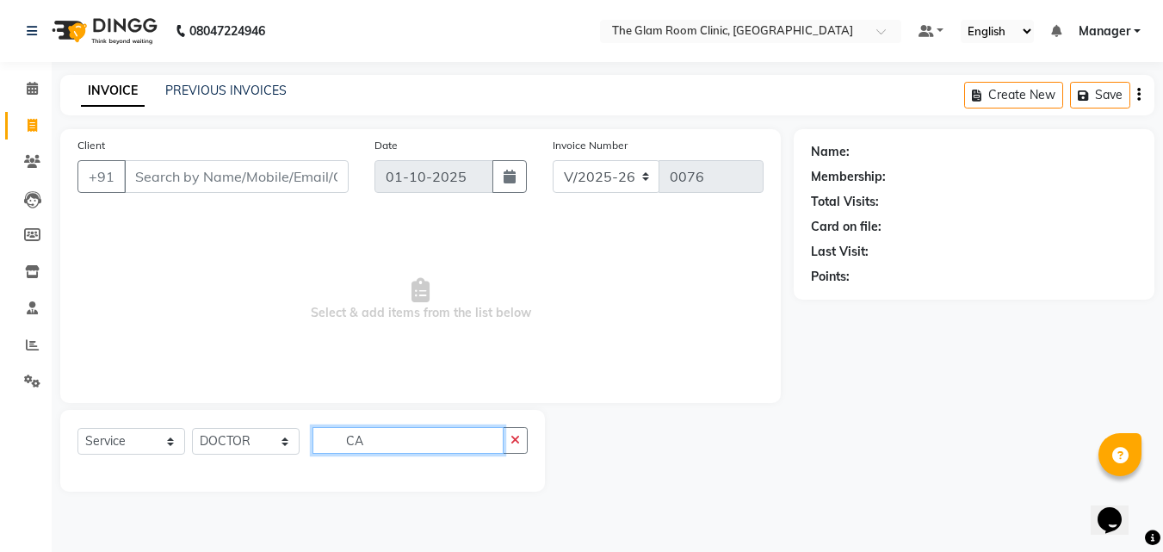
type input "C"
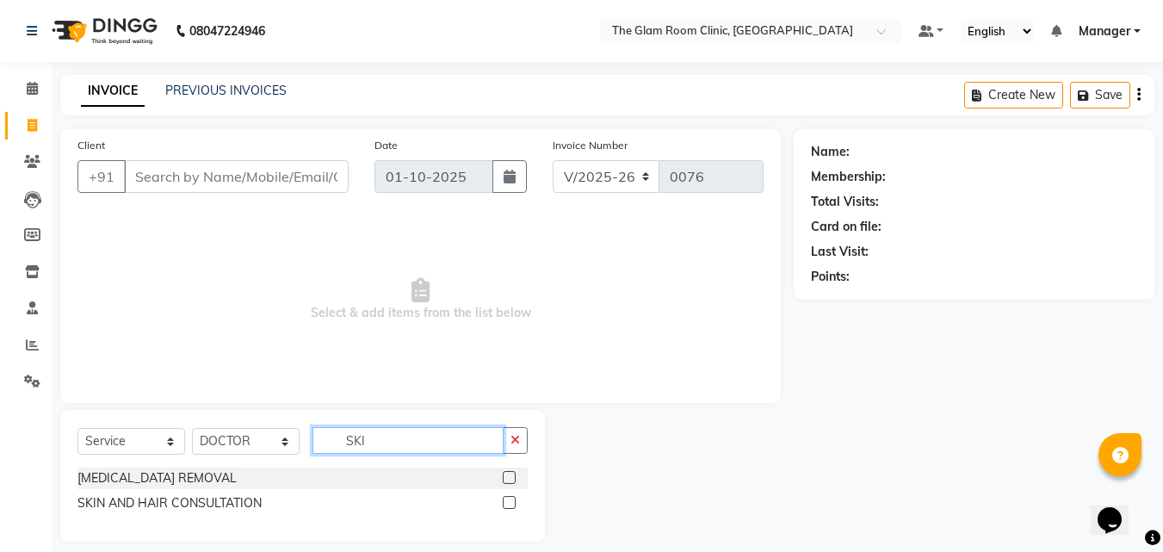
type input "SKI"
click at [506, 474] on label at bounding box center [509, 477] width 13 height 13
click at [506, 474] on input "checkbox" at bounding box center [508, 477] width 11 height 11
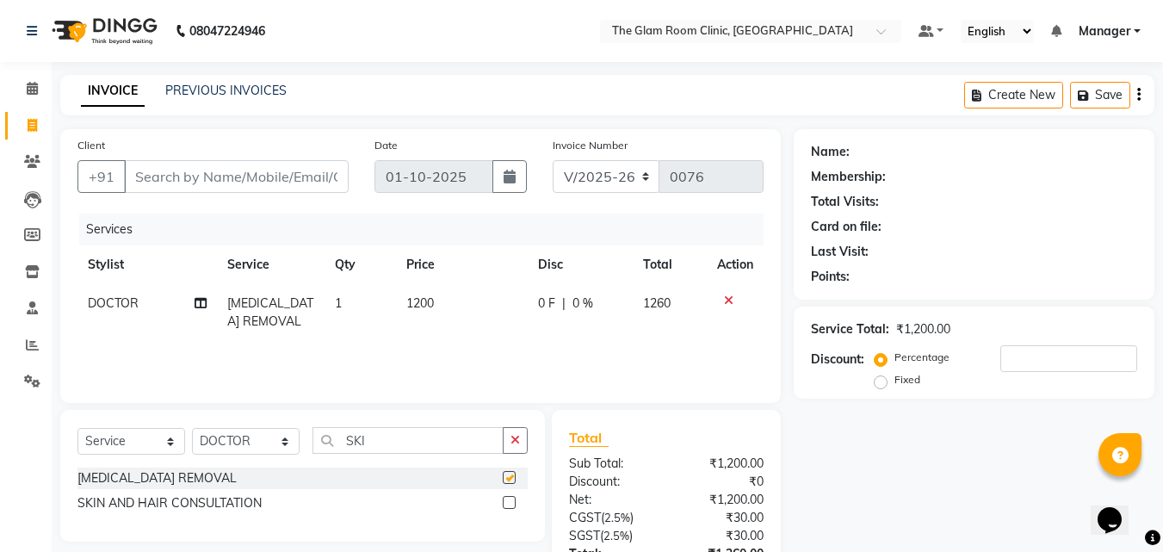
checkbox input "false"
click at [521, 443] on button "button" at bounding box center [515, 440] width 25 height 27
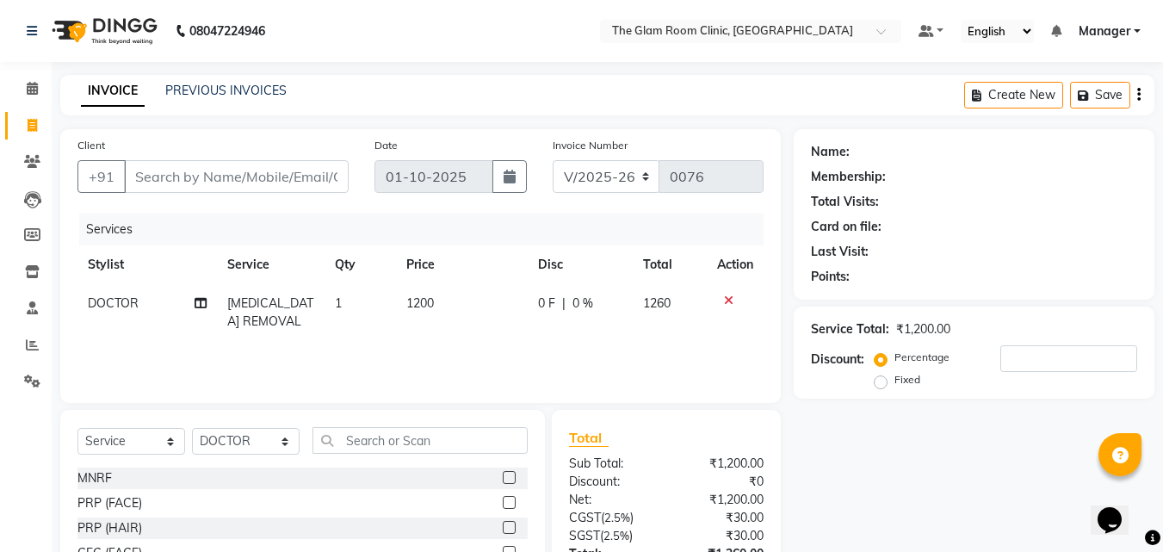
click at [440, 304] on td "1200" at bounding box center [462, 312] width 132 height 57
click at [351, 300] on td "1" at bounding box center [359, 312] width 71 height 57
click at [324, 300] on td "SKIN TAG REMOVAL" at bounding box center [271, 312] width 108 height 57
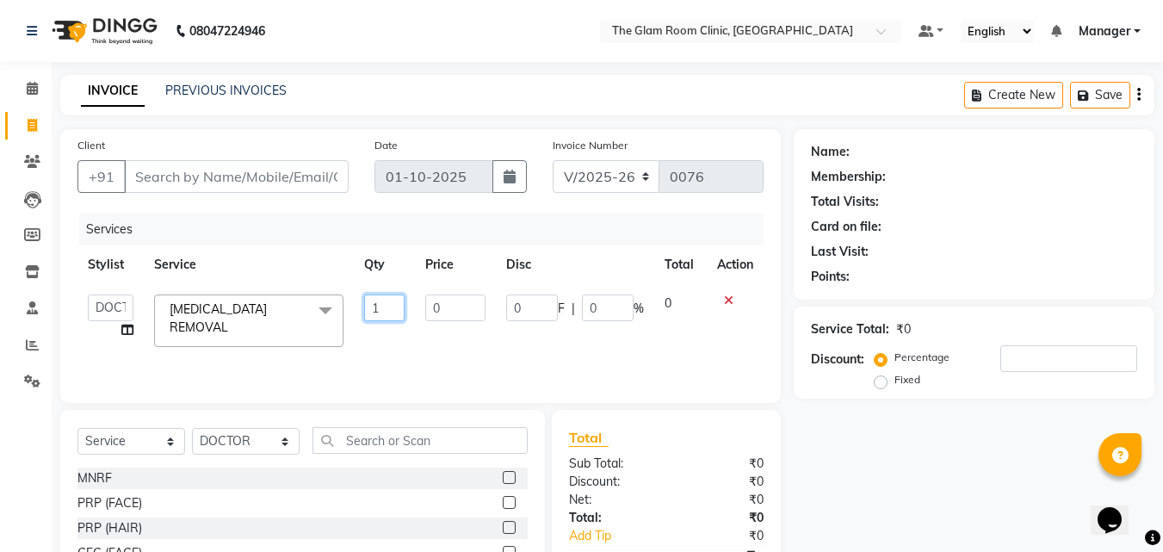
click at [391, 304] on input "1" at bounding box center [384, 307] width 41 height 27
type input "5"
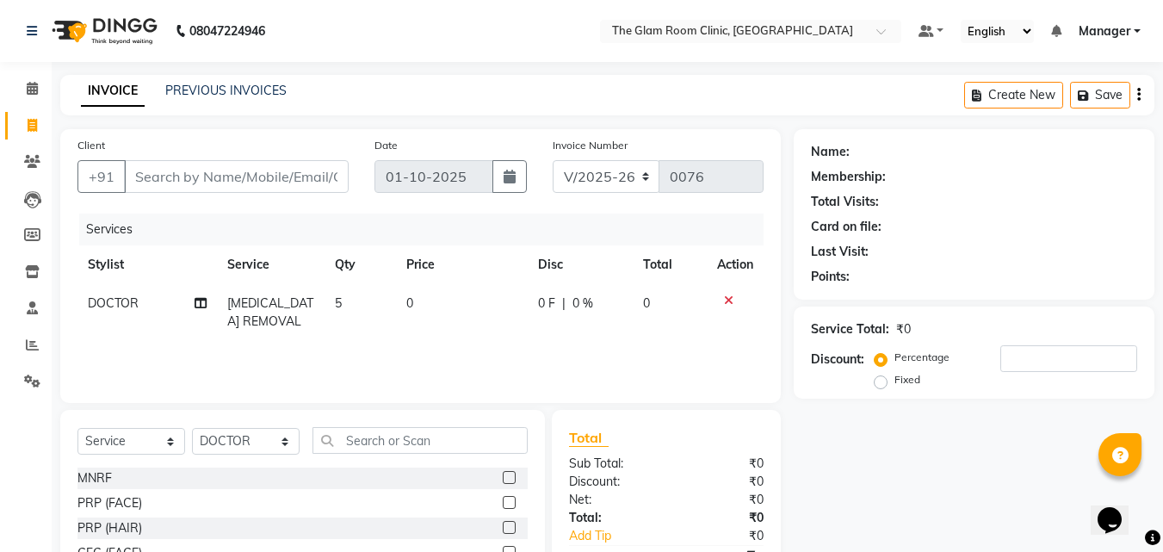
click at [419, 308] on td "0" at bounding box center [462, 312] width 132 height 57
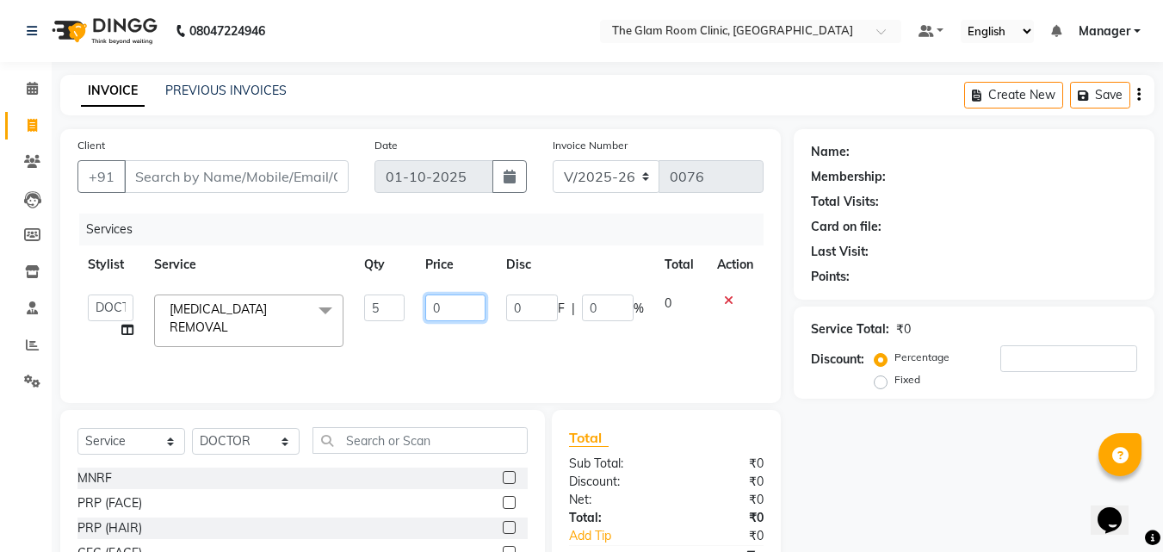
click at [455, 307] on input "0" at bounding box center [454, 307] width 59 height 27
type input "500"
click at [464, 342] on div "Services Stylist Service Qty Price Disc Total Action DOCTOR fathimunnisa Manage…" at bounding box center [420, 299] width 686 height 172
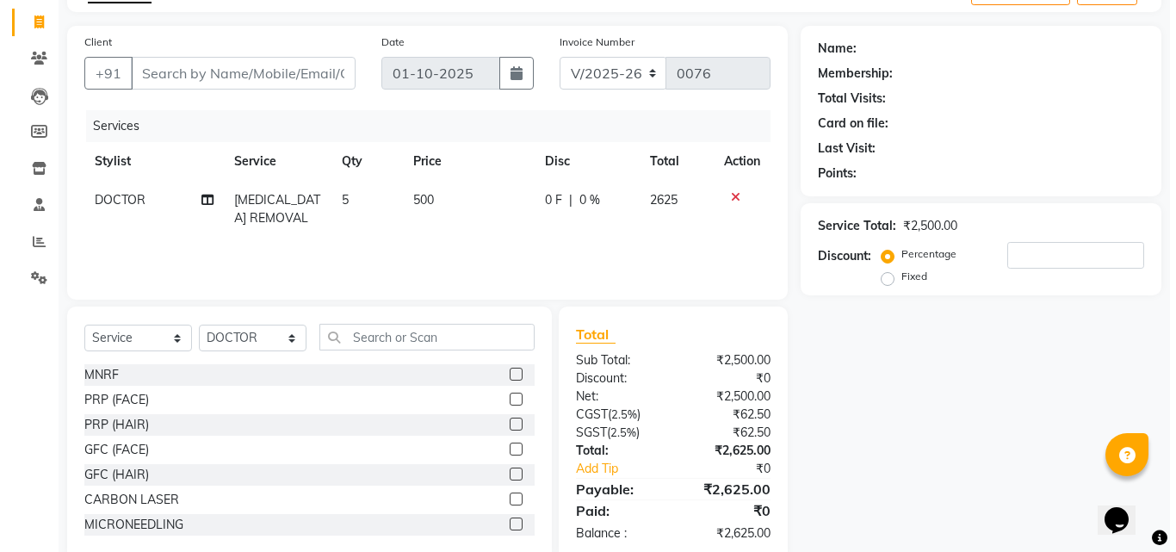
scroll to position [138, 0]
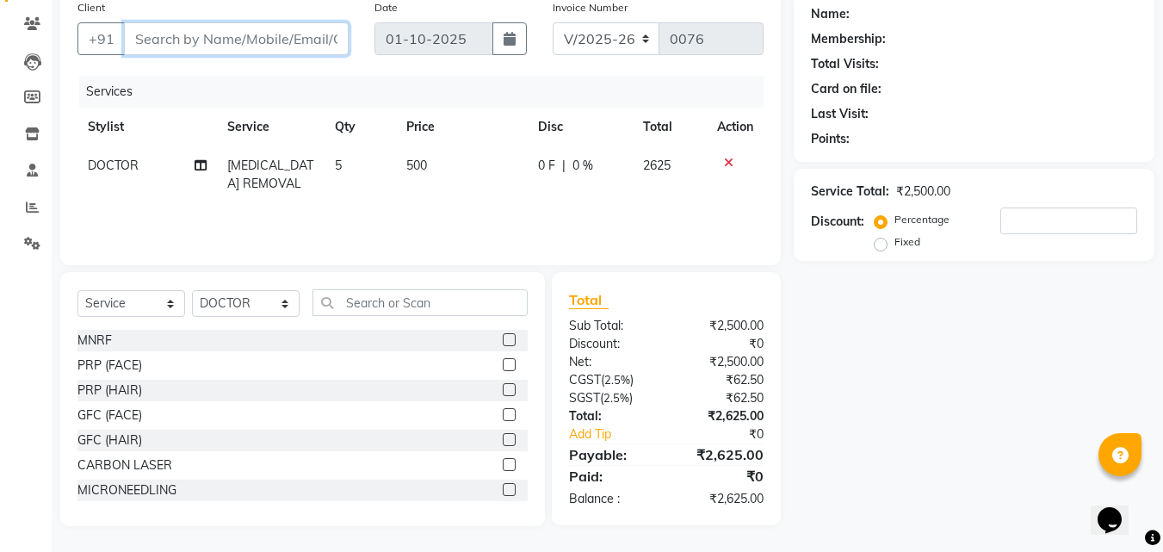
click at [297, 46] on input "Client" at bounding box center [236, 38] width 225 height 33
type input "9"
type input "0"
type input "9390543050"
click at [297, 46] on span "Add Client" at bounding box center [304, 38] width 68 height 17
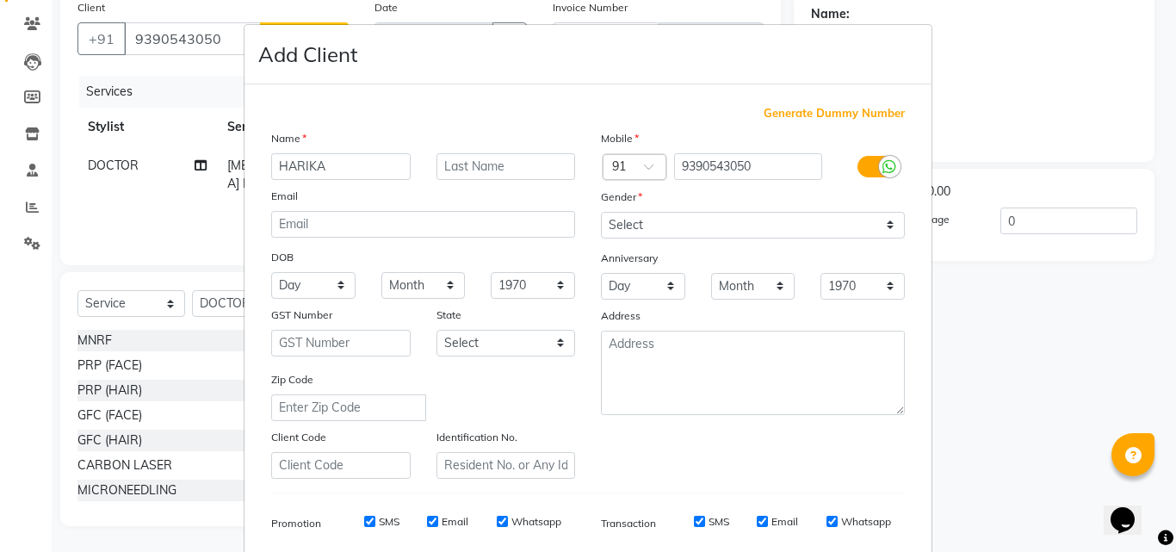
type input "HARIKA"
click at [825, 225] on select "Select [DEMOGRAPHIC_DATA] [DEMOGRAPHIC_DATA] Other Prefer Not To Say" at bounding box center [753, 225] width 304 height 27
select select "[DEMOGRAPHIC_DATA]"
click at [601, 212] on select "Select [DEMOGRAPHIC_DATA] [DEMOGRAPHIC_DATA] Other Prefer Not To Say" at bounding box center [753, 225] width 304 height 27
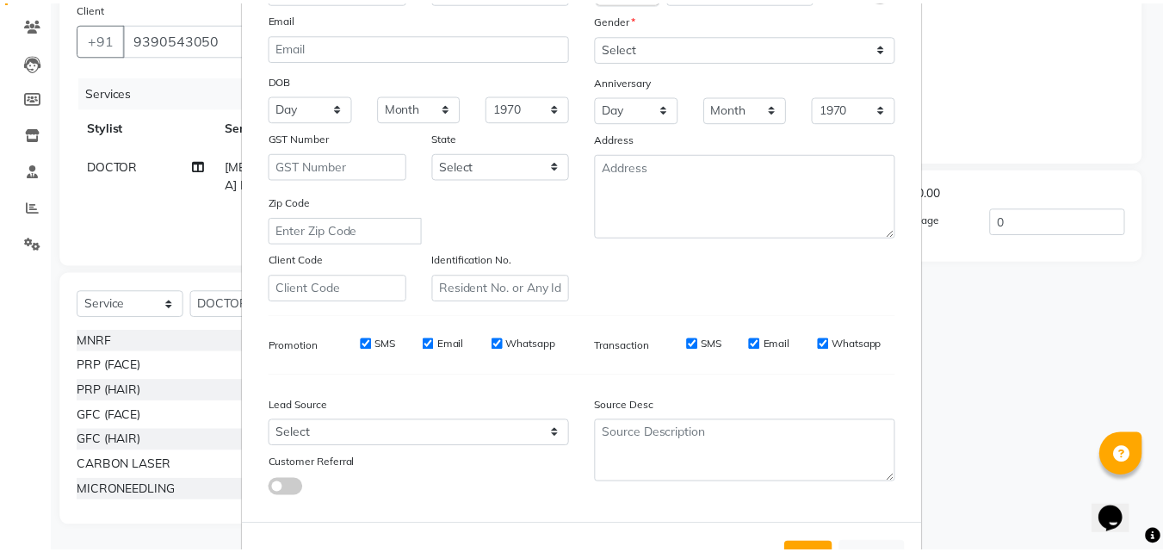
scroll to position [185, 0]
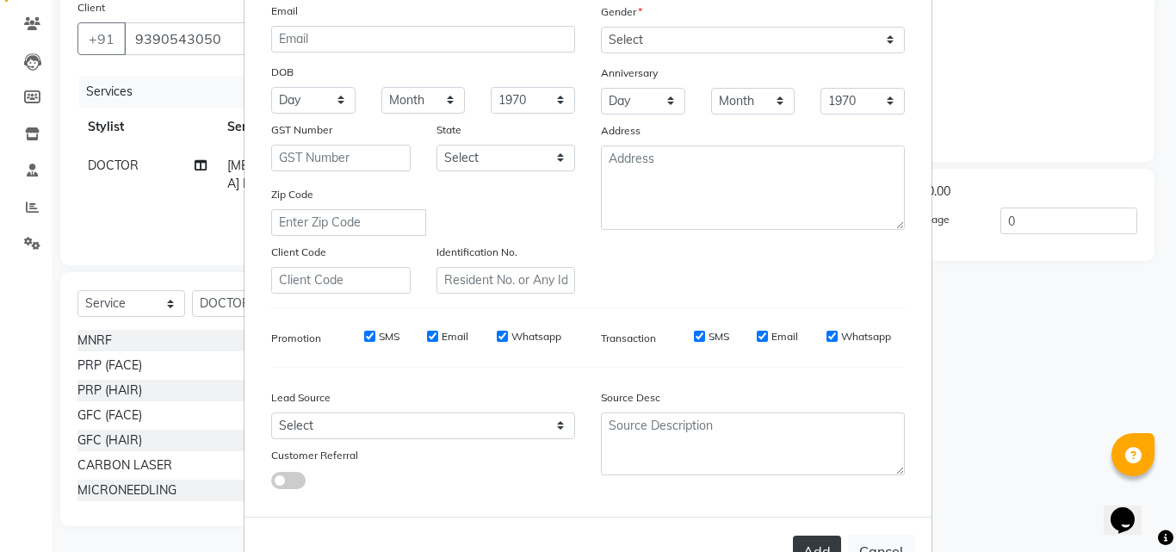
click at [812, 535] on button "Add" at bounding box center [817, 550] width 48 height 31
select select
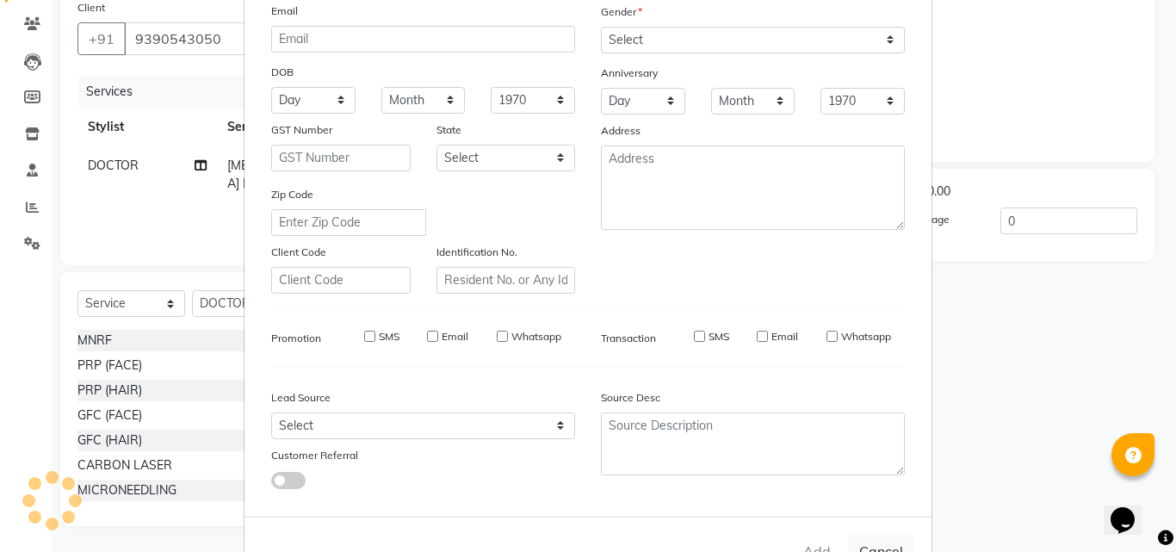
select select
checkbox input "false"
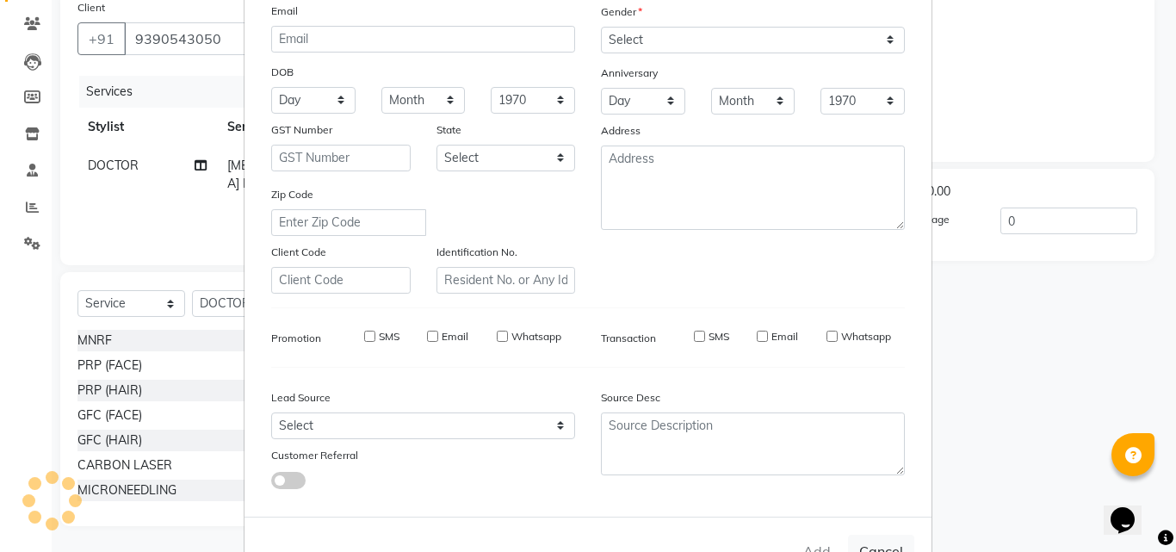
checkbox input "false"
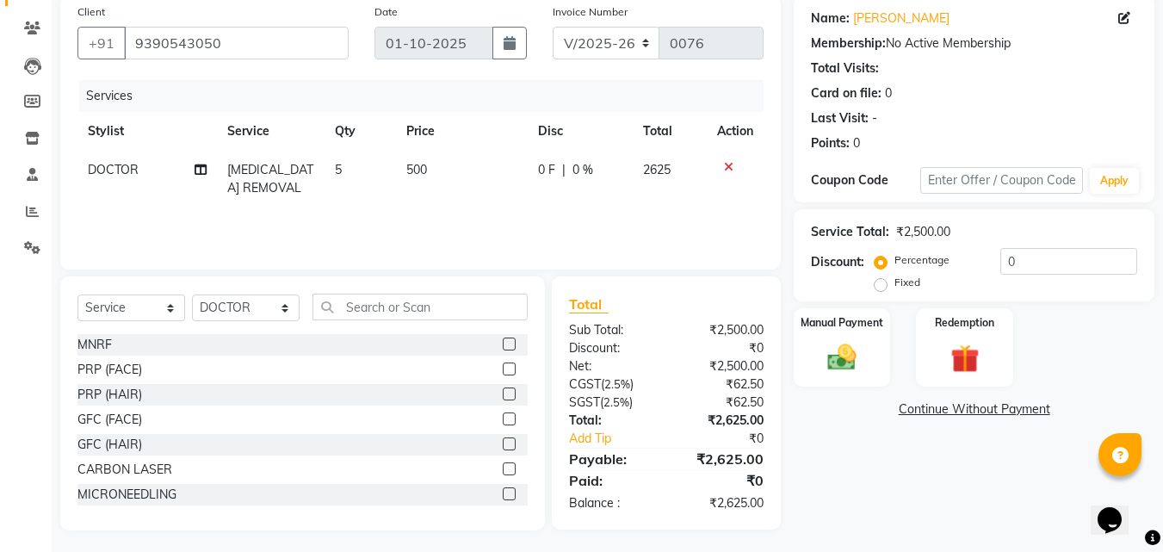
scroll to position [138, 0]
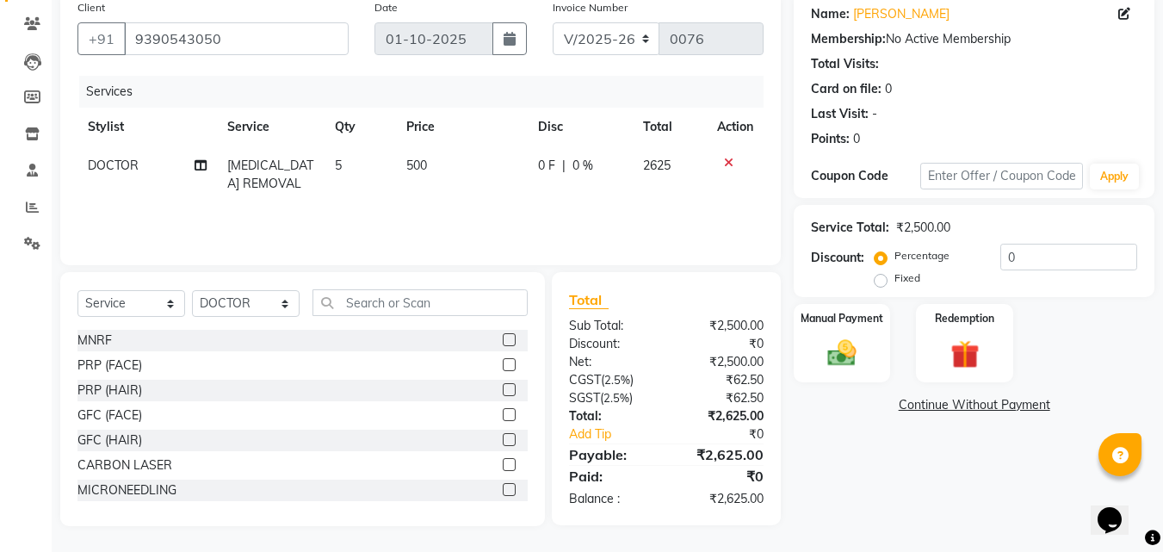
click at [348, 168] on td "5" at bounding box center [359, 174] width 71 height 57
click at [324, 168] on td "SKIN TAG REMOVAL" at bounding box center [271, 174] width 108 height 57
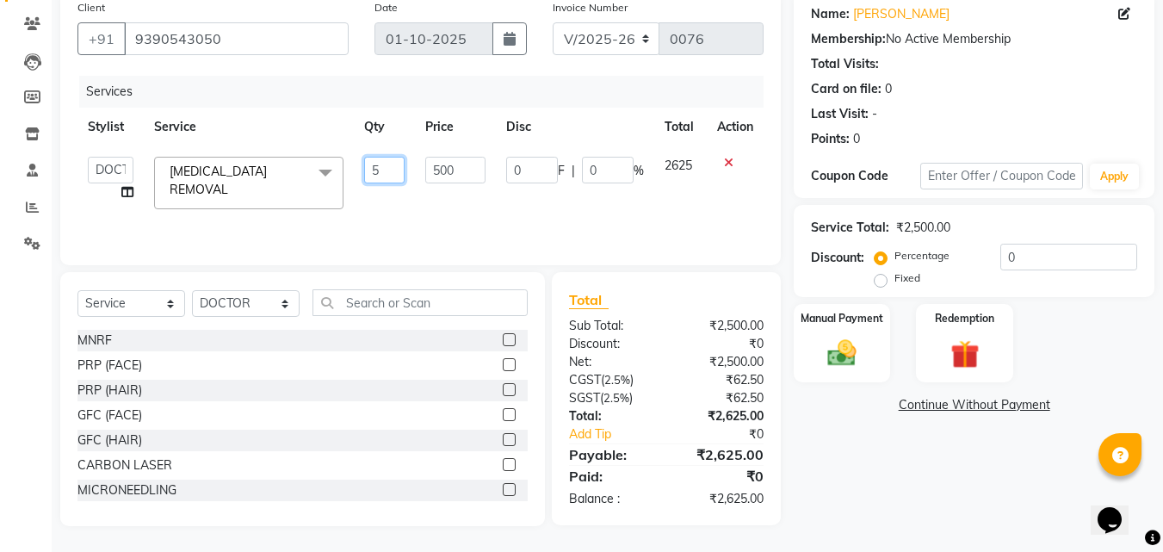
click at [396, 172] on input "5" at bounding box center [384, 170] width 41 height 27
type input "4"
click at [469, 202] on td "500" at bounding box center [455, 182] width 80 height 73
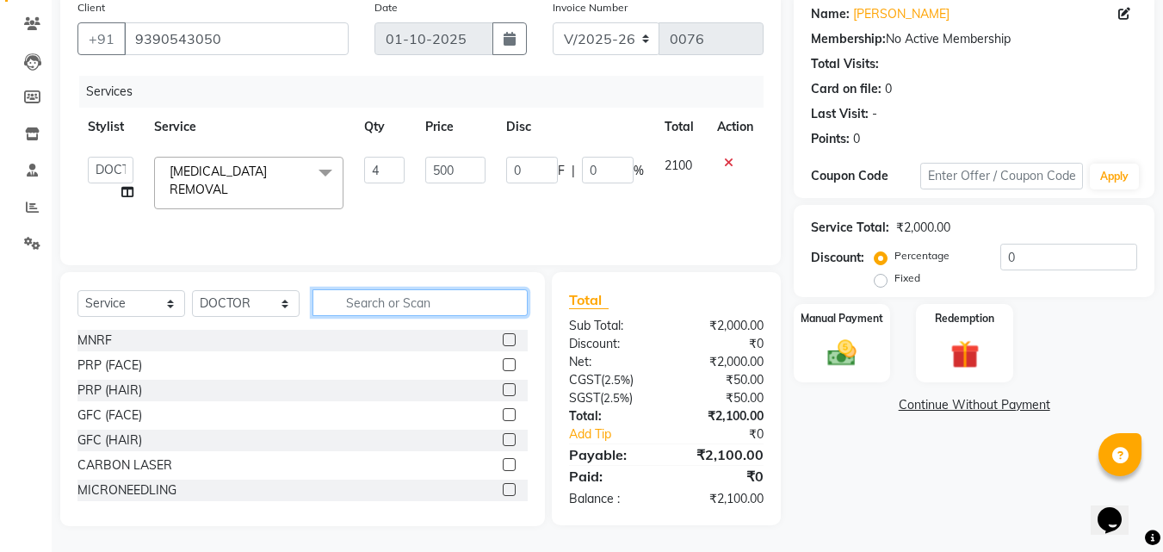
click at [453, 300] on input "text" at bounding box center [419, 302] width 215 height 27
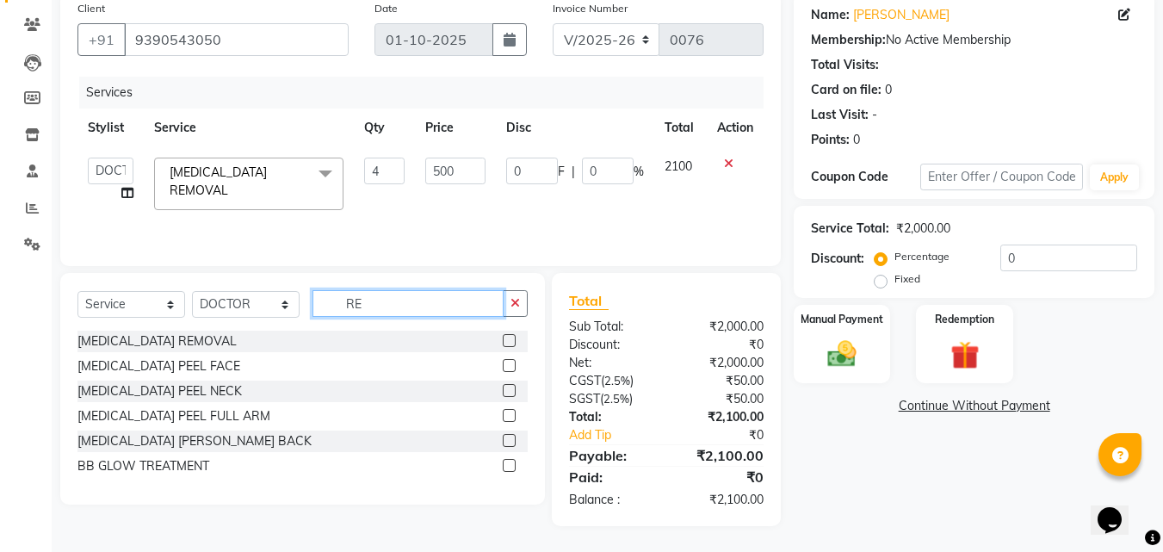
scroll to position [137, 0]
type input "RE"
click at [514, 339] on label at bounding box center [509, 340] width 13 height 13
click at [514, 339] on input "checkbox" at bounding box center [508, 341] width 11 height 11
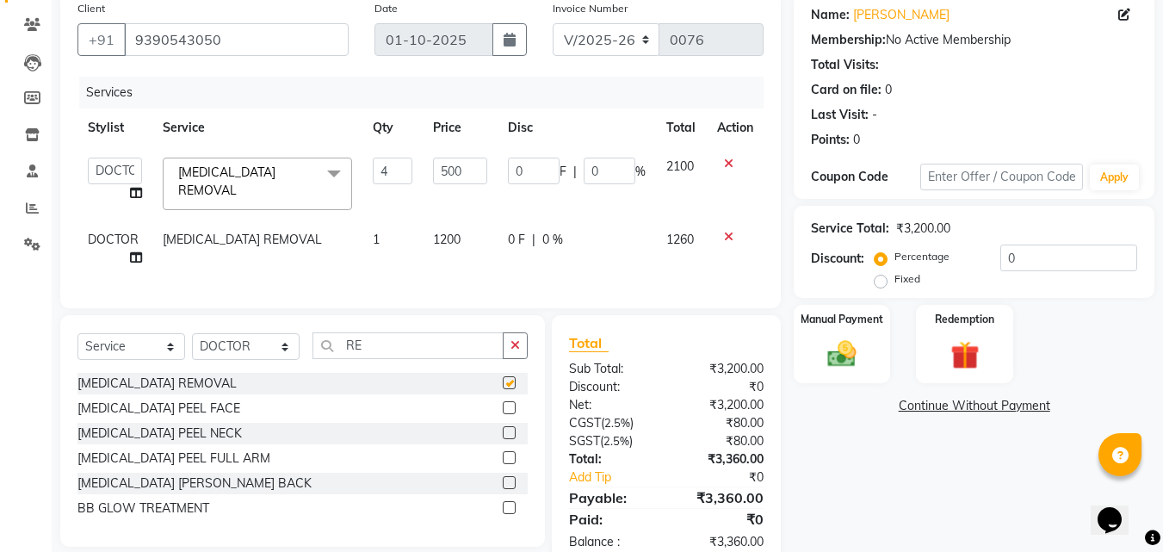
checkbox input "false"
click at [724, 231] on icon at bounding box center [728, 237] width 9 height 12
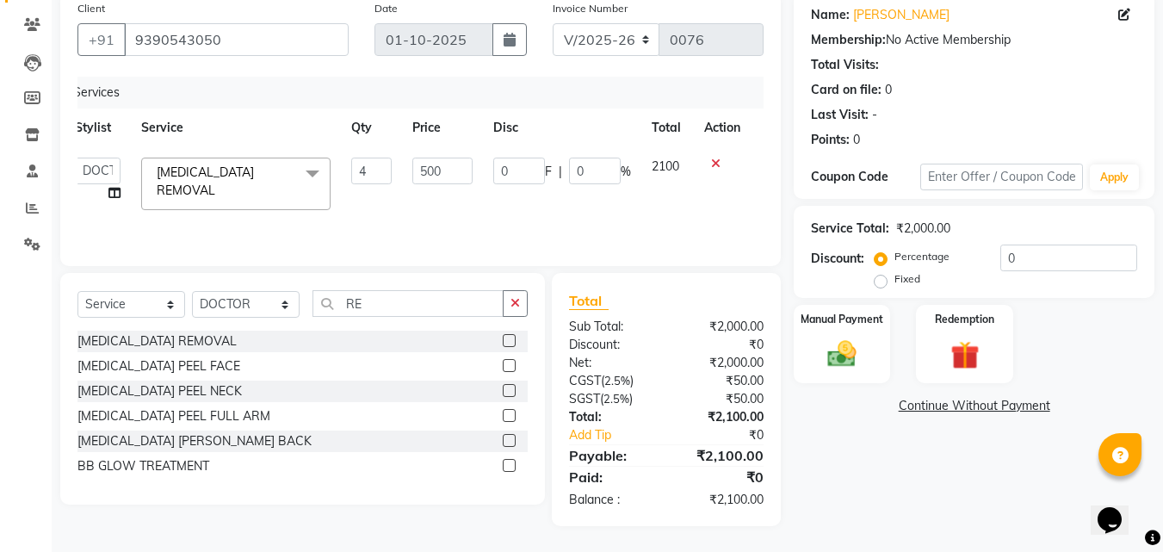
scroll to position [0, 0]
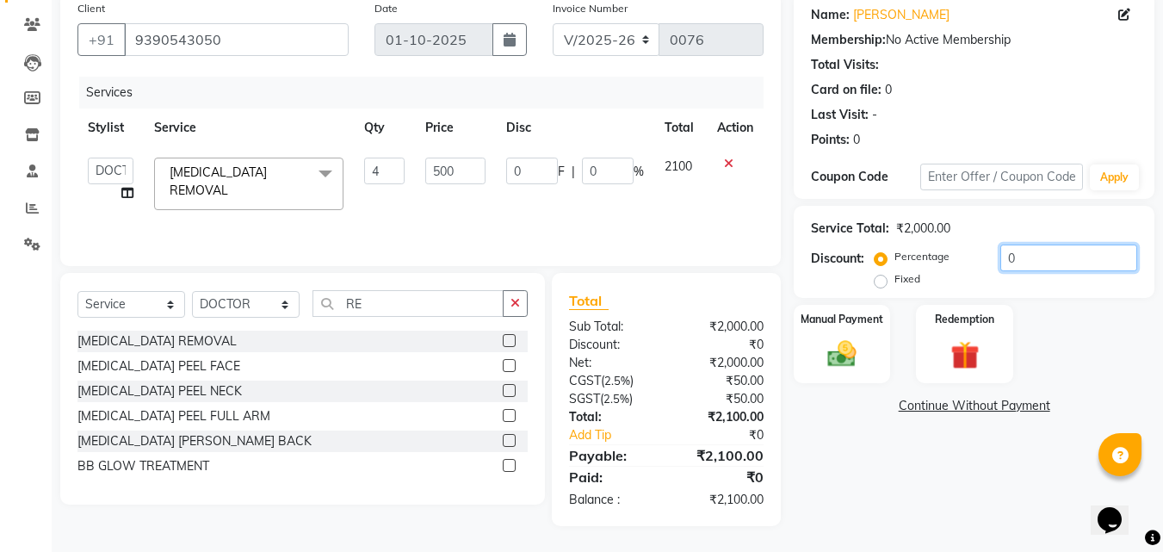
click at [1046, 258] on input "0" at bounding box center [1068, 257] width 137 height 27
click at [894, 281] on label "Fixed" at bounding box center [907, 278] width 26 height 15
click at [882, 281] on input "Fixed" at bounding box center [884, 279] width 12 height 12
radio input "true"
click at [1027, 266] on input "0" at bounding box center [1068, 257] width 137 height 27
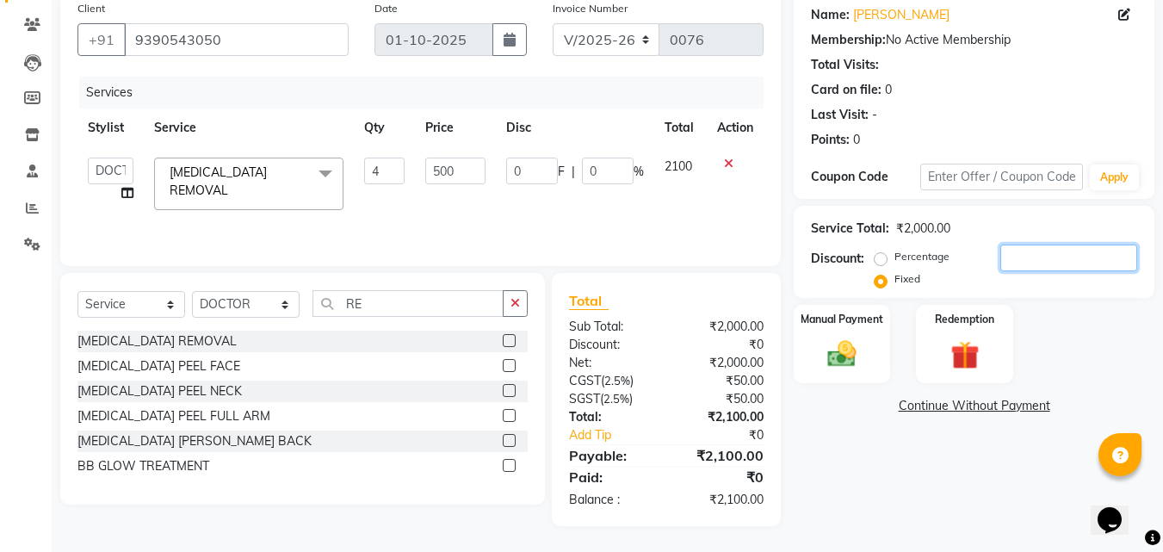
type input "1"
type input "0.05"
type input "10"
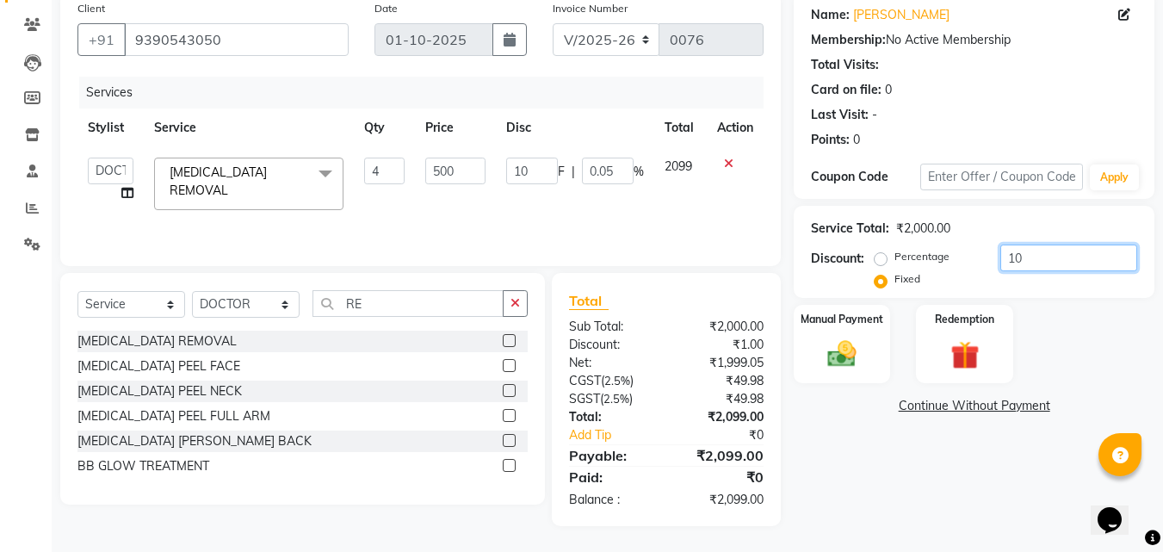
type input "0.5"
type input "100"
type input "5"
type input "100"
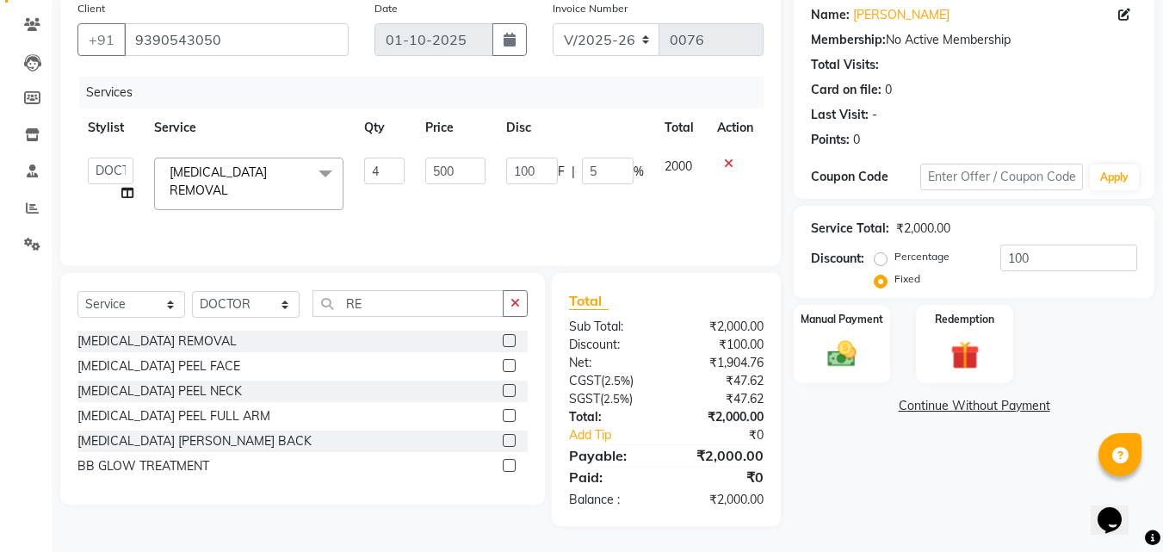
click at [966, 500] on div "Name: Harika Membership: No Active Membership Total Visits: Card on file: 0 Las…" at bounding box center [979, 259] width 373 height 534
click at [855, 359] on img at bounding box center [842, 353] width 48 height 34
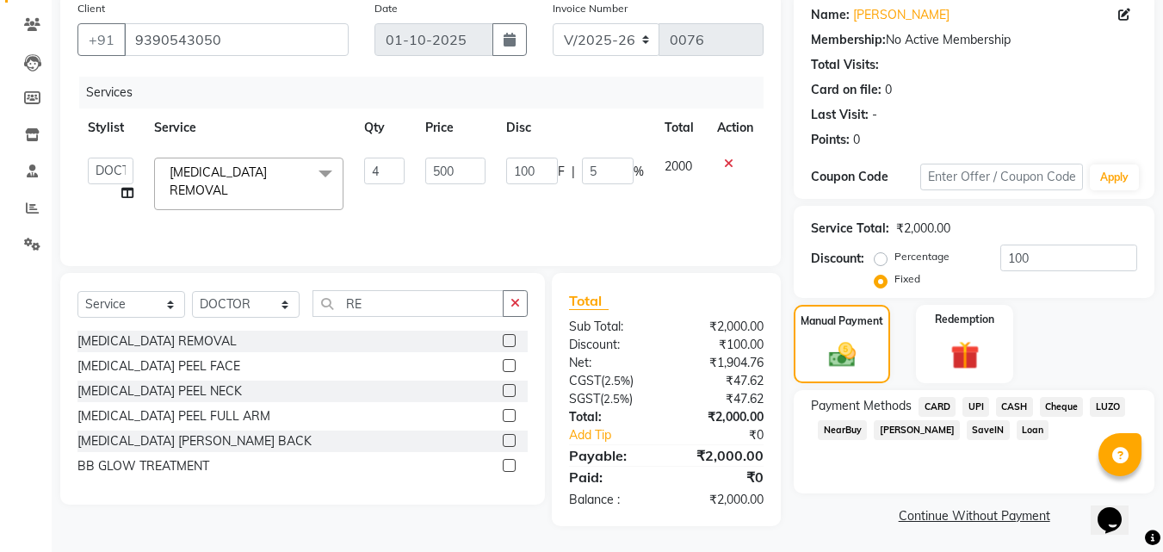
click at [973, 401] on span "UPI" at bounding box center [975, 407] width 27 height 20
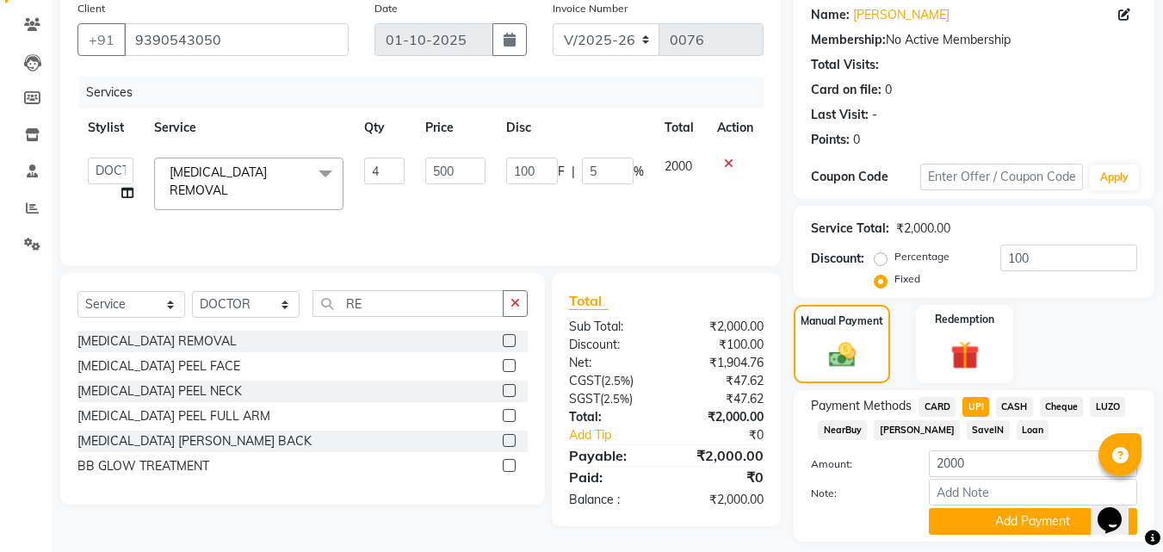
scroll to position [188, 0]
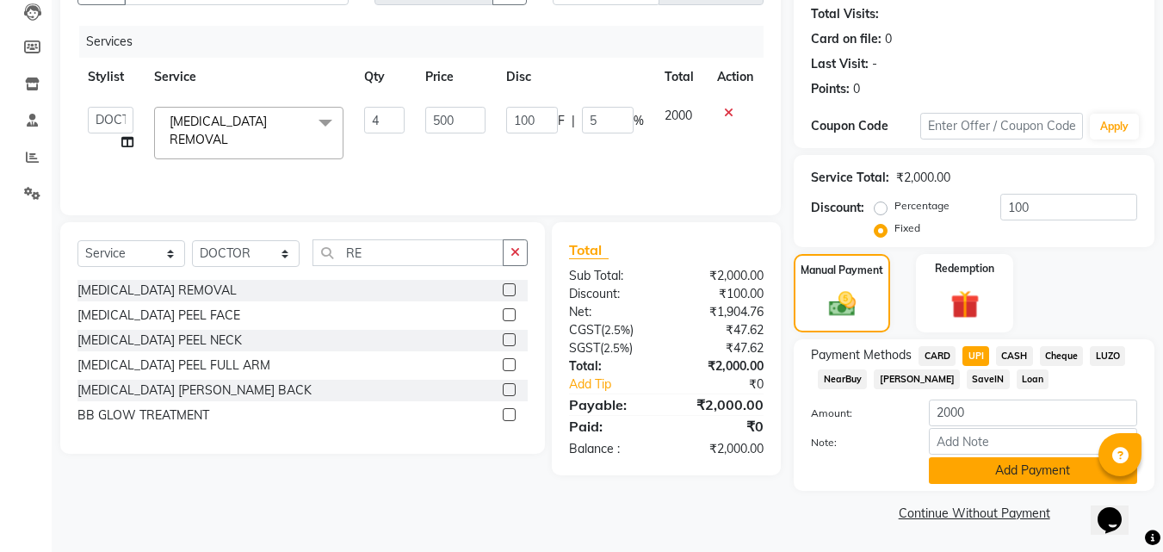
click at [1001, 472] on button "Add Payment" at bounding box center [1033, 470] width 208 height 27
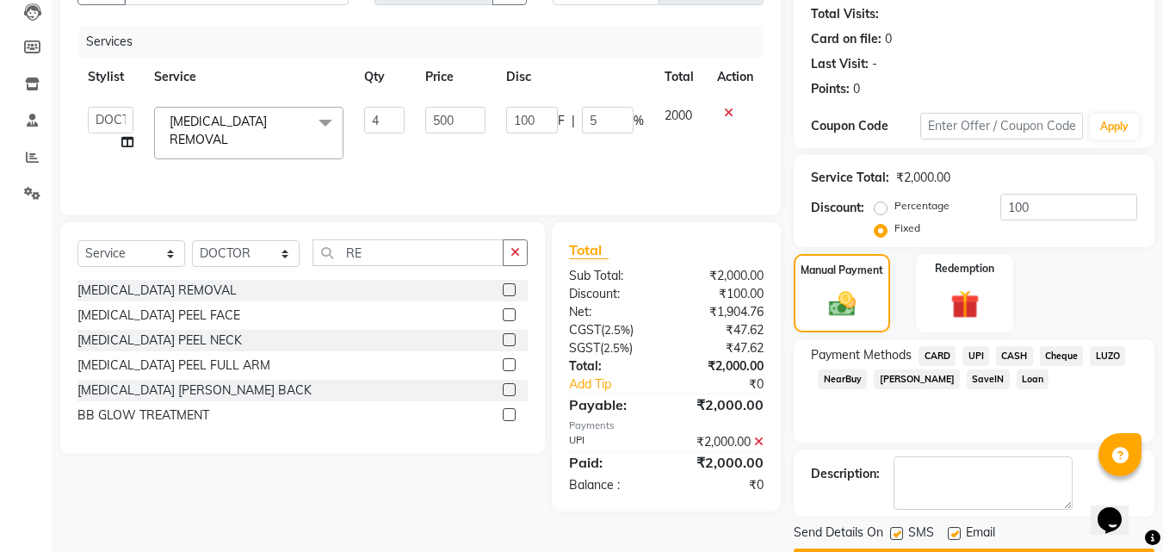
scroll to position [237, 0]
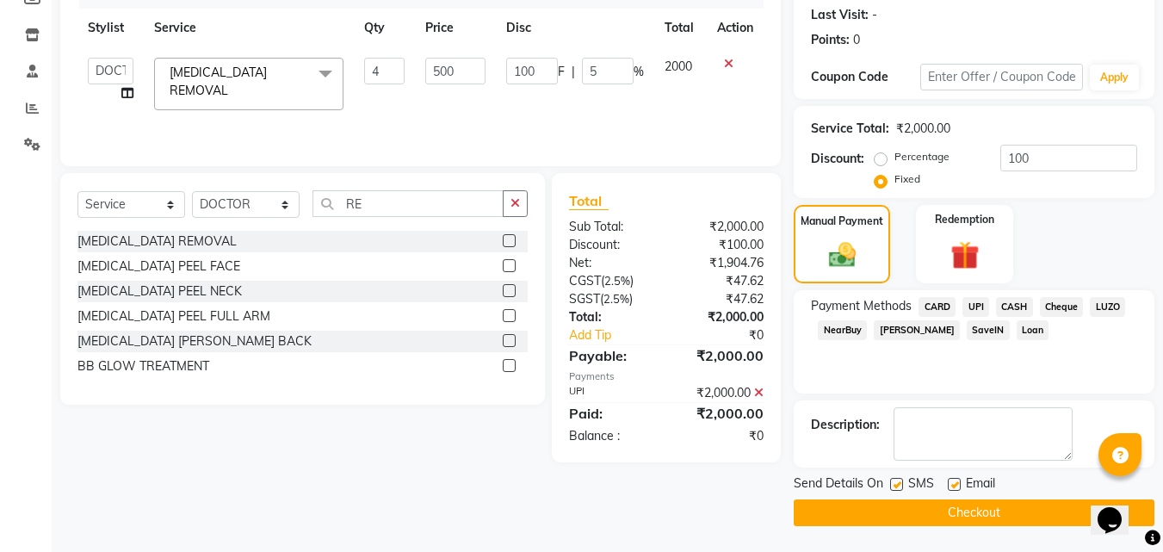
click at [987, 516] on button "Checkout" at bounding box center [973, 512] width 361 height 27
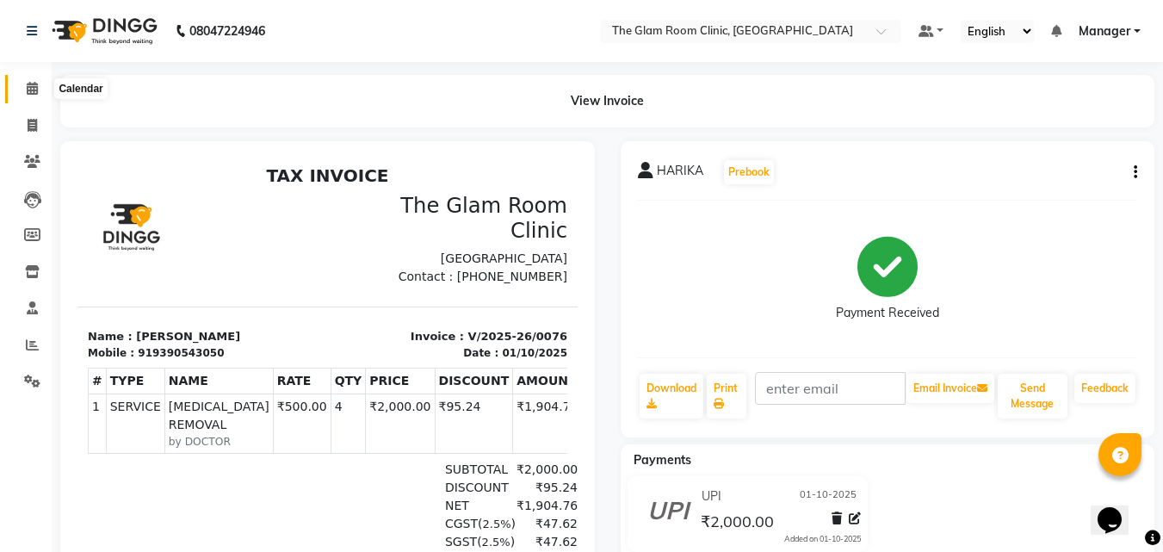
click at [33, 84] on icon at bounding box center [32, 88] width 11 height 13
